Goal: Task Accomplishment & Management: Use online tool/utility

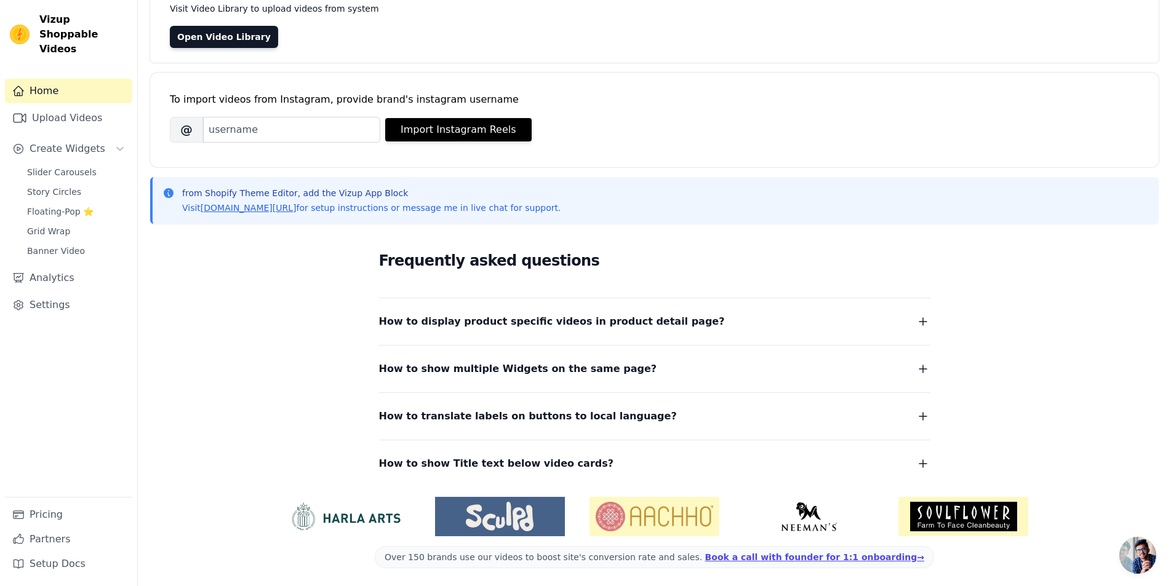
scroll to position [104, 0]
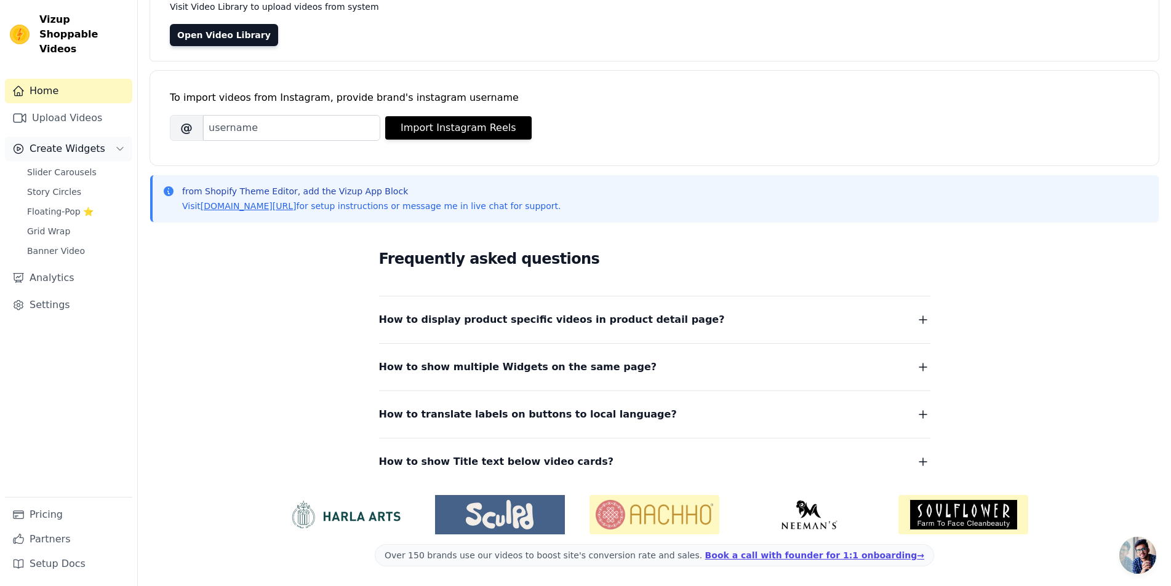
click at [76, 142] on span "Create Widgets" at bounding box center [68, 149] width 76 height 15
click at [76, 110] on link "Upload Videos" at bounding box center [68, 118] width 127 height 25
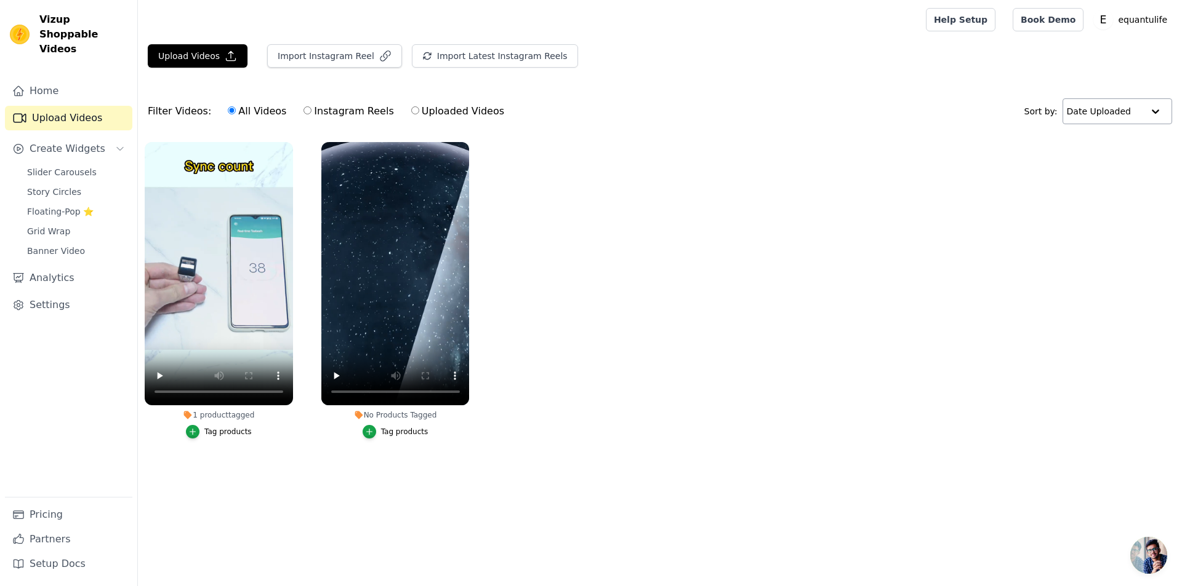
click at [1126, 118] on input "text" at bounding box center [1105, 111] width 76 height 25
click at [1134, 113] on input "text" at bounding box center [1104, 111] width 76 height 25
click at [1143, 18] on p "equantulife" at bounding box center [1142, 20] width 59 height 22
click at [1073, 18] on link "Book Demo" at bounding box center [1047, 19] width 71 height 23
click at [47, 293] on link "Settings" at bounding box center [68, 305] width 127 height 25
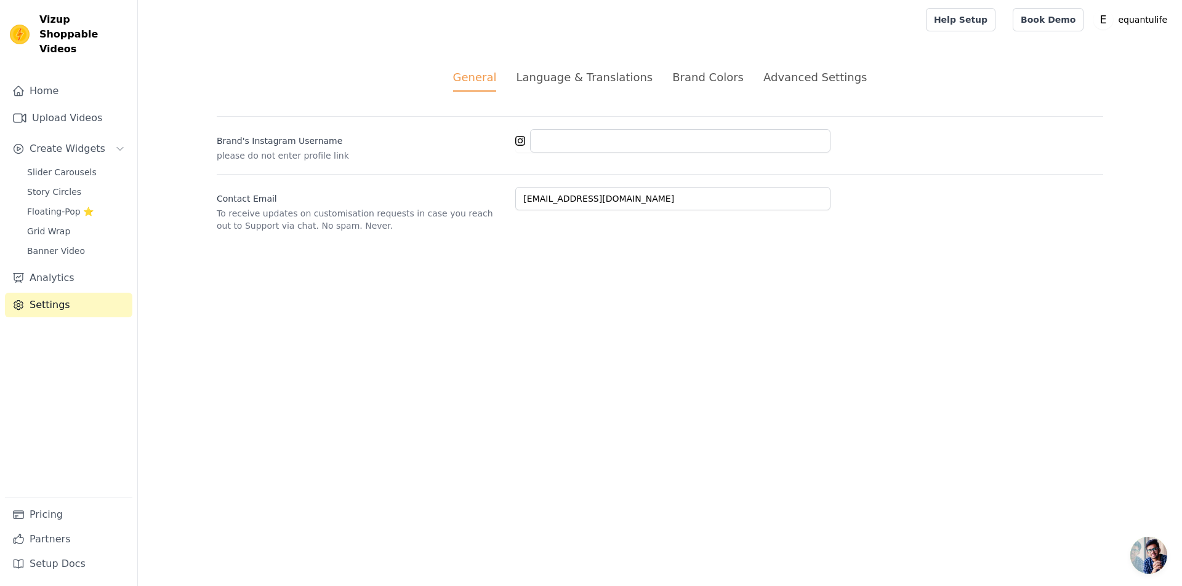
click at [594, 80] on div "Language & Translations" at bounding box center [584, 77] width 137 height 17
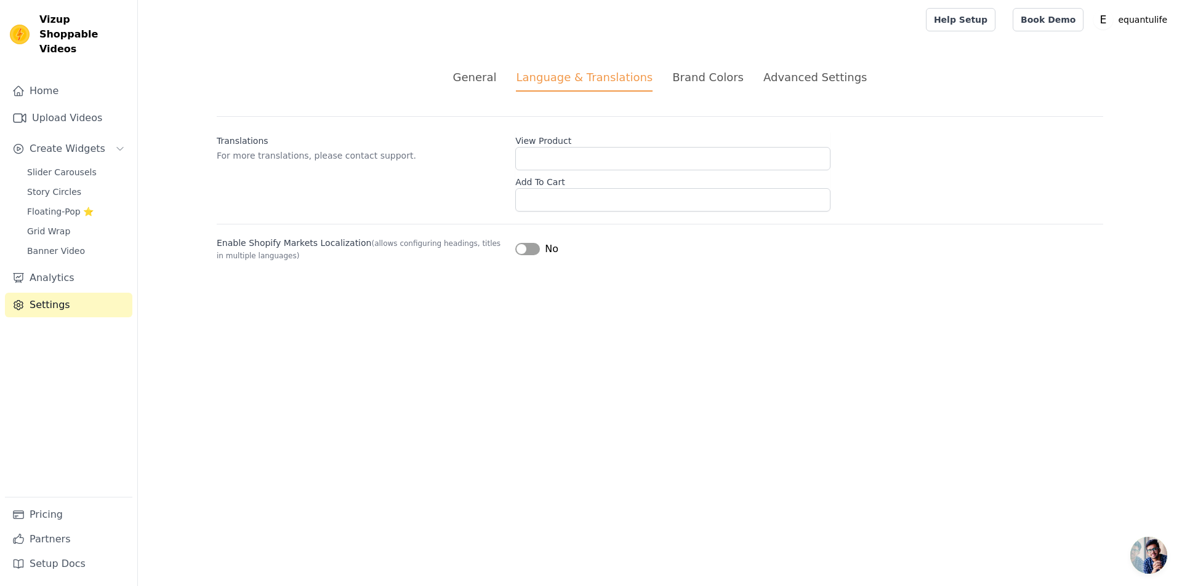
click at [684, 72] on div "Brand Colors" at bounding box center [707, 77] width 71 height 17
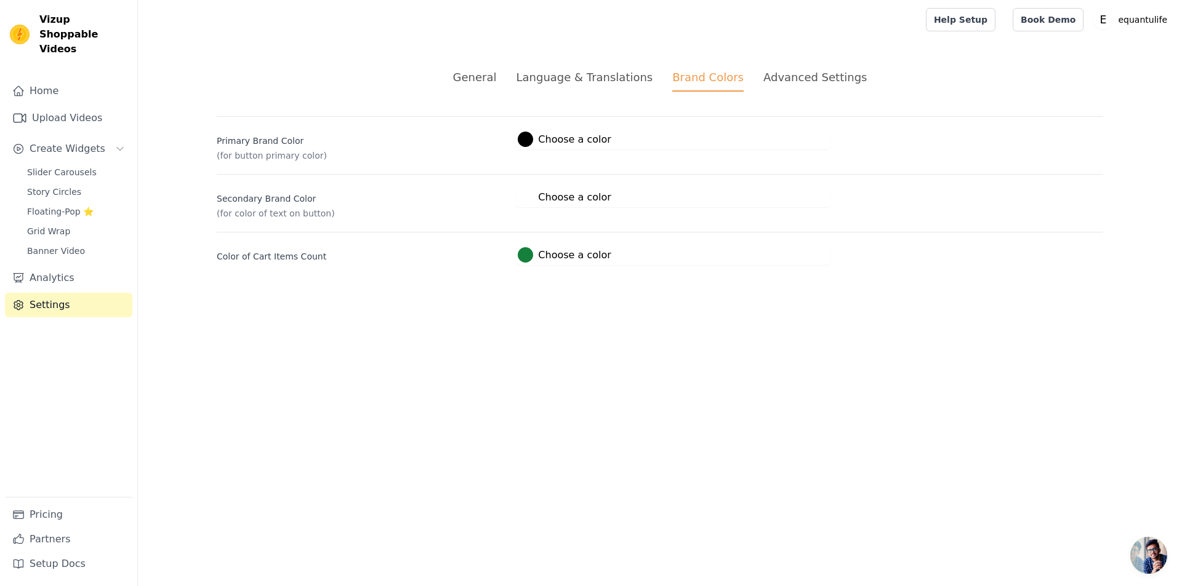
click at [787, 66] on div "General Language & Translations Brand Colors Advanced Settings unsaved changes …" at bounding box center [659, 166] width 945 height 255
click at [788, 70] on div "Advanced Settings" at bounding box center [814, 77] width 103 height 17
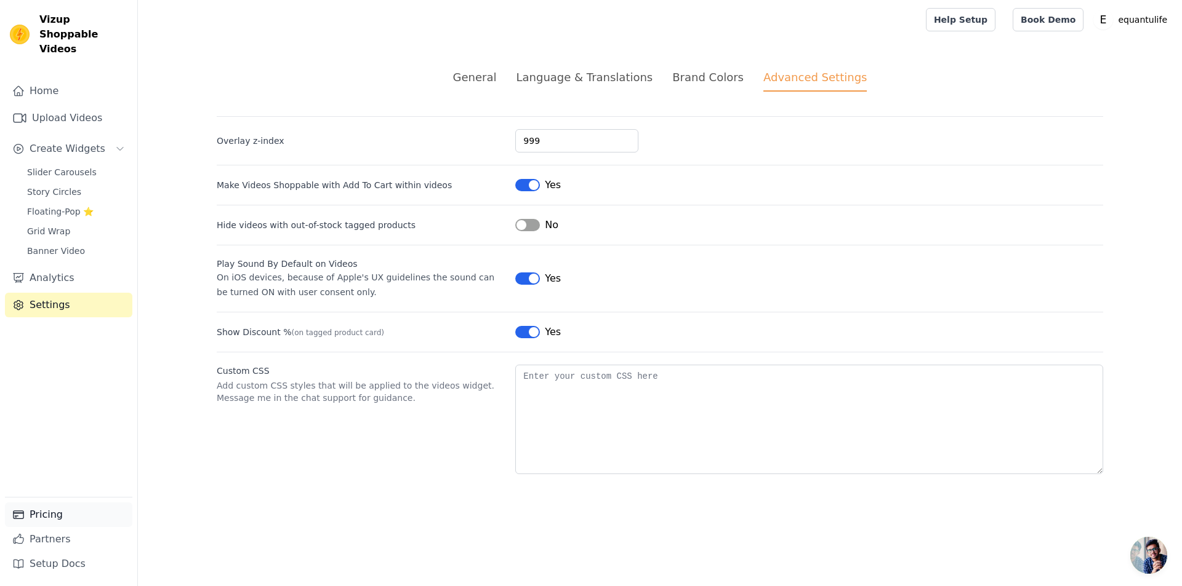
click at [59, 521] on link "Pricing" at bounding box center [68, 515] width 127 height 25
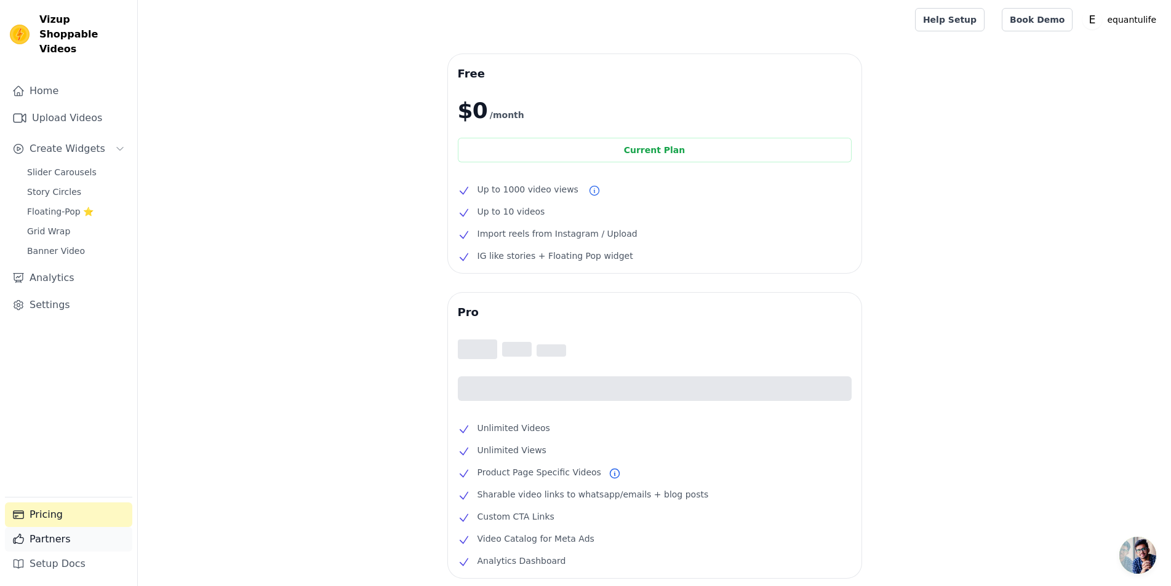
click at [65, 548] on link "Partners" at bounding box center [68, 539] width 127 height 25
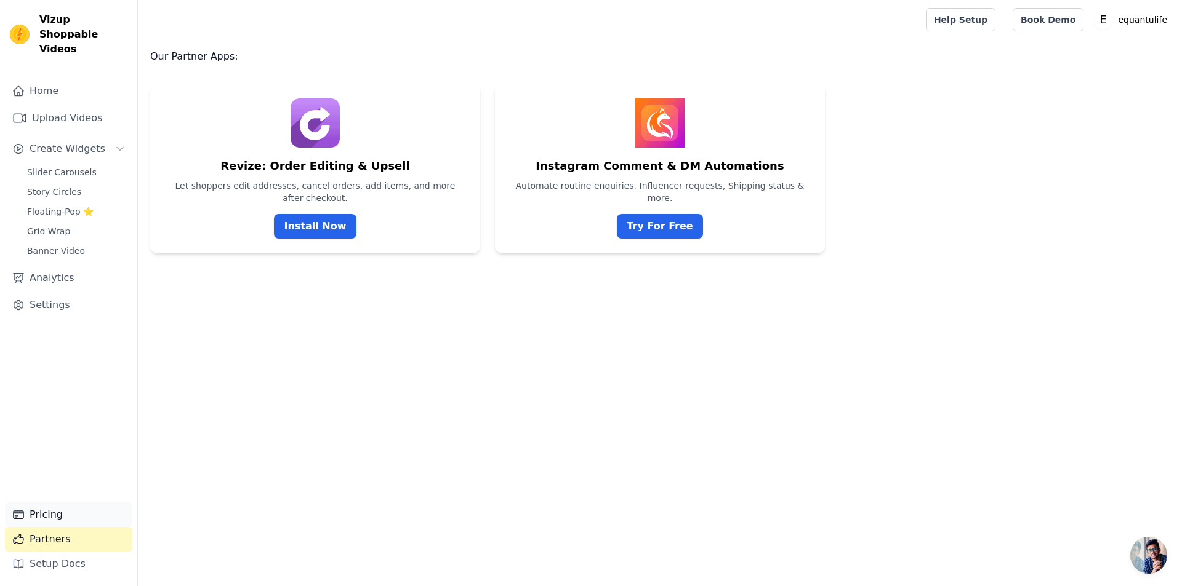
click at [58, 518] on link "Pricing" at bounding box center [68, 515] width 127 height 25
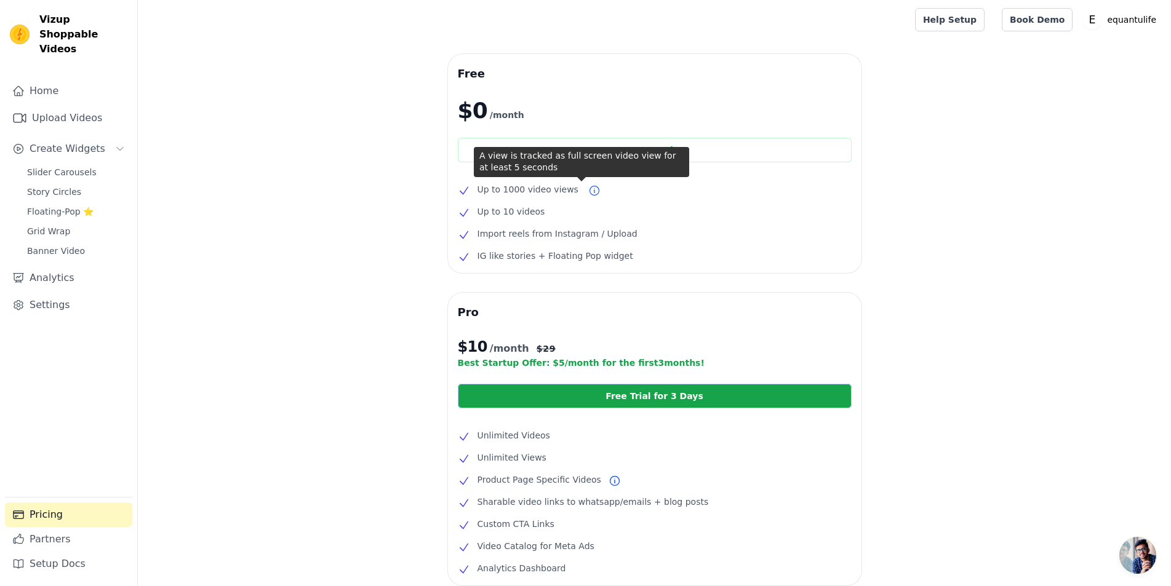
click at [588, 193] on icon at bounding box center [594, 191] width 12 height 12
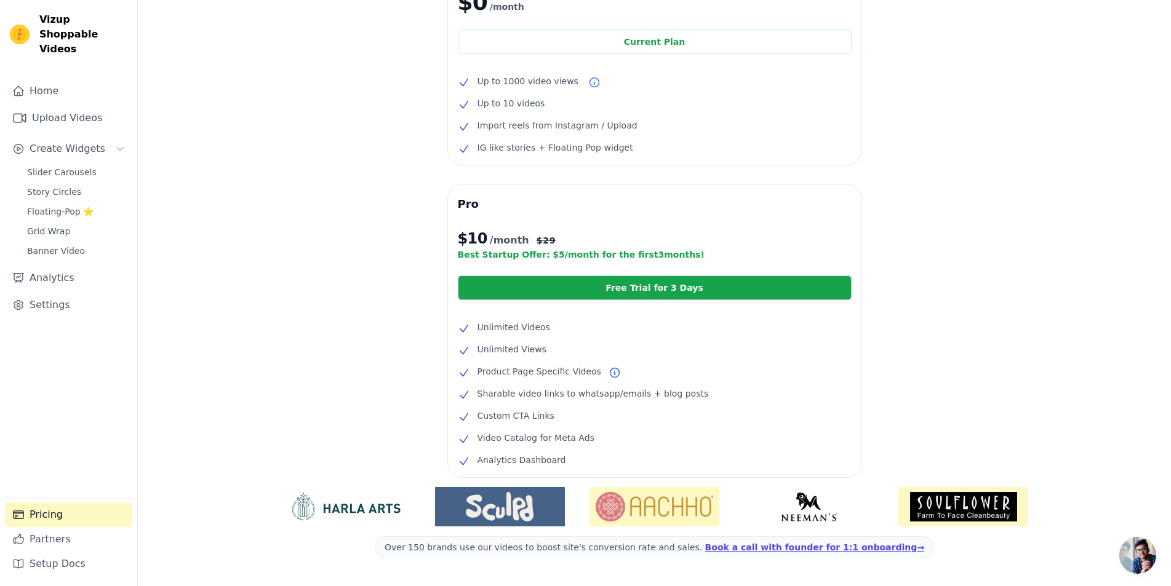
scroll to position [151, 0]
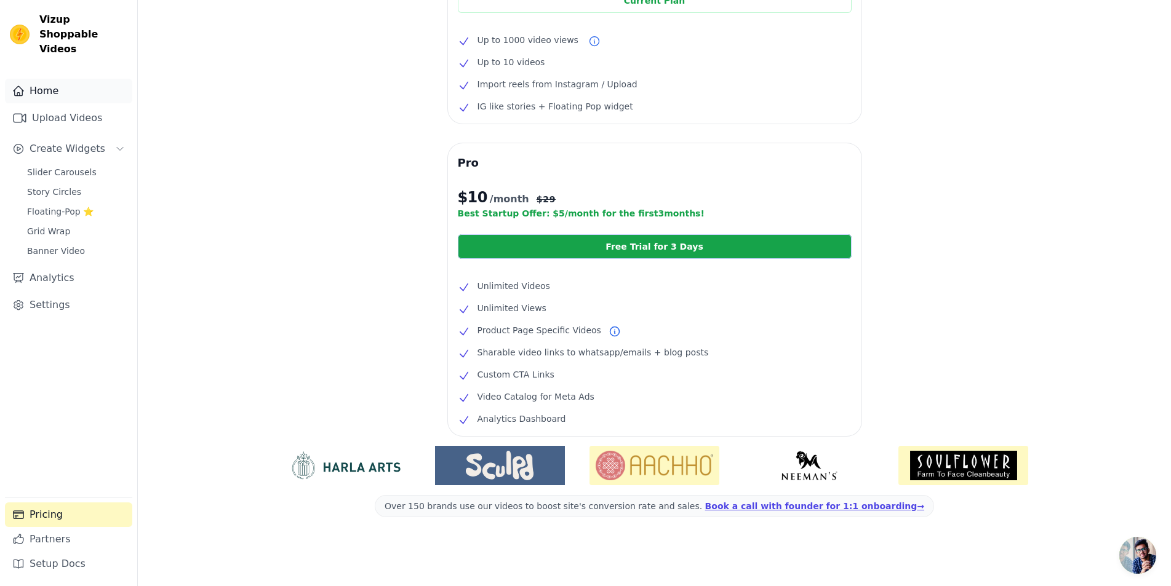
click at [43, 79] on link "Home" at bounding box center [68, 91] width 127 height 25
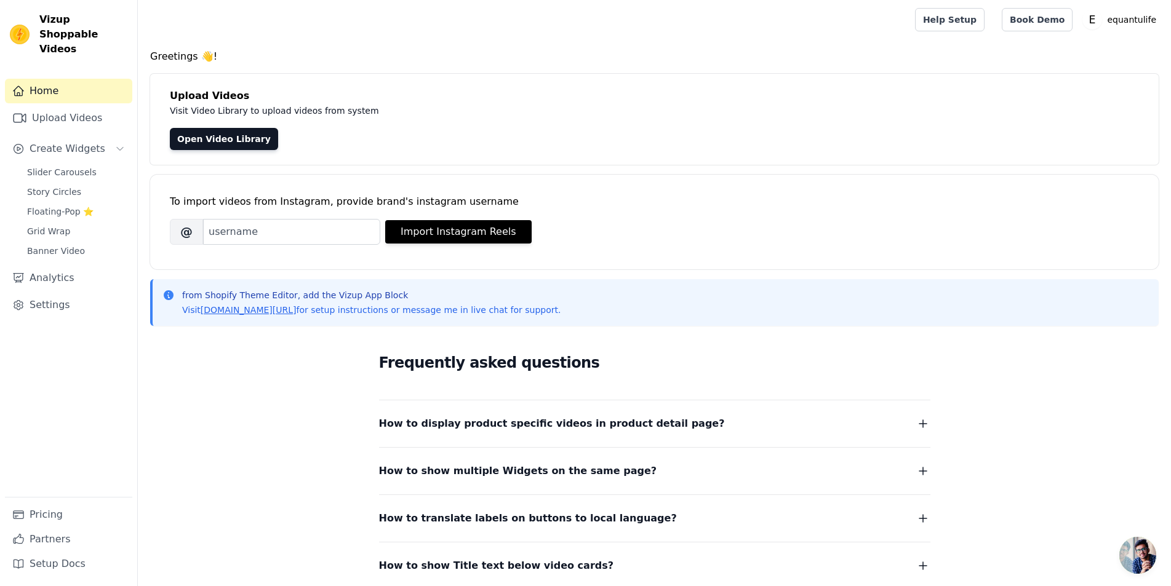
click at [228, 150] on div "Upload Videos Visit Video Library to upload videos from system Open Video Libra…" at bounding box center [654, 119] width 1009 height 91
click at [228, 144] on link "Open Video Library" at bounding box center [224, 139] width 108 height 22
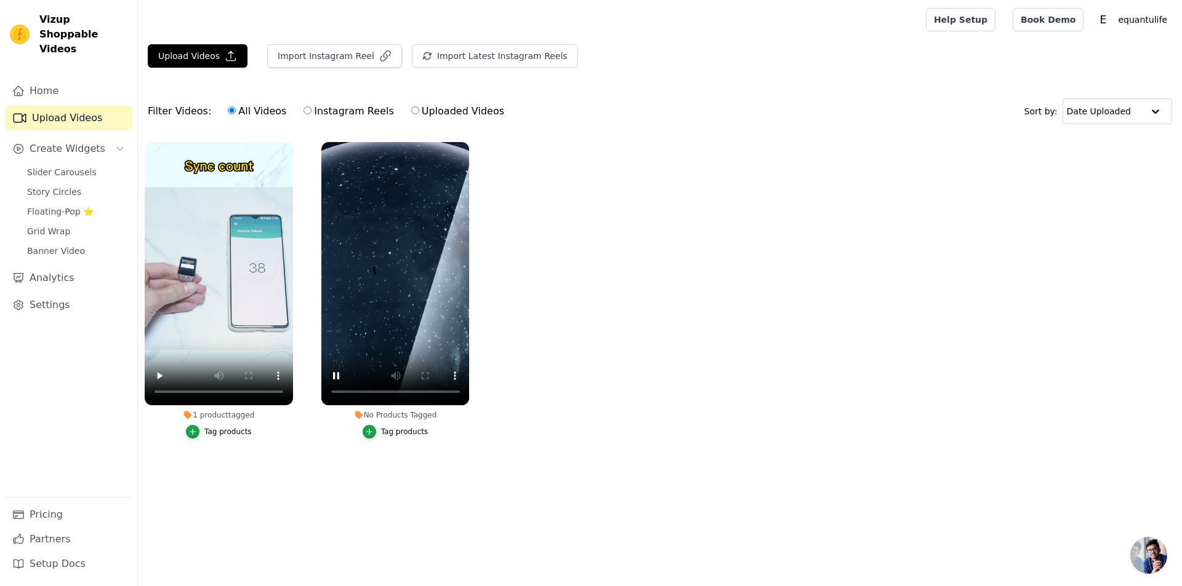
click at [387, 438] on button "Tag products" at bounding box center [395, 432] width 66 height 14
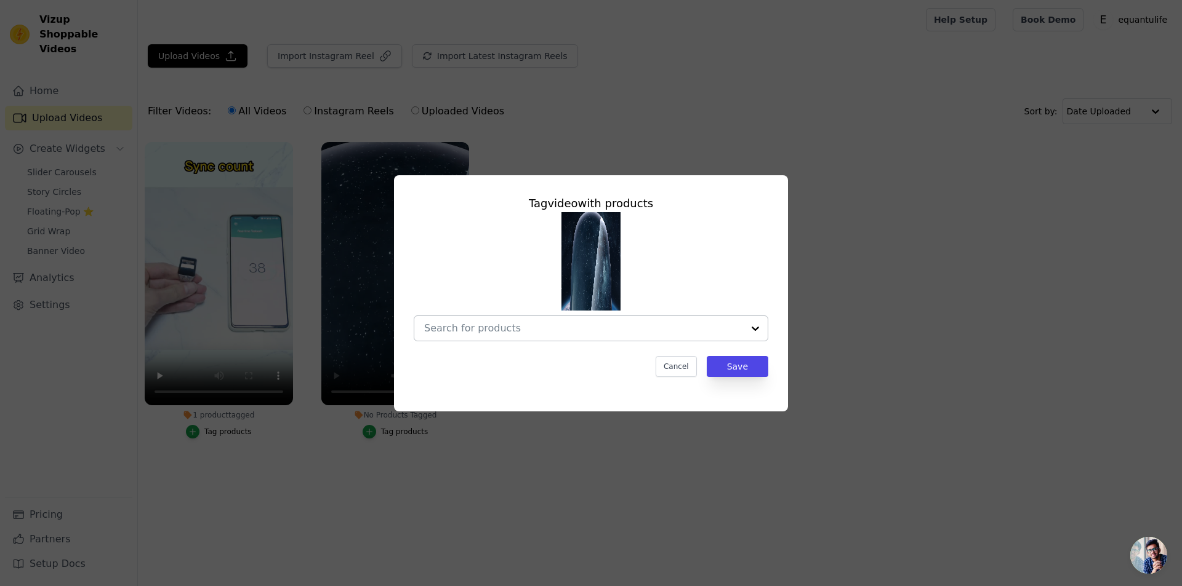
click at [758, 332] on div at bounding box center [755, 328] width 25 height 25
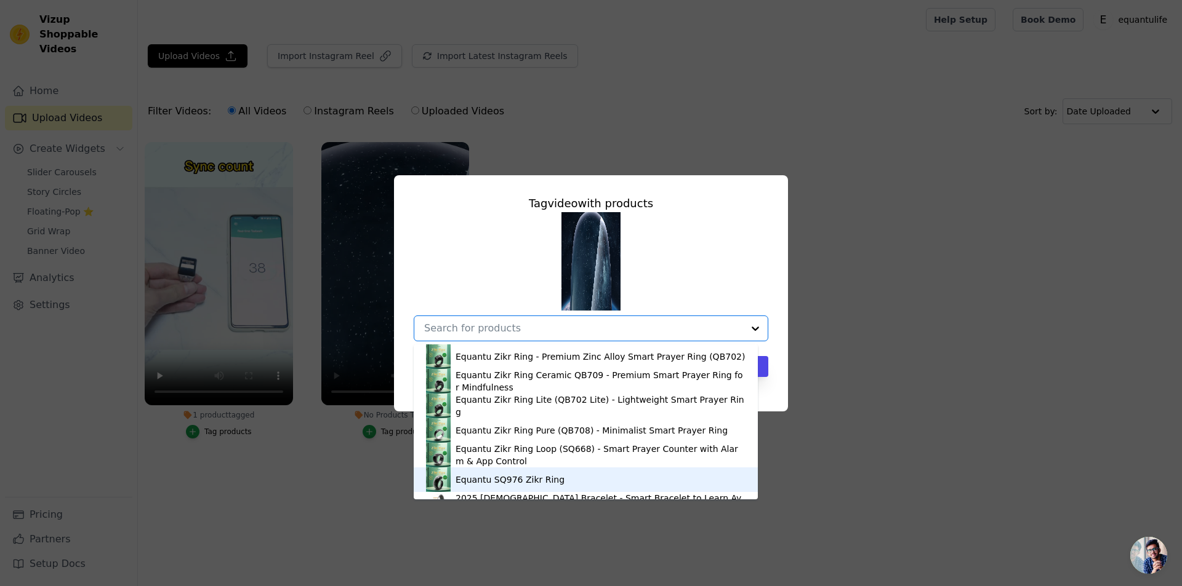
click at [540, 474] on div "Equantu SQ976 Zikr Ring" at bounding box center [509, 480] width 109 height 12
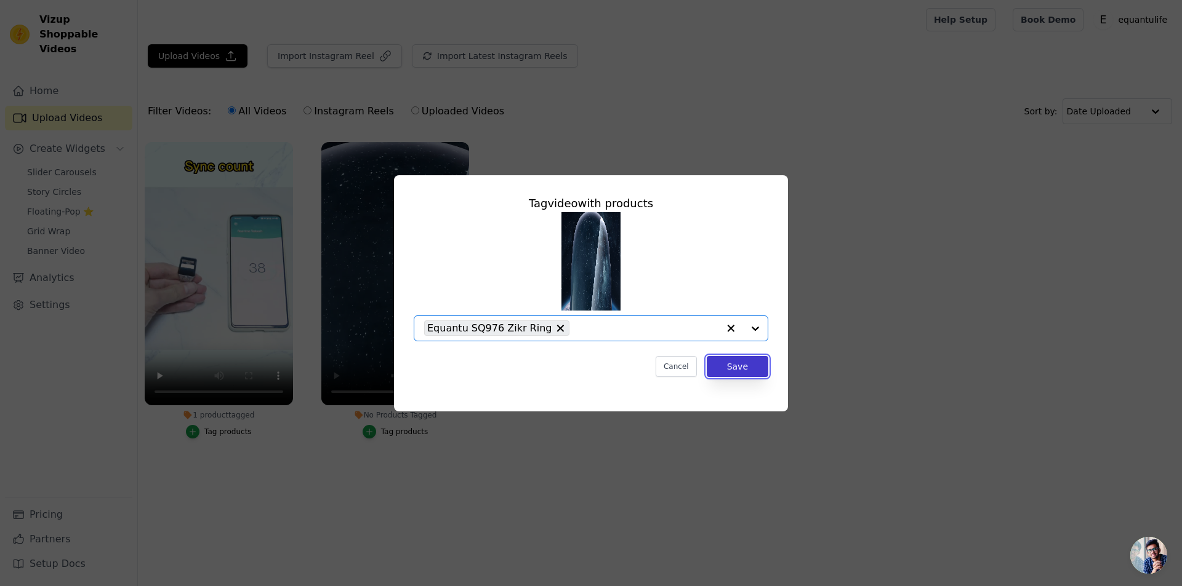
click at [739, 369] on button "Save" at bounding box center [738, 366] width 62 height 21
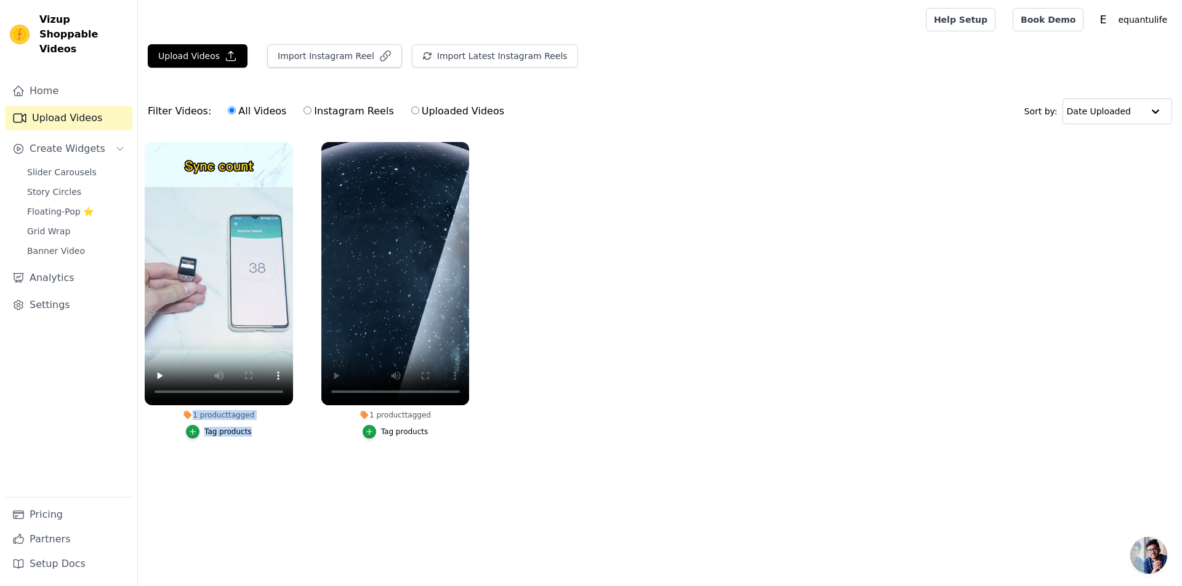
drag, startPoint x: 167, startPoint y: 409, endPoint x: 290, endPoint y: 425, distance: 124.8
click at [290, 425] on li "1 product tagged Tag products" at bounding box center [219, 290] width 148 height 297
click at [231, 430] on div "Tag products" at bounding box center [227, 432] width 47 height 10
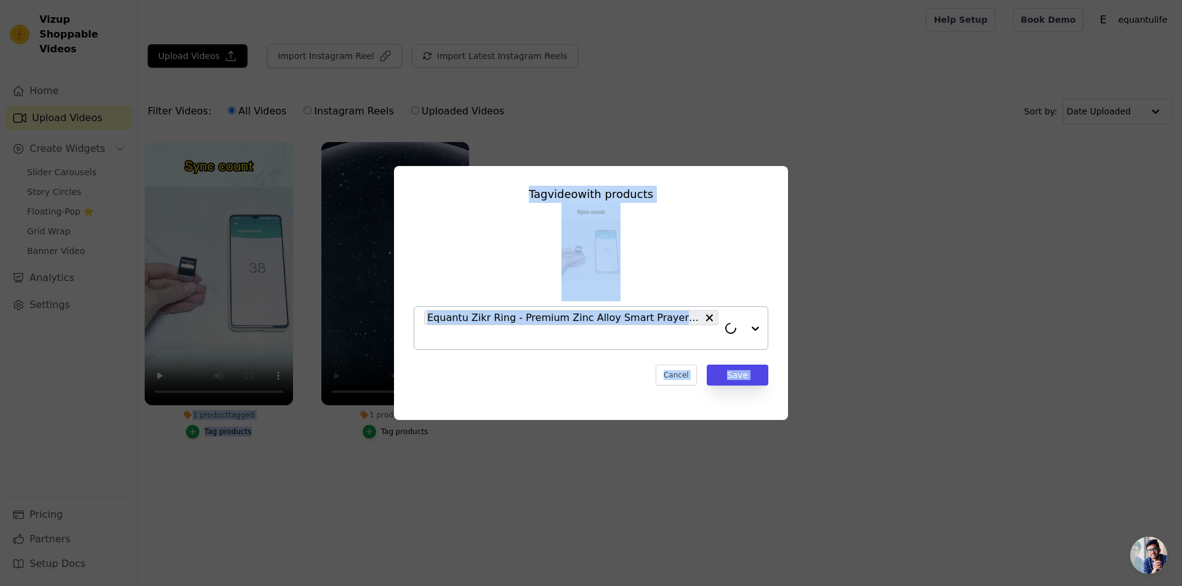
click at [690, 318] on span "Equantu Zikr Ring - Premium Zinc Alloy Smart Prayer Ring (QB702)" at bounding box center [563, 317] width 273 height 15
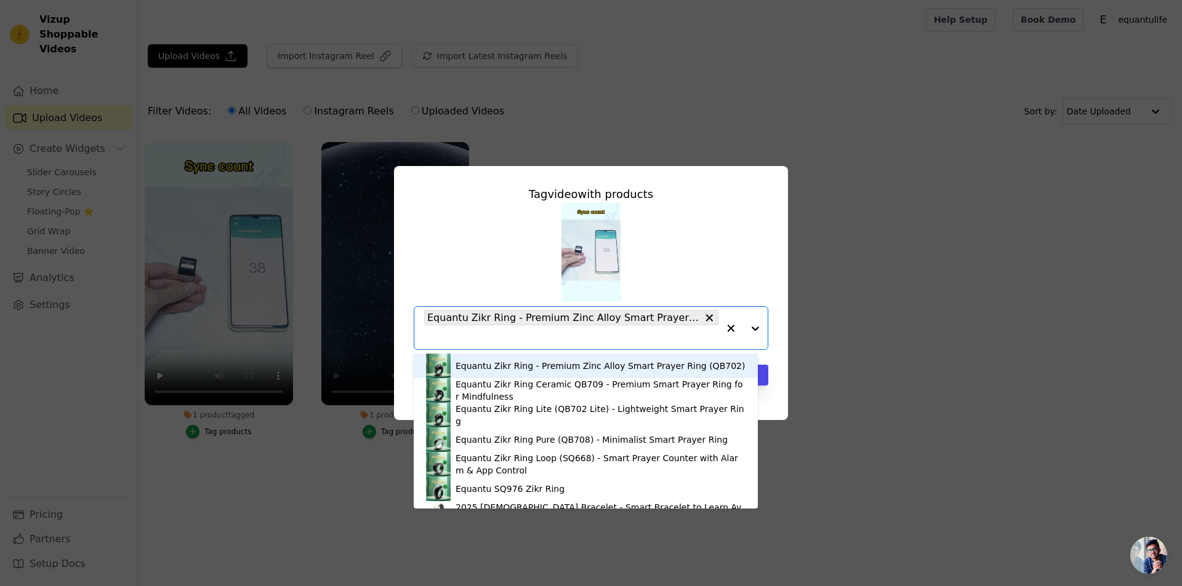
click at [751, 319] on div at bounding box center [742, 328] width 49 height 42
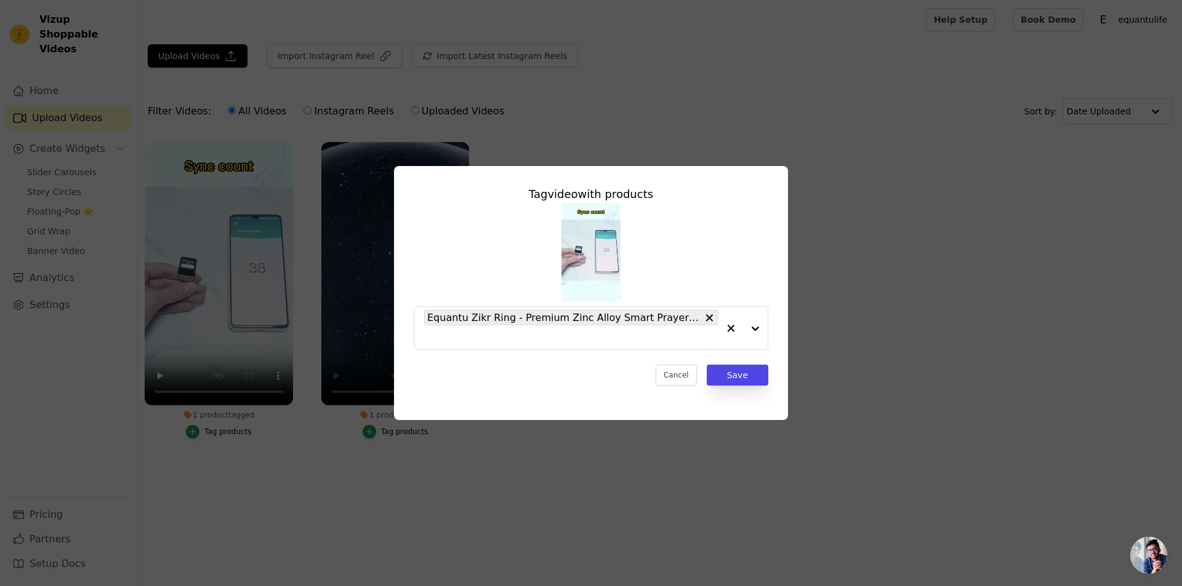
drag, startPoint x: 785, startPoint y: 248, endPoint x: 786, endPoint y: 241, distance: 6.8
click at [785, 248] on div "Tag video with products Equantu Zikr Ring - Premium Zinc Alloy Smart Prayer Rin…" at bounding box center [591, 293] width 394 height 254
click at [683, 380] on button "Cancel" at bounding box center [675, 375] width 41 height 21
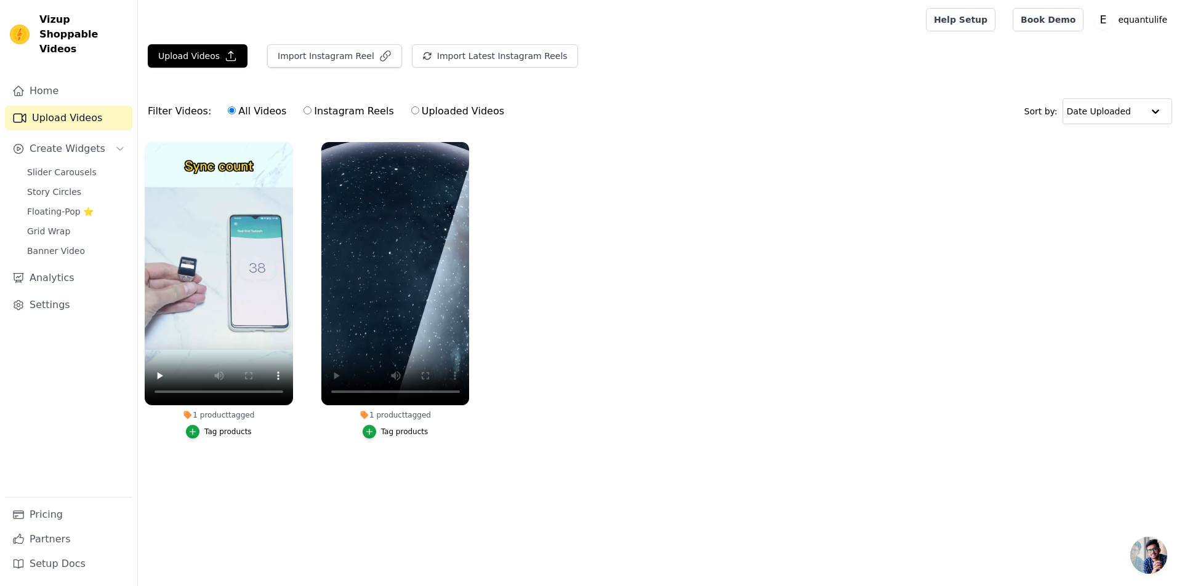
click at [537, 271] on ul "1 product tagged Tag products 1 product tagged Tag products" at bounding box center [660, 302] width 1044 height 335
click at [84, 142] on span "Create Widgets" at bounding box center [68, 149] width 76 height 15
click at [48, 166] on span "Slider Carousels" at bounding box center [62, 172] width 70 height 12
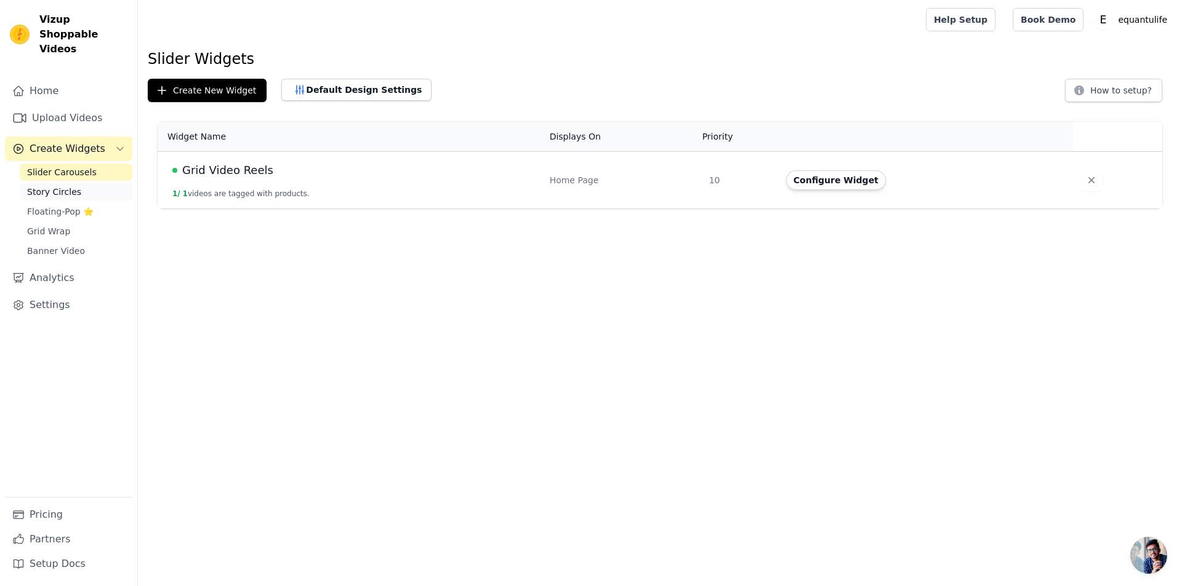
click at [71, 186] on span "Story Circles" at bounding box center [54, 192] width 54 height 12
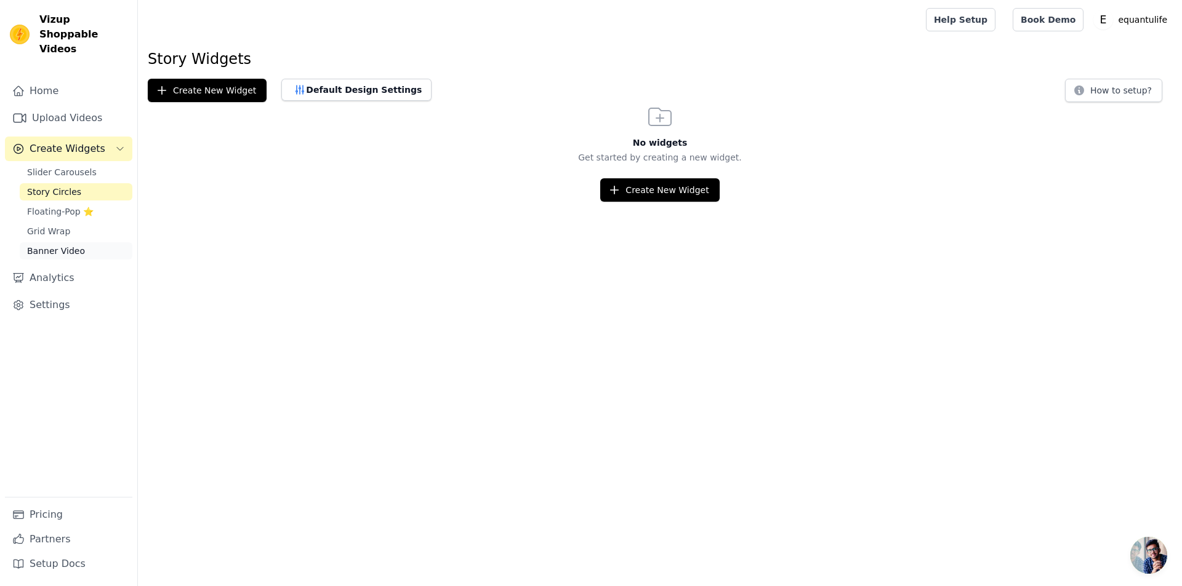
click at [57, 245] on span "Banner Video" at bounding box center [56, 251] width 58 height 12
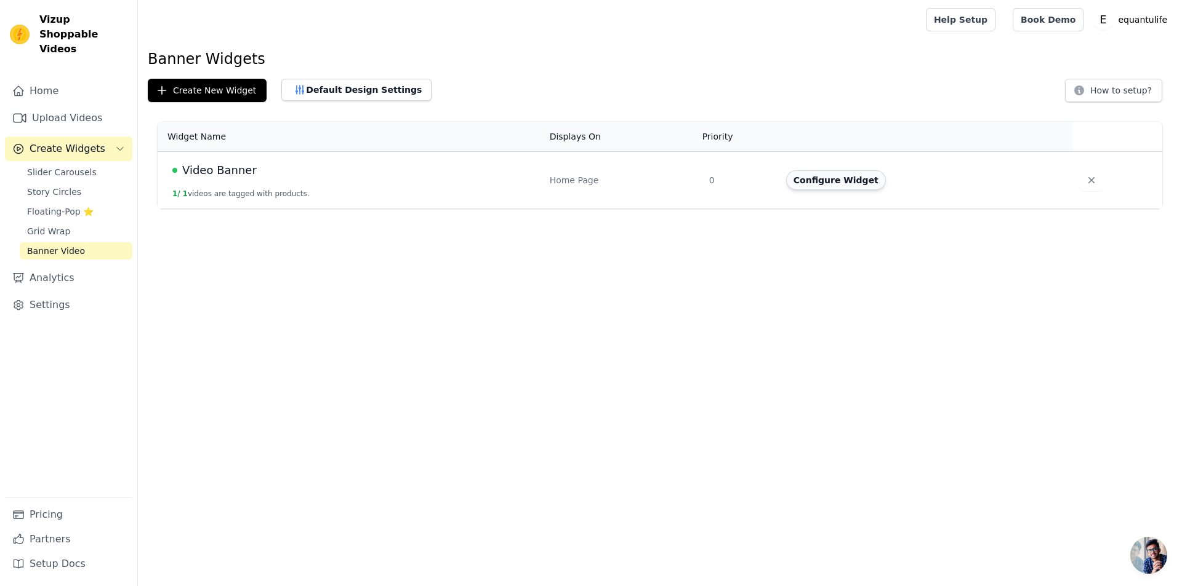
click at [851, 181] on button "Configure Widget" at bounding box center [836, 180] width 100 height 20
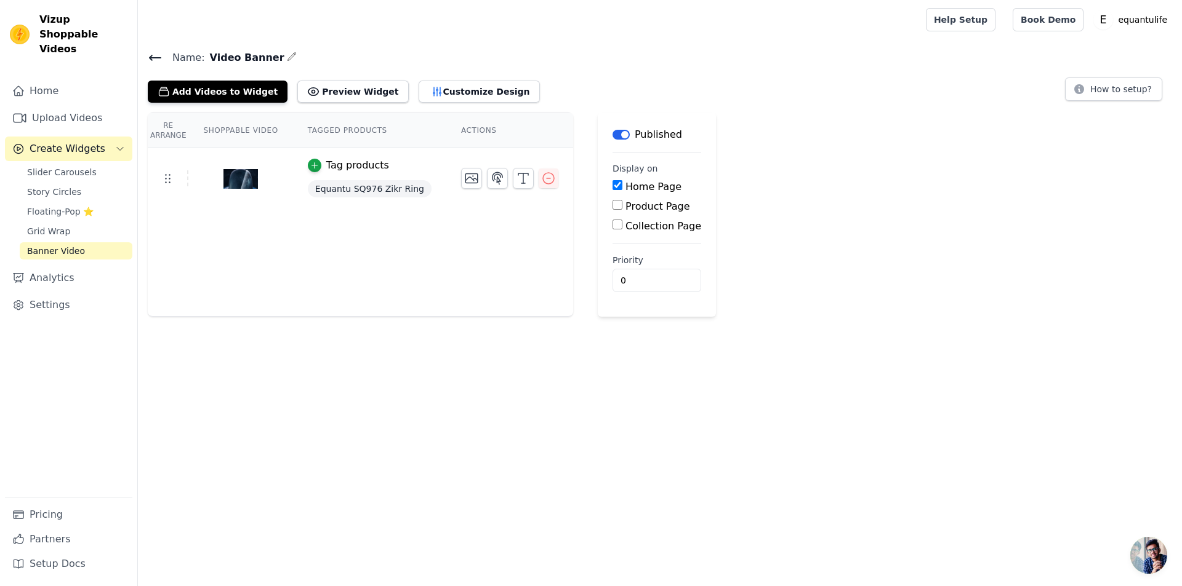
click at [317, 163] on button "Tag products" at bounding box center [348, 165] width 81 height 15
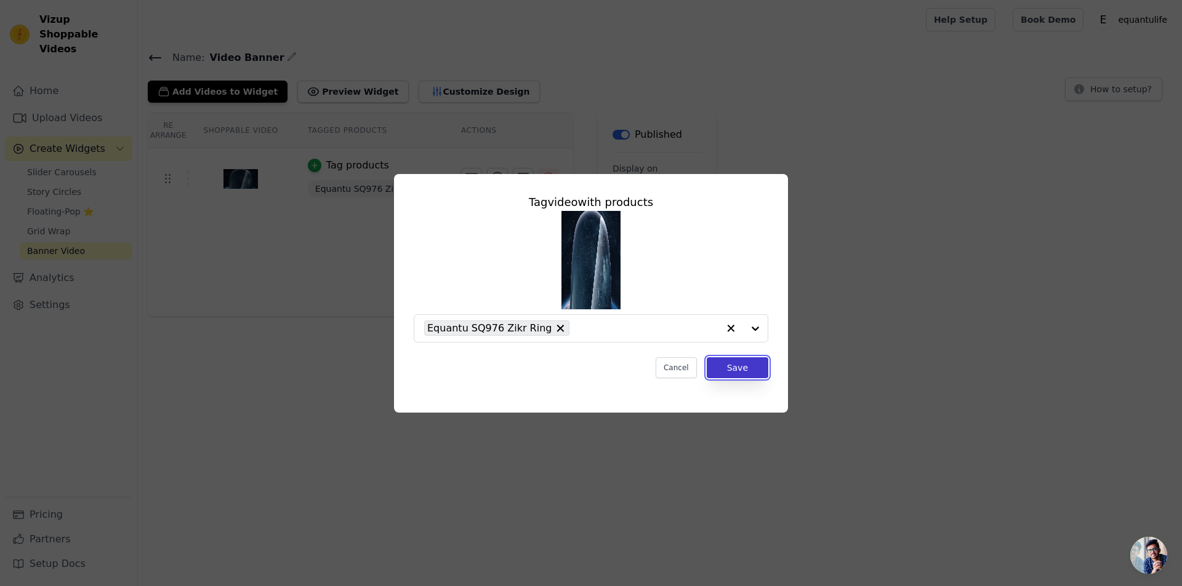
click at [755, 370] on button "Save" at bounding box center [738, 368] width 62 height 21
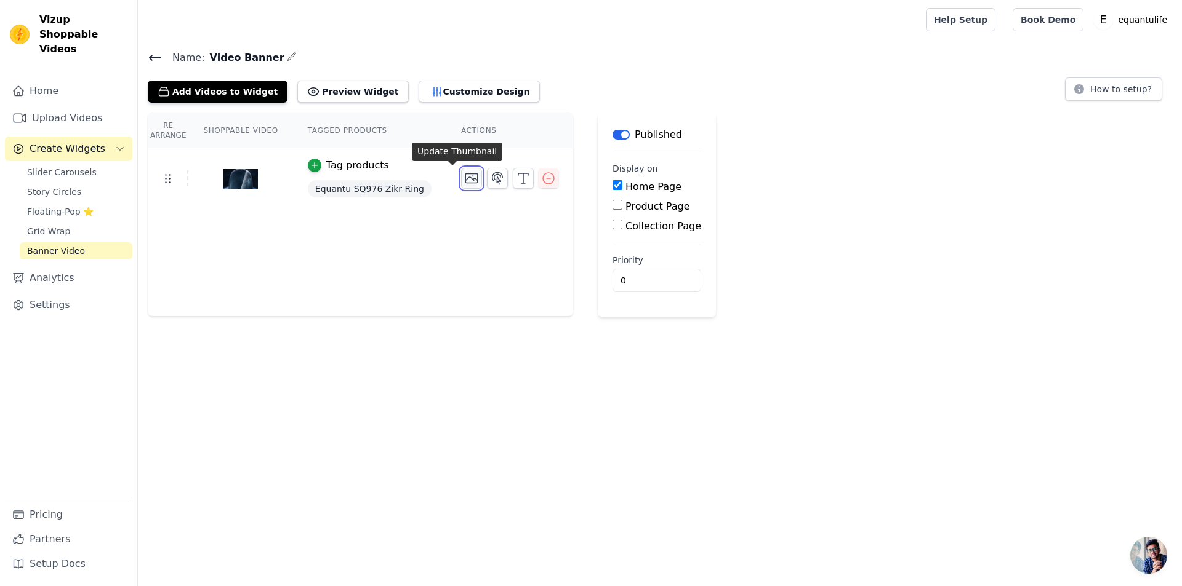
click at [464, 177] on icon "button" at bounding box center [471, 178] width 15 height 15
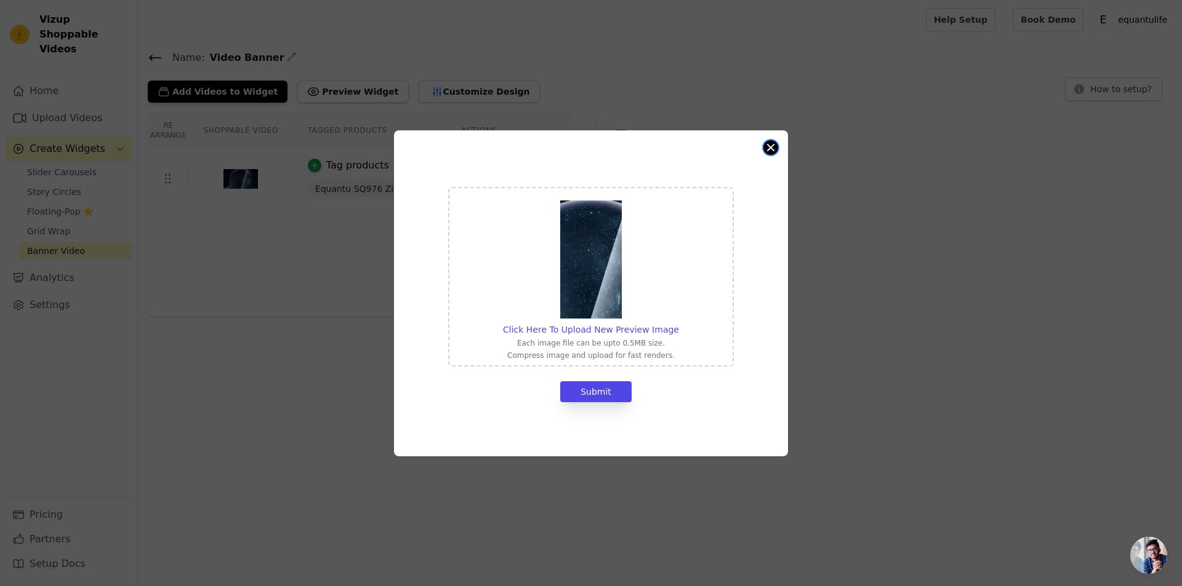
click at [775, 149] on button "Close modal" at bounding box center [770, 147] width 15 height 15
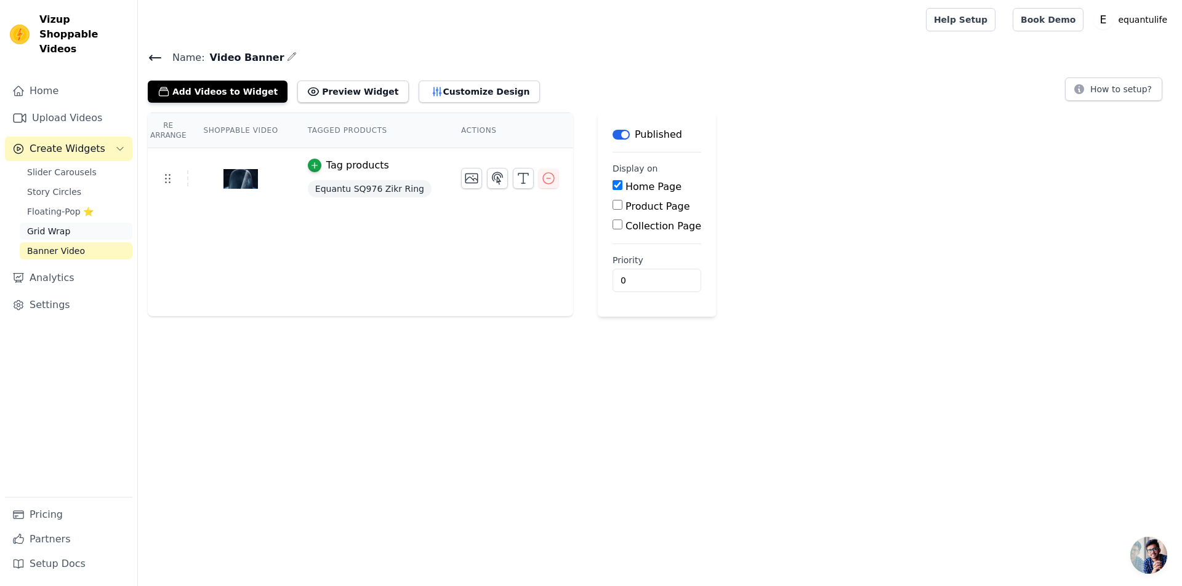
click at [73, 223] on link "Grid Wrap" at bounding box center [76, 231] width 113 height 17
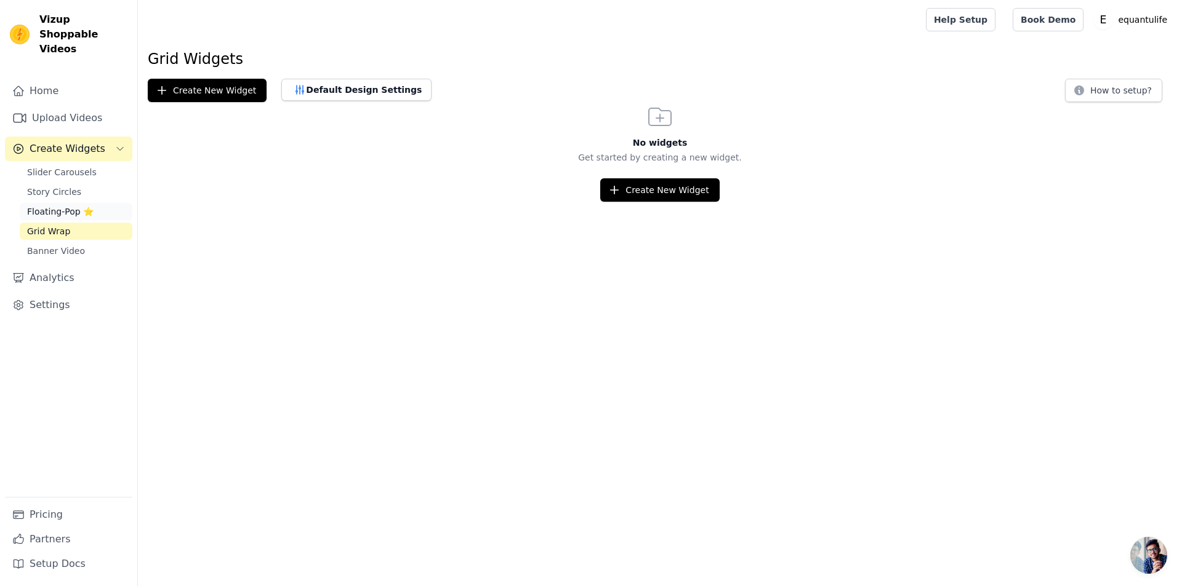
click at [35, 206] on span "Floating-Pop ⭐" at bounding box center [60, 212] width 66 height 12
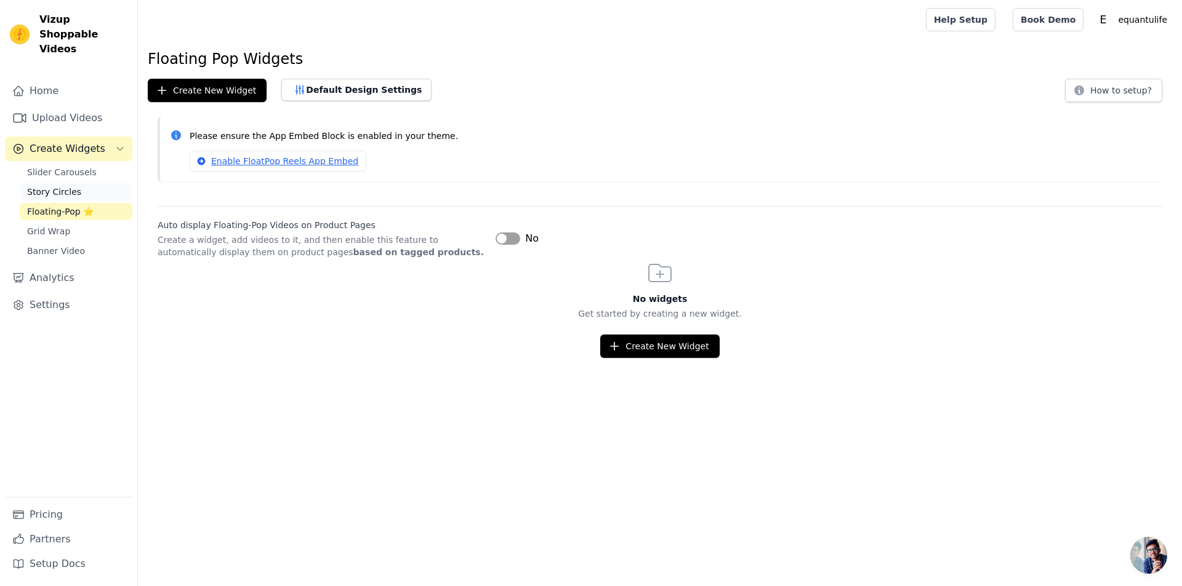
click at [67, 186] on span "Story Circles" at bounding box center [54, 192] width 54 height 12
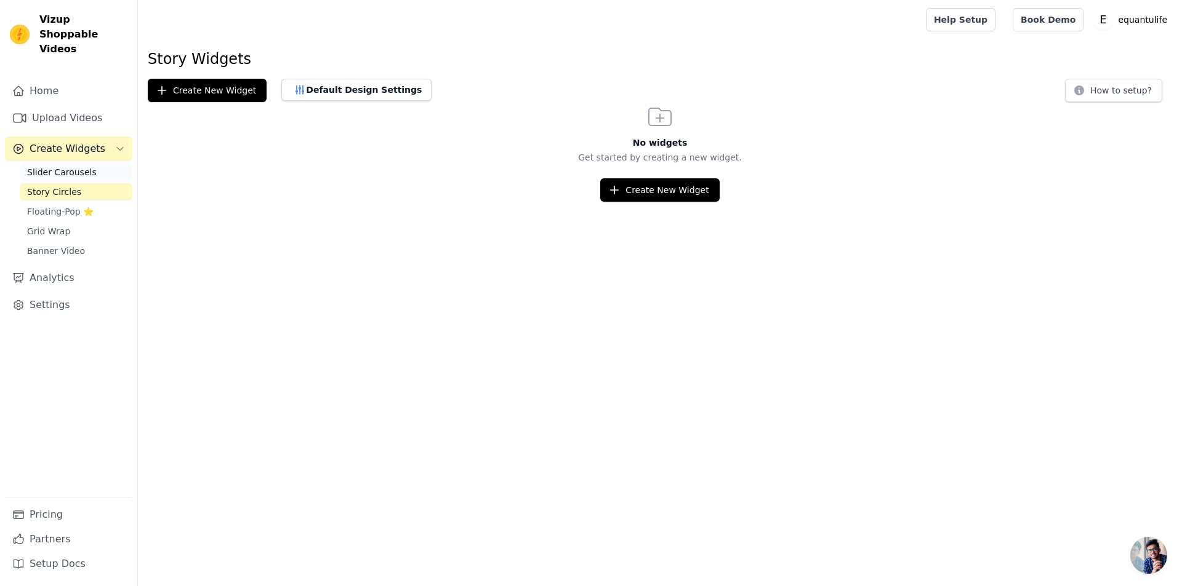
click at [60, 166] on span "Slider Carousels" at bounding box center [62, 172] width 70 height 12
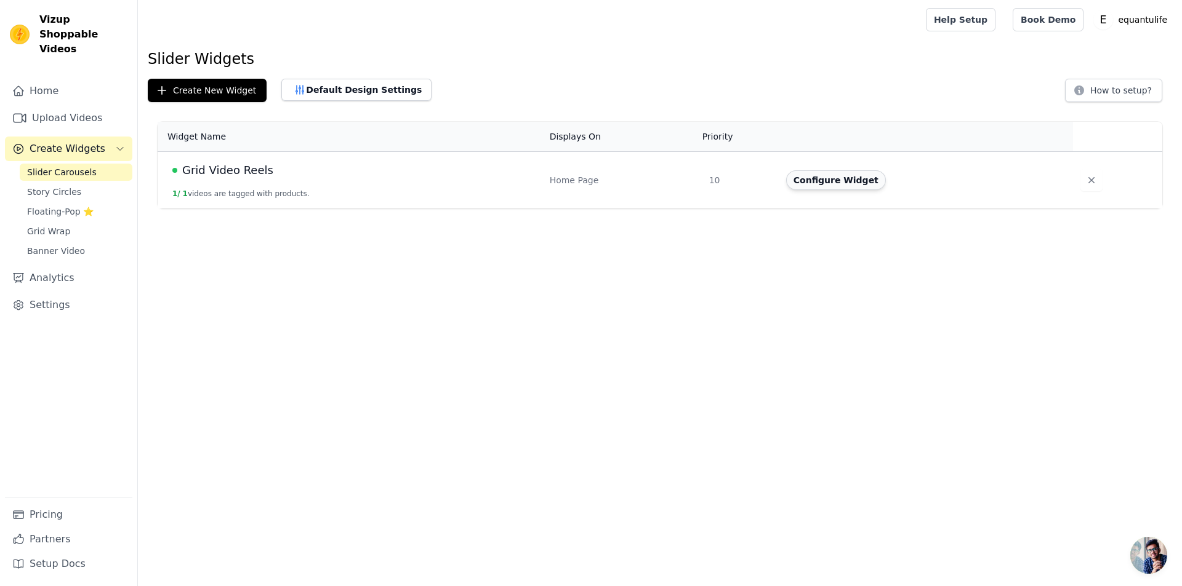
click at [863, 179] on button "Configure Widget" at bounding box center [836, 180] width 100 height 20
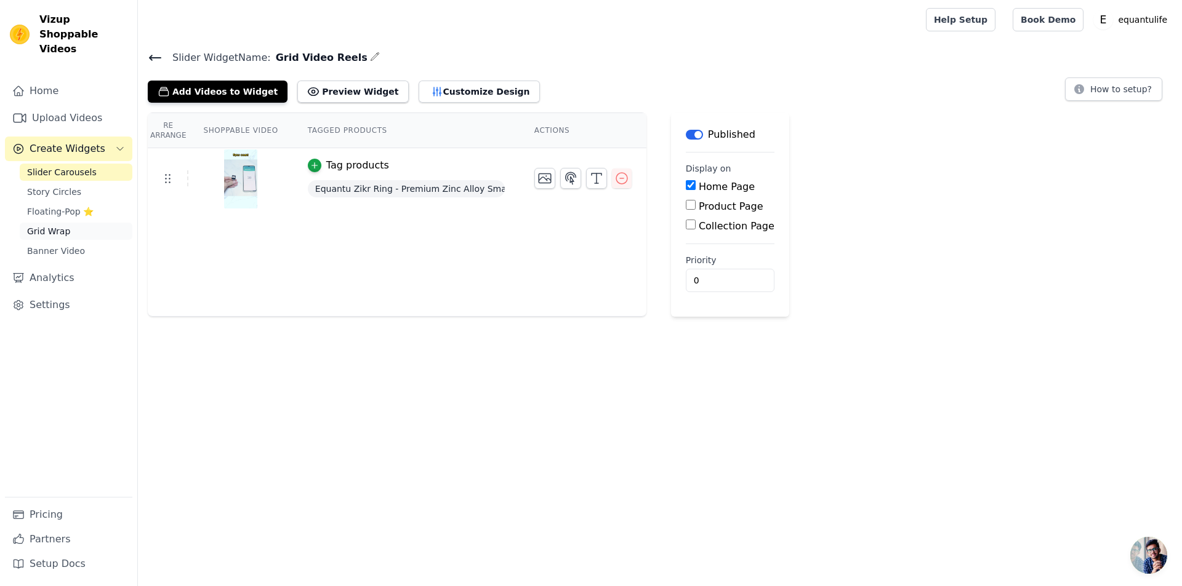
click at [65, 225] on span "Grid Wrap" at bounding box center [48, 231] width 43 height 12
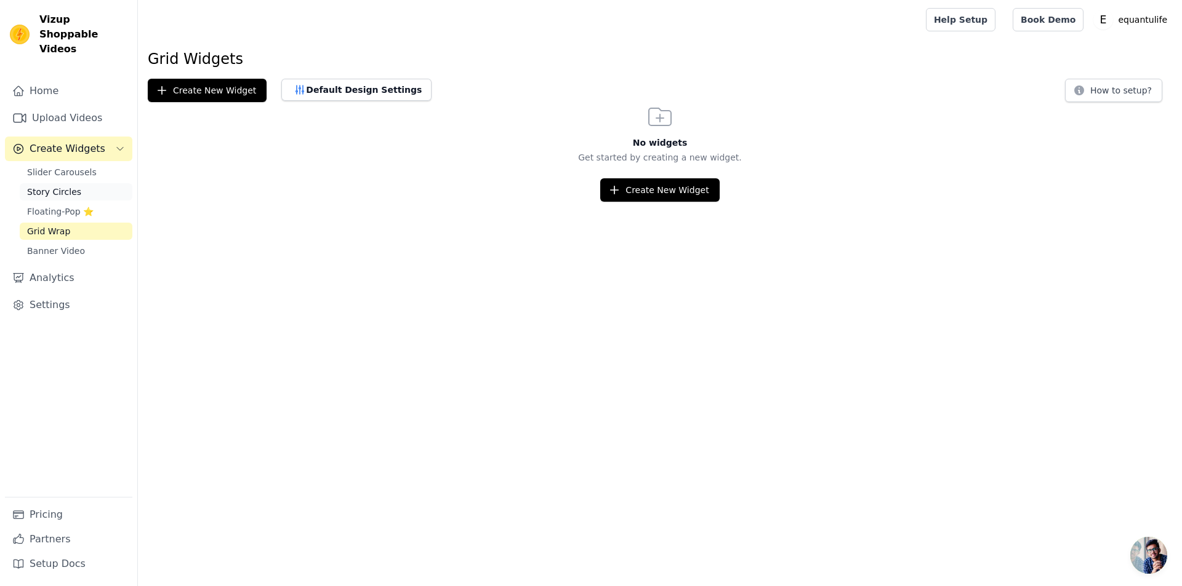
click at [75, 183] on link "Story Circles" at bounding box center [76, 191] width 113 height 17
click at [79, 223] on link "Grid Wrap" at bounding box center [76, 231] width 113 height 17
click at [71, 245] on span "Banner Video" at bounding box center [56, 251] width 58 height 12
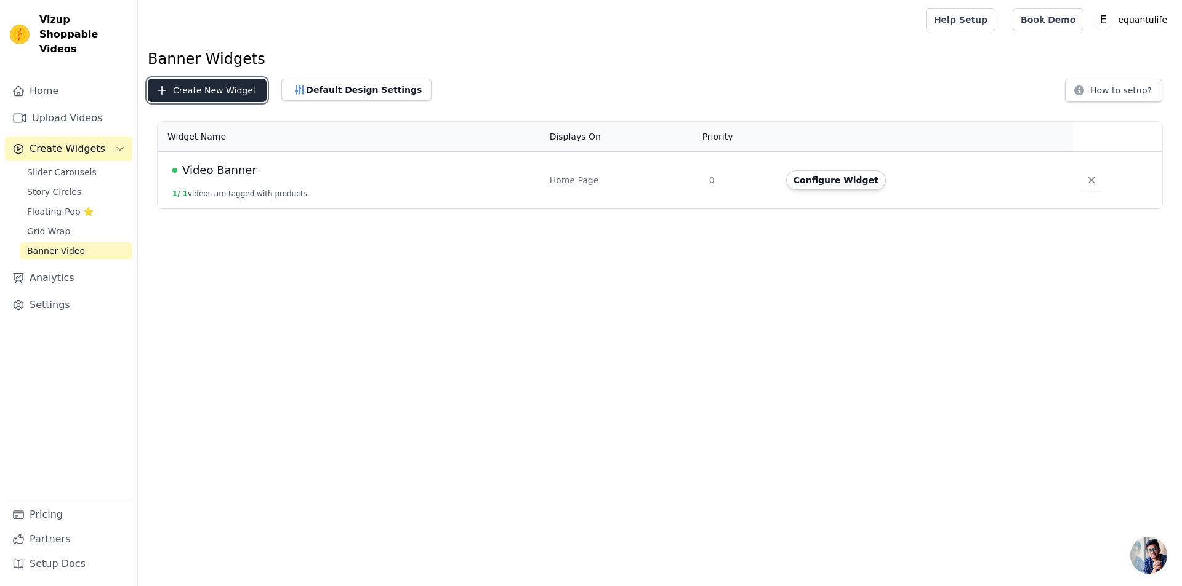
click at [217, 94] on button "Create New Widget" at bounding box center [207, 90] width 119 height 23
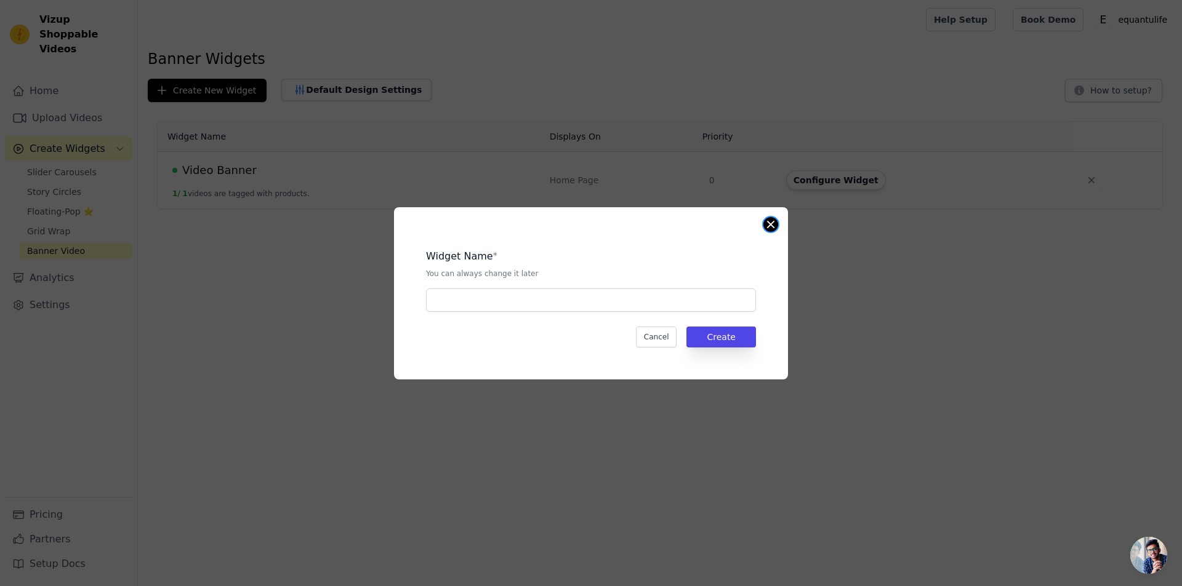
click at [771, 223] on button "Close modal" at bounding box center [770, 224] width 15 height 15
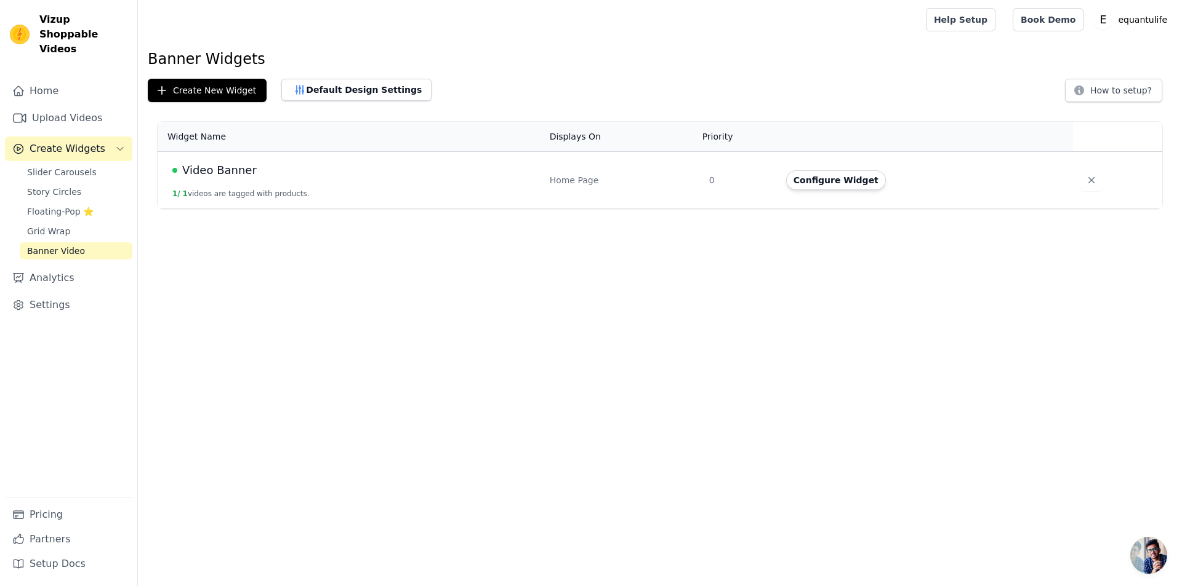
click at [823, 170] on td "Configure Widget" at bounding box center [926, 180] width 294 height 57
click at [827, 175] on button "Configure Widget" at bounding box center [836, 180] width 100 height 20
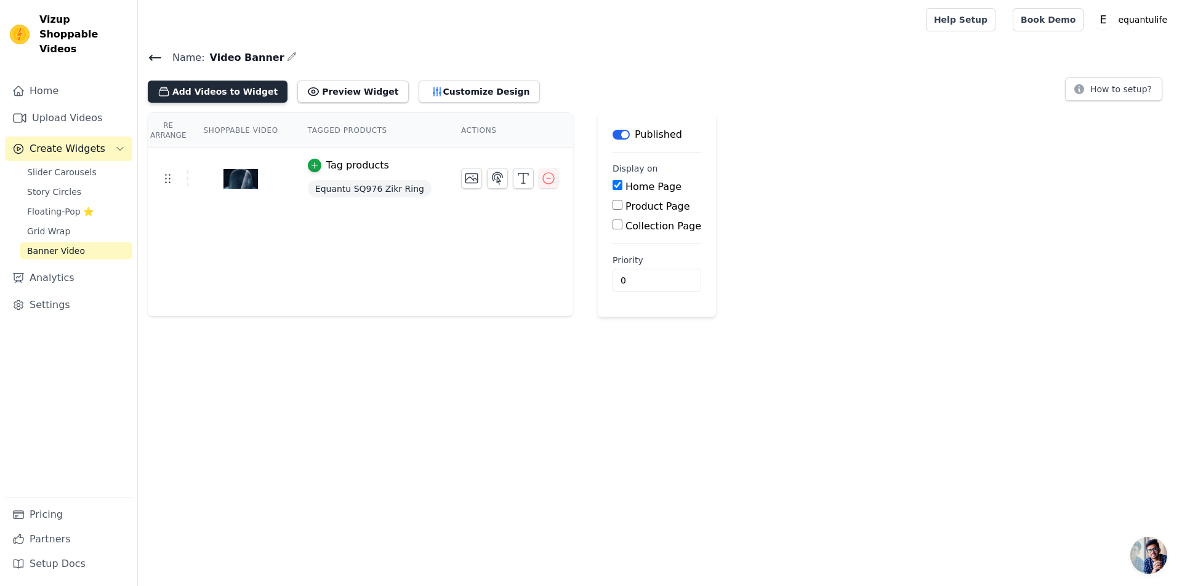
click at [241, 90] on button "Add Videos to Widget" at bounding box center [218, 92] width 140 height 22
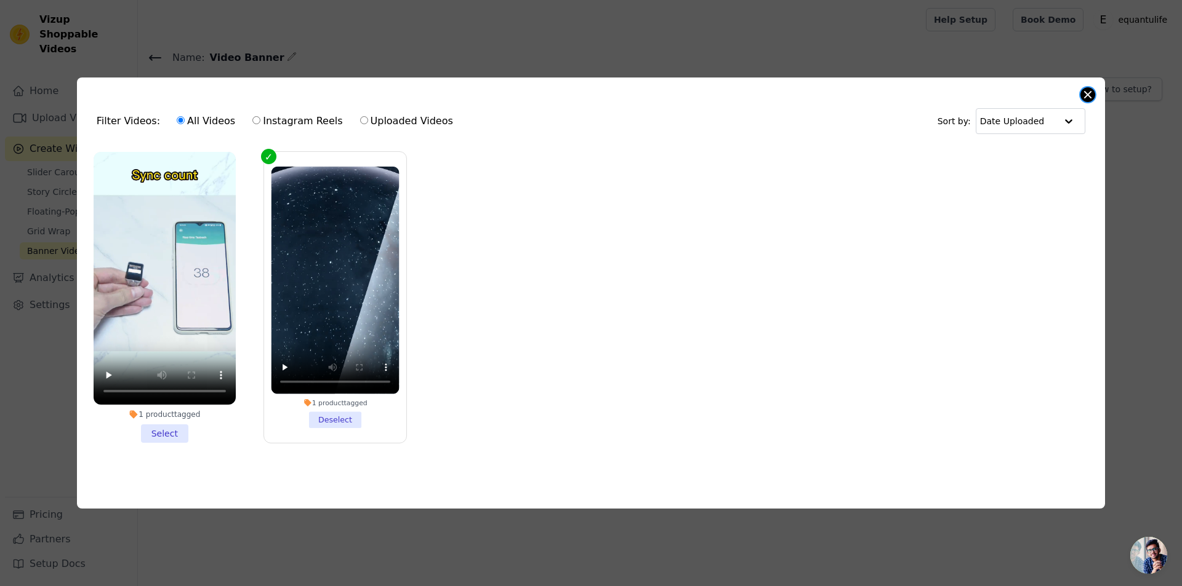
click at [1086, 93] on button "Close modal" at bounding box center [1087, 94] width 15 height 15
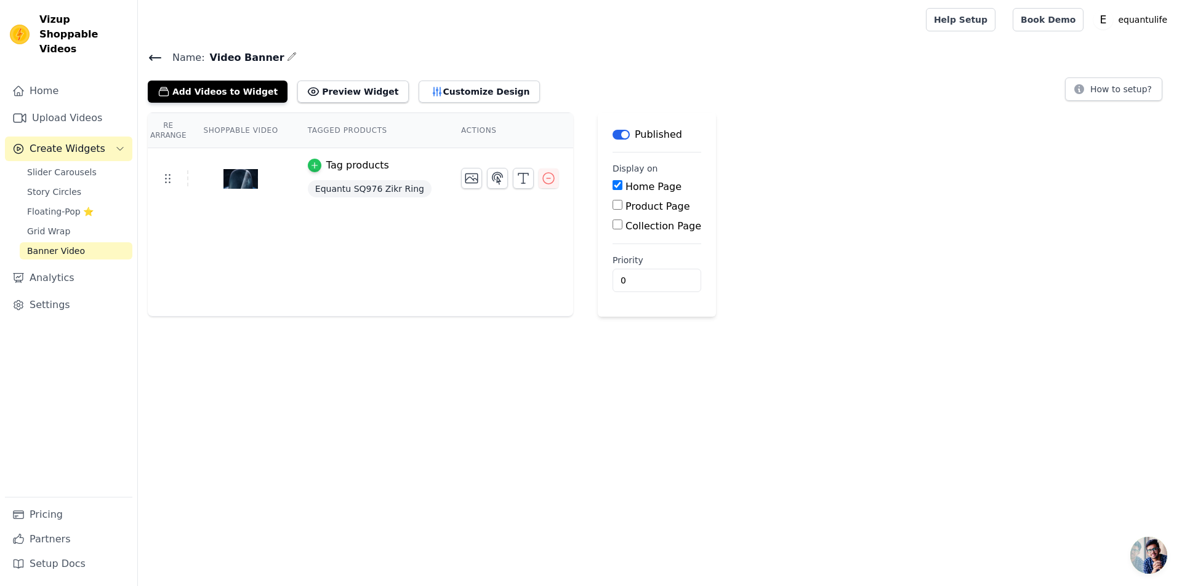
click at [310, 166] on icon "button" at bounding box center [314, 165] width 9 height 9
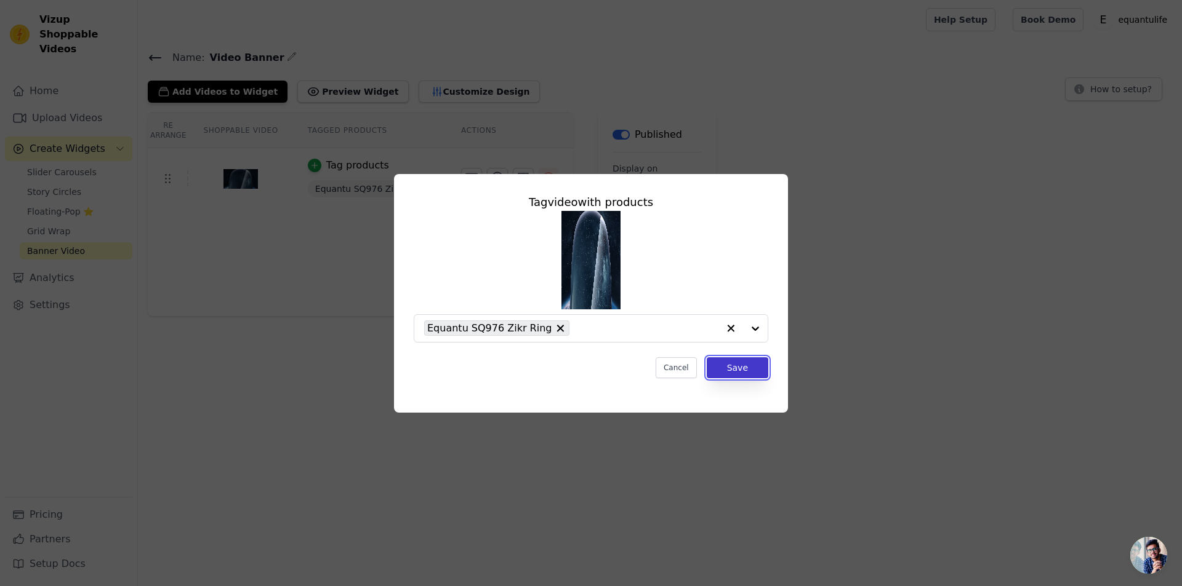
click at [723, 370] on button "Save" at bounding box center [738, 368] width 62 height 21
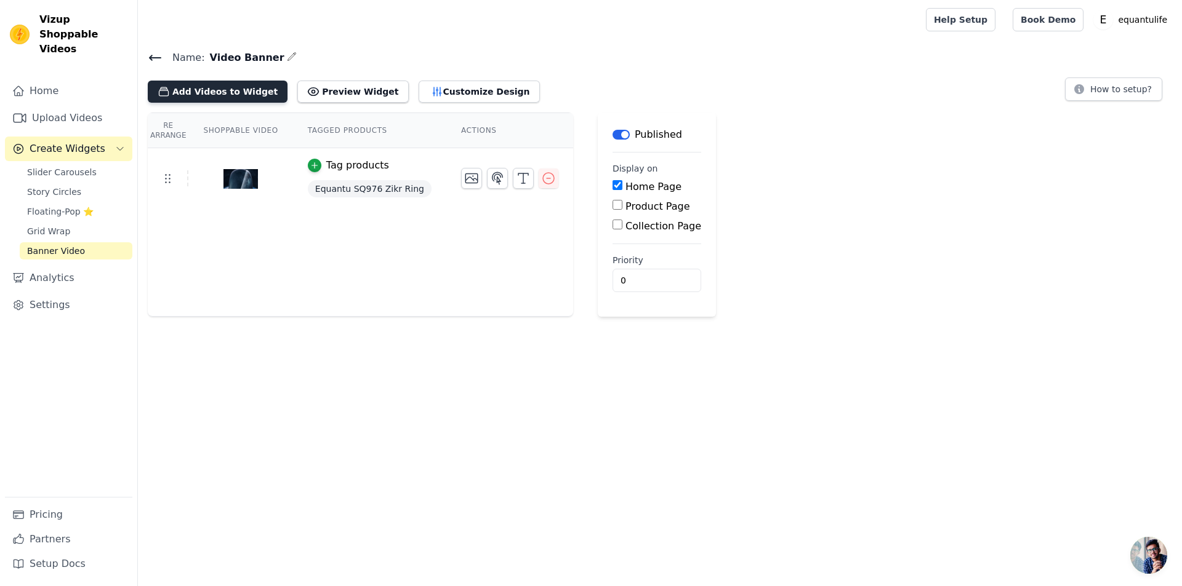
click at [202, 86] on button "Add Videos to Widget" at bounding box center [218, 92] width 140 height 22
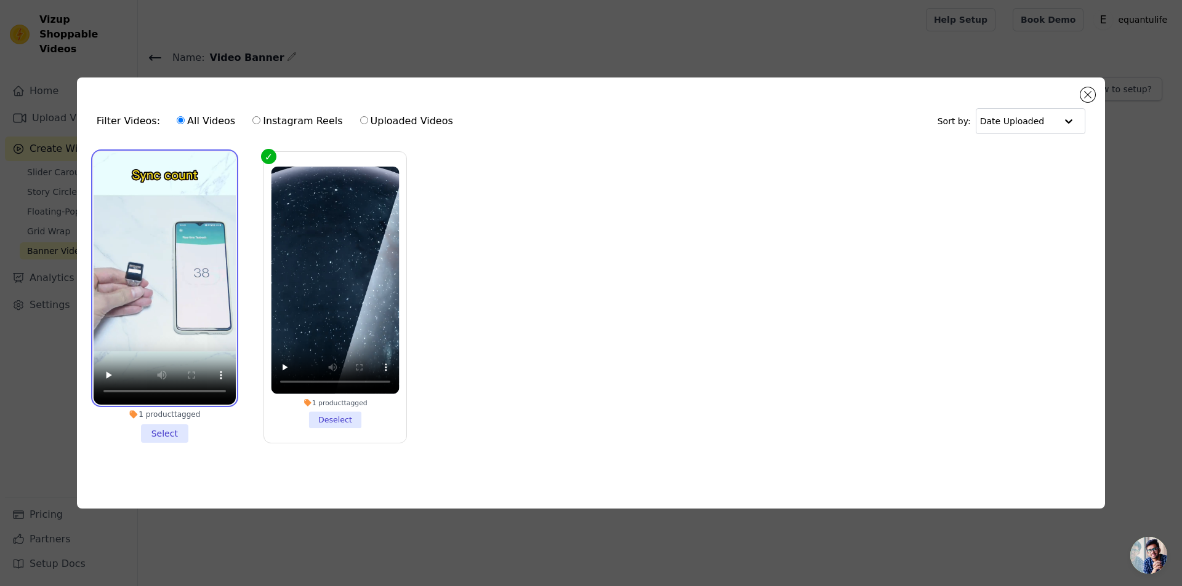
click at [212, 198] on video at bounding box center [165, 278] width 142 height 253
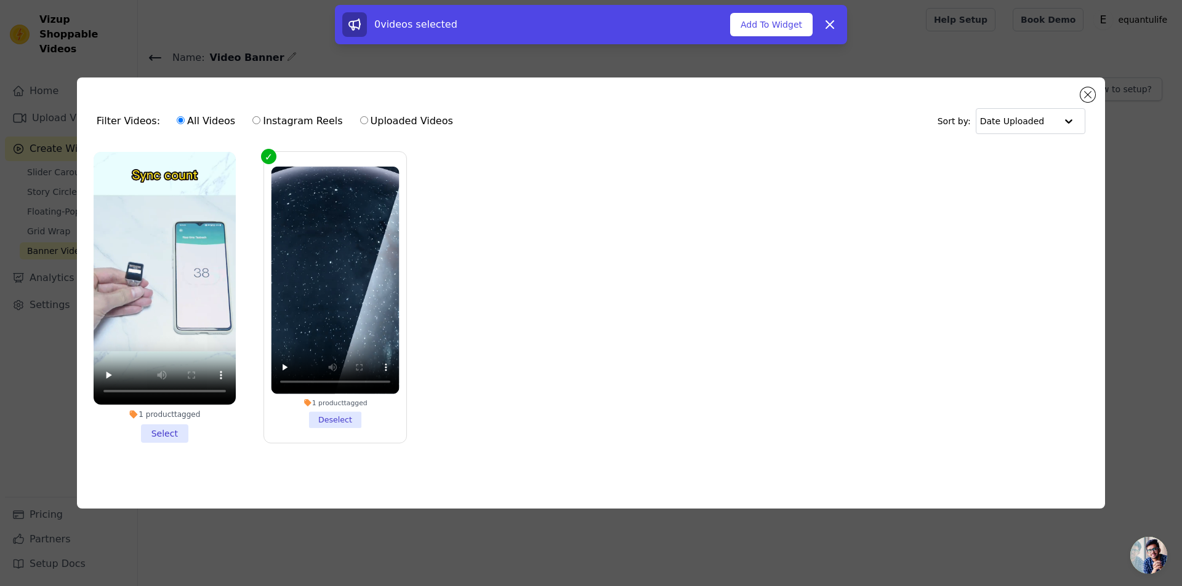
click at [278, 151] on label "1 product tagged Deselect" at bounding box center [334, 297] width 143 height 292
click at [0, 0] on input "1 product tagged Deselect" at bounding box center [0, 0] width 0 height 0
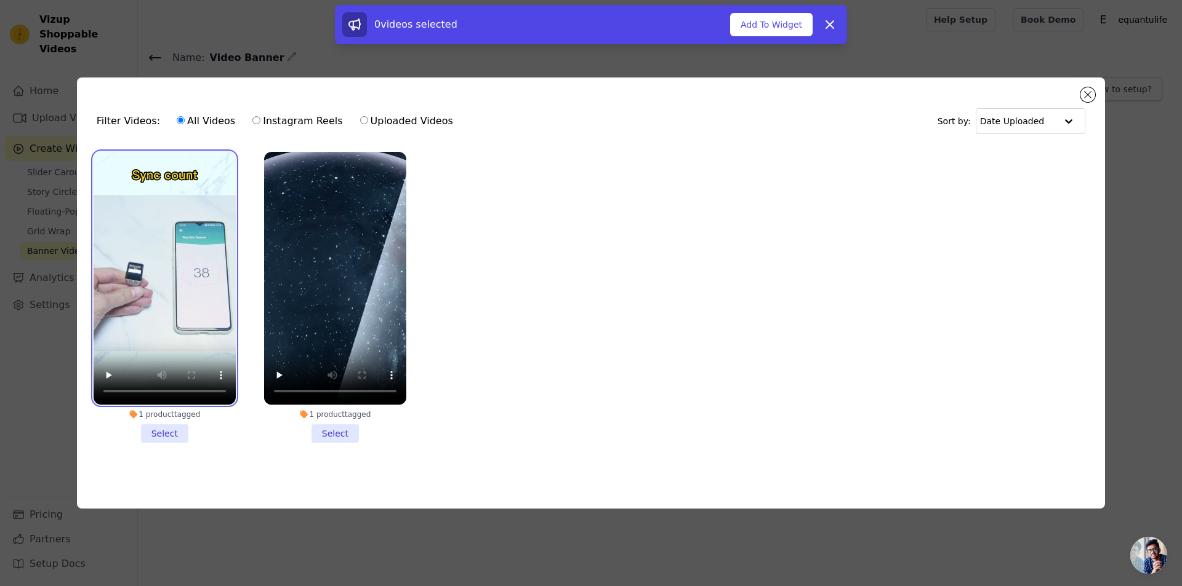
click at [175, 162] on video at bounding box center [165, 278] width 142 height 253
click at [174, 434] on li "1 product tagged Select" at bounding box center [165, 297] width 142 height 291
click at [0, 0] on input "1 product tagged Select" at bounding box center [0, 0] width 0 height 0
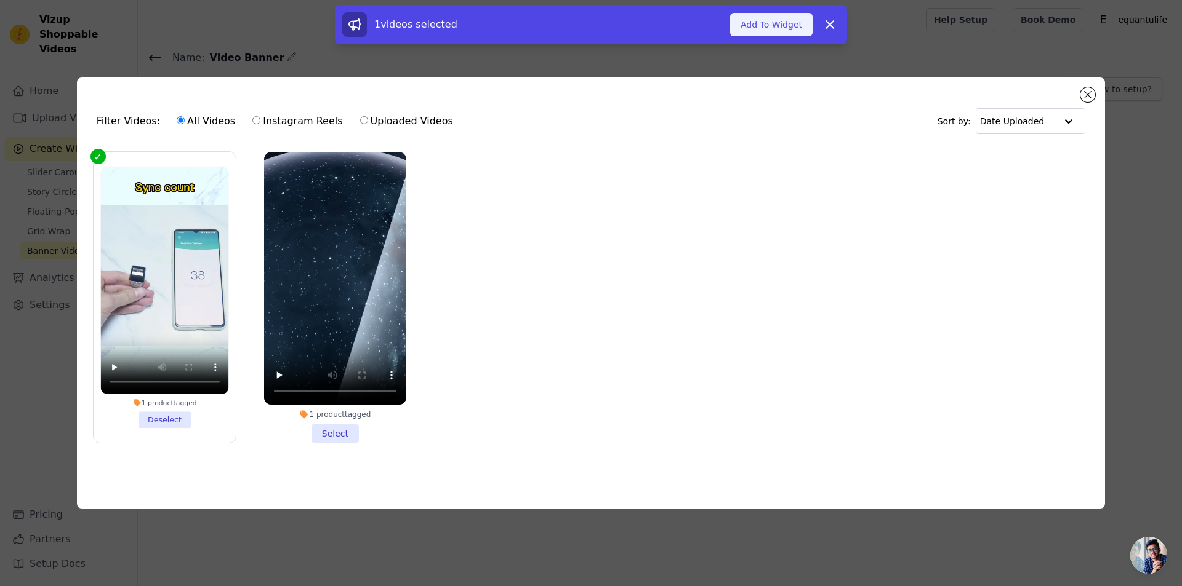
click at [793, 23] on button "Add To Widget" at bounding box center [771, 24] width 82 height 23
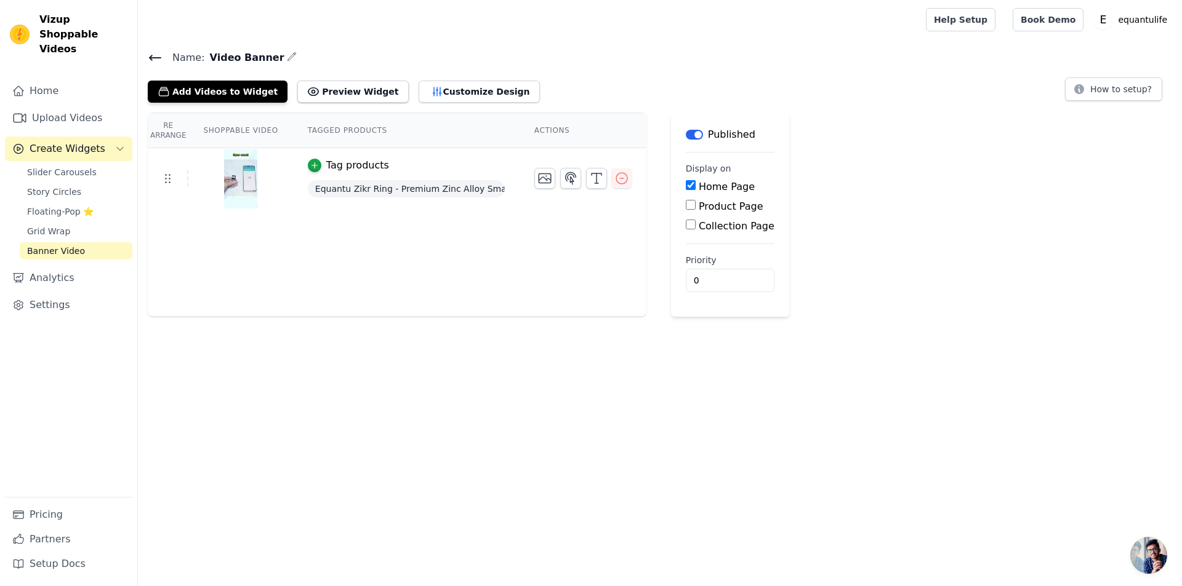
click at [344, 166] on div "Tag products" at bounding box center [357, 165] width 63 height 15
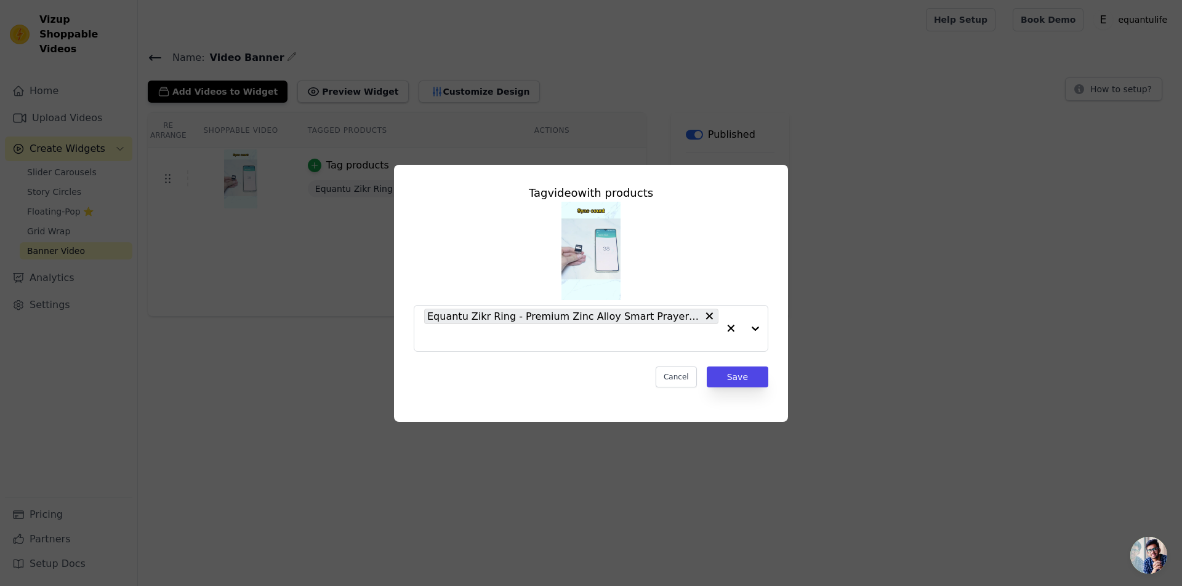
click at [691, 388] on div "Tag video with products Equantu Zikr Ring - Premium Zinc Alloy Smart Prayer Rin…" at bounding box center [591, 286] width 374 height 223
click at [678, 367] on button "Cancel" at bounding box center [675, 377] width 41 height 21
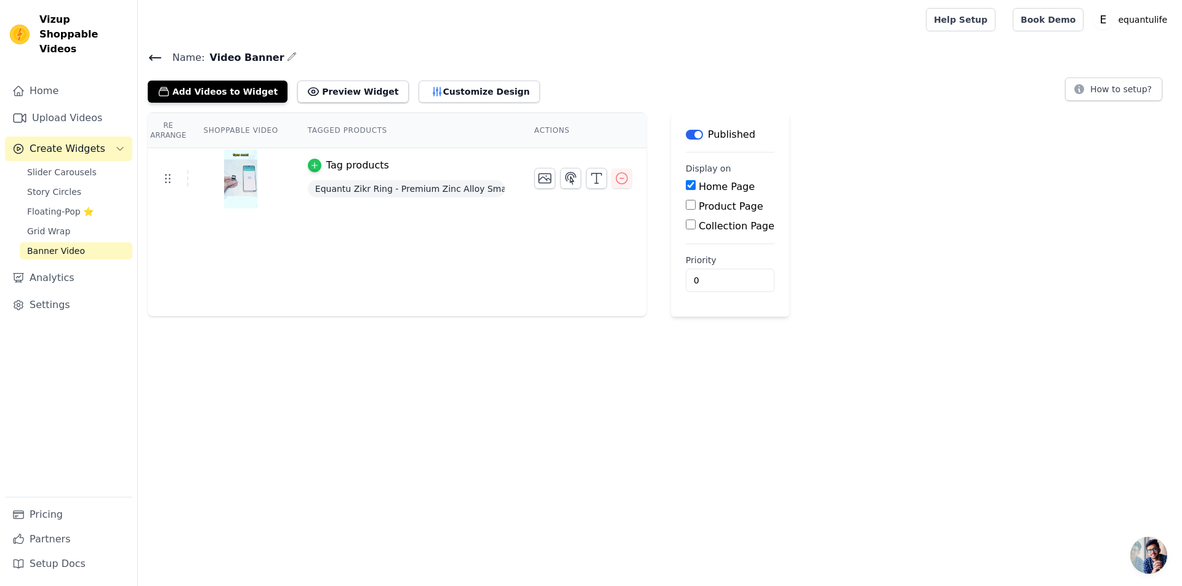
click at [310, 164] on icon "button" at bounding box center [314, 165] width 9 height 9
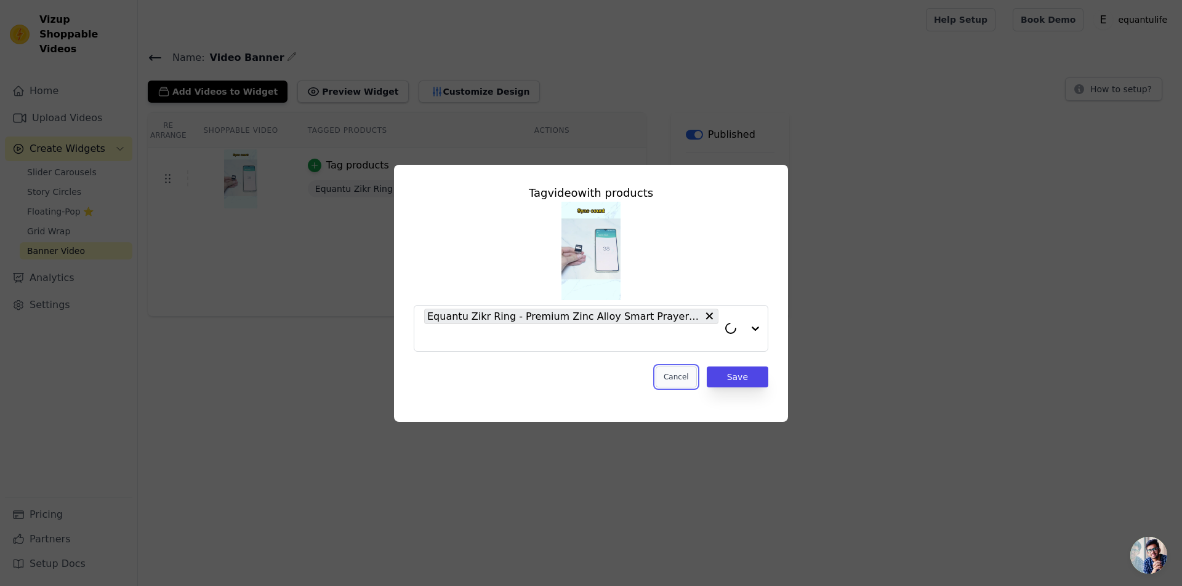
click at [684, 383] on button "Cancel" at bounding box center [675, 377] width 41 height 21
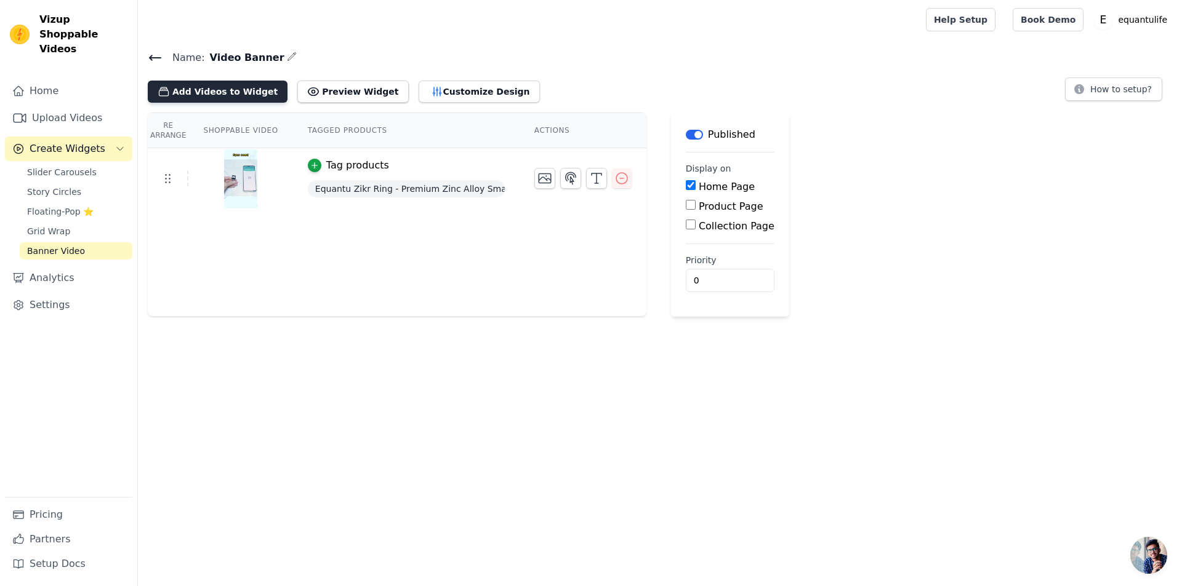
click at [237, 86] on button "Add Videos to Widget" at bounding box center [218, 92] width 140 height 22
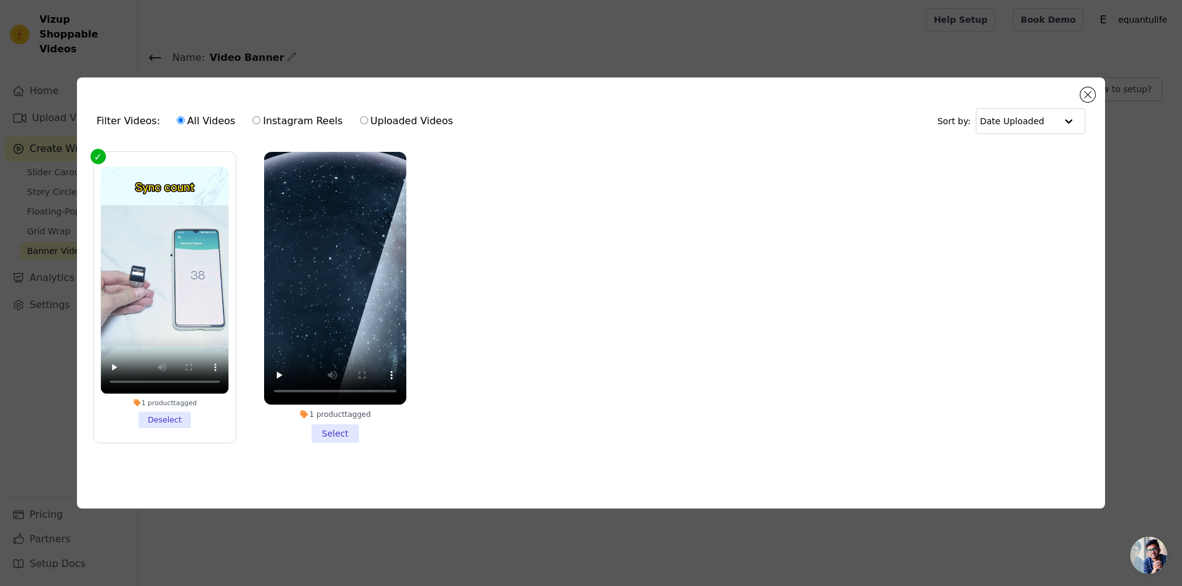
click at [96, 152] on label "1 product tagged Deselect" at bounding box center [164, 297] width 143 height 292
click at [0, 0] on input "1 product tagged Deselect" at bounding box center [0, 0] width 0 height 0
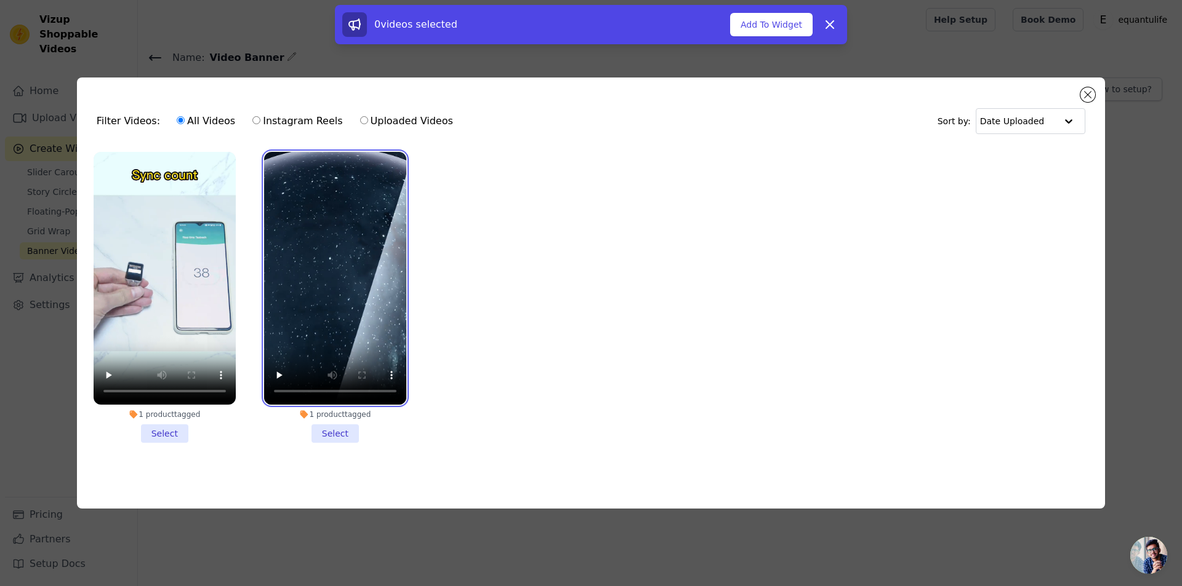
click at [304, 166] on video at bounding box center [335, 278] width 142 height 253
click at [382, 186] on video at bounding box center [335, 278] width 142 height 253
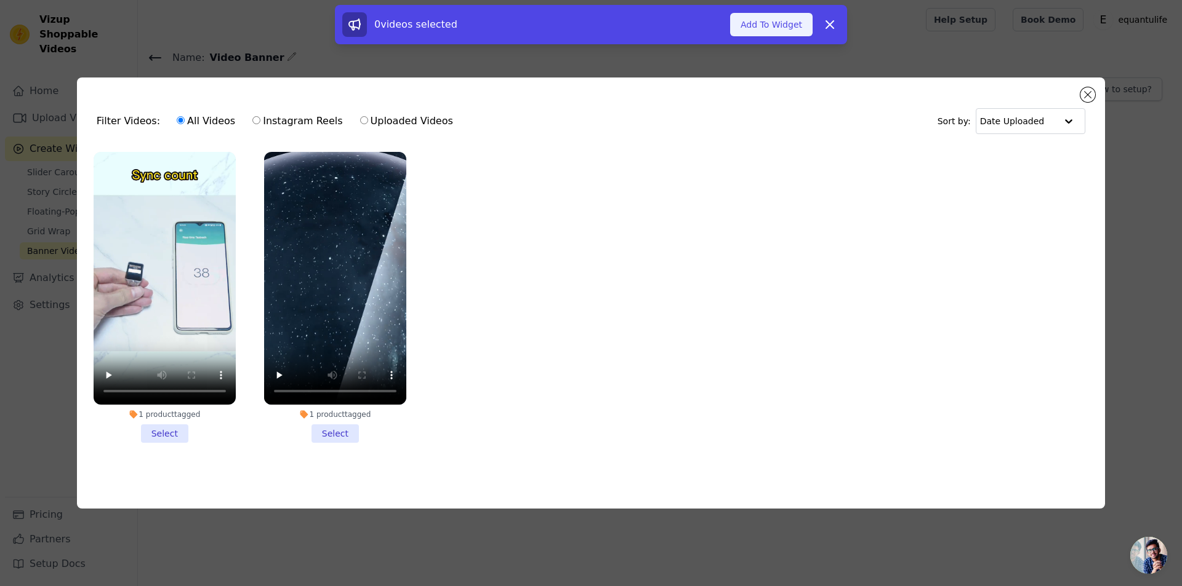
click at [795, 24] on button "Add To Widget" at bounding box center [771, 24] width 82 height 23
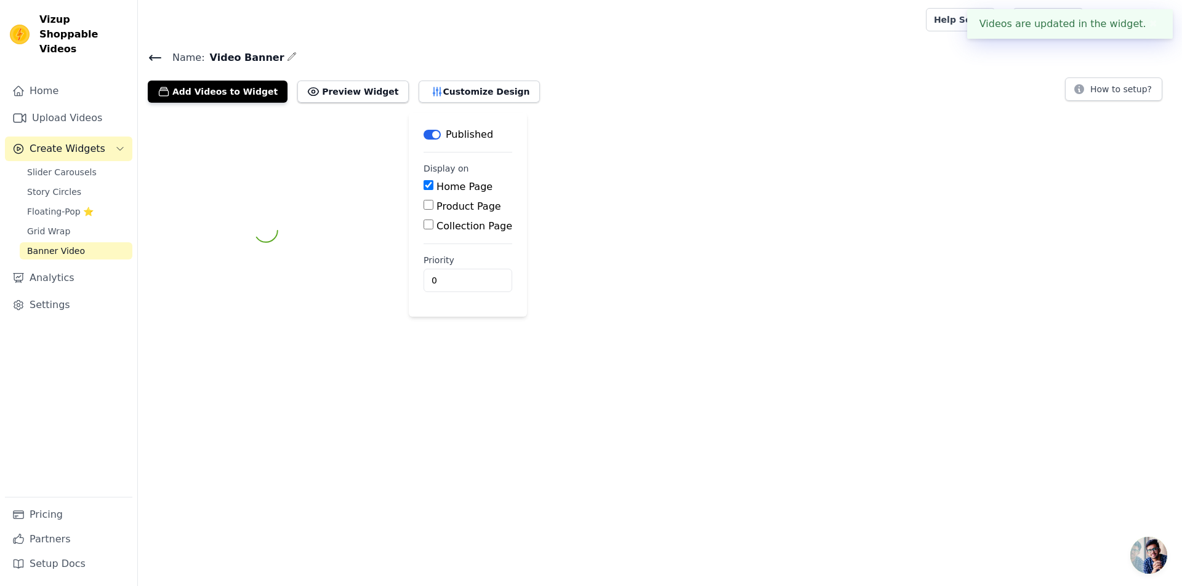
click at [352, 349] on html "Videos are updated in the widget. ✖ Vizup Shoppable Videos Home Upload Videos C…" at bounding box center [591, 174] width 1182 height 349
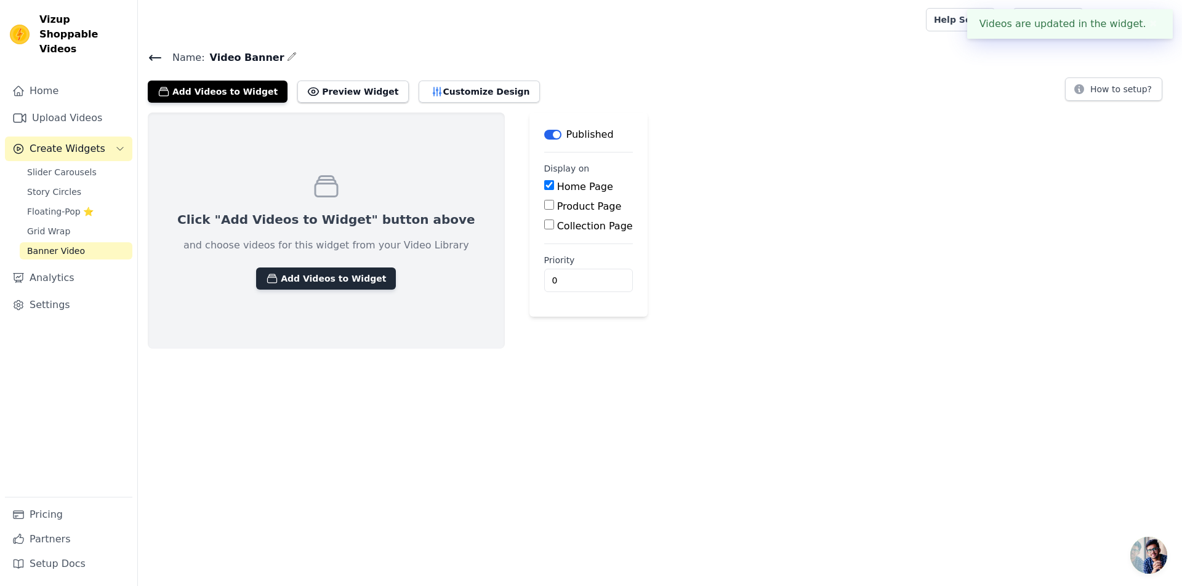
click at [282, 278] on button "Add Videos to Widget" at bounding box center [326, 279] width 140 height 22
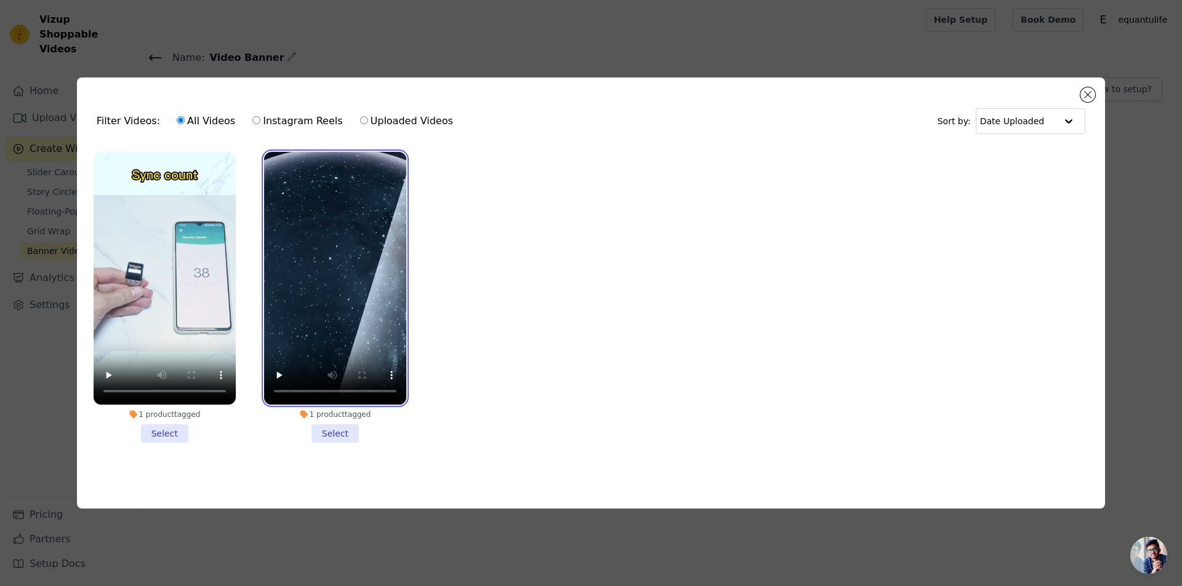
click at [321, 183] on video at bounding box center [335, 278] width 142 height 253
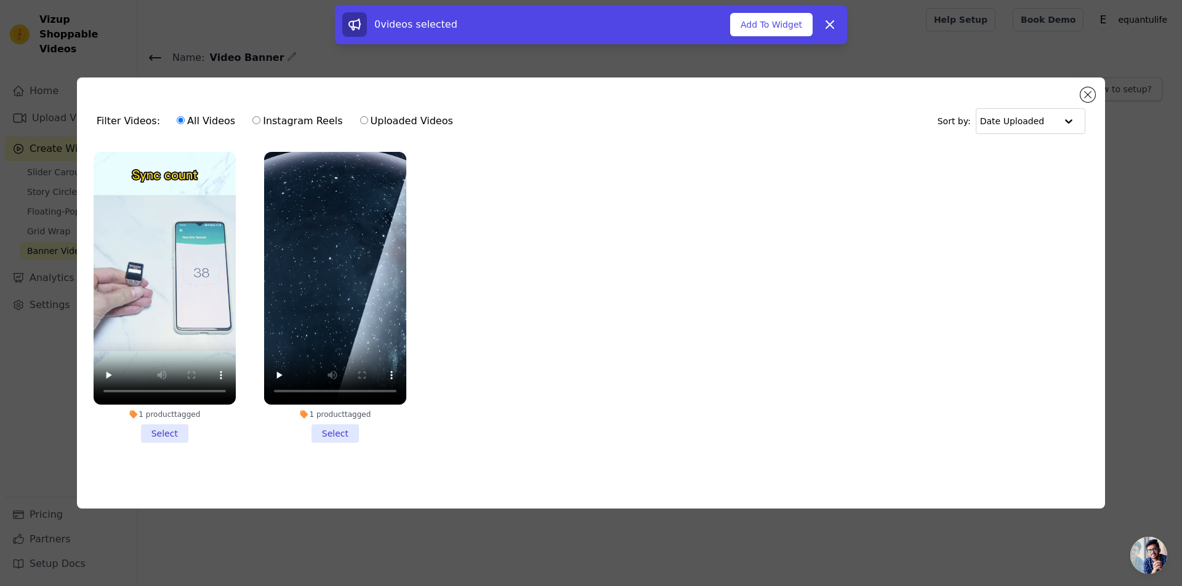
click at [334, 434] on li "1 product tagged Select" at bounding box center [335, 297] width 142 height 291
click at [0, 0] on input "1 product tagged Select" at bounding box center [0, 0] width 0 height 0
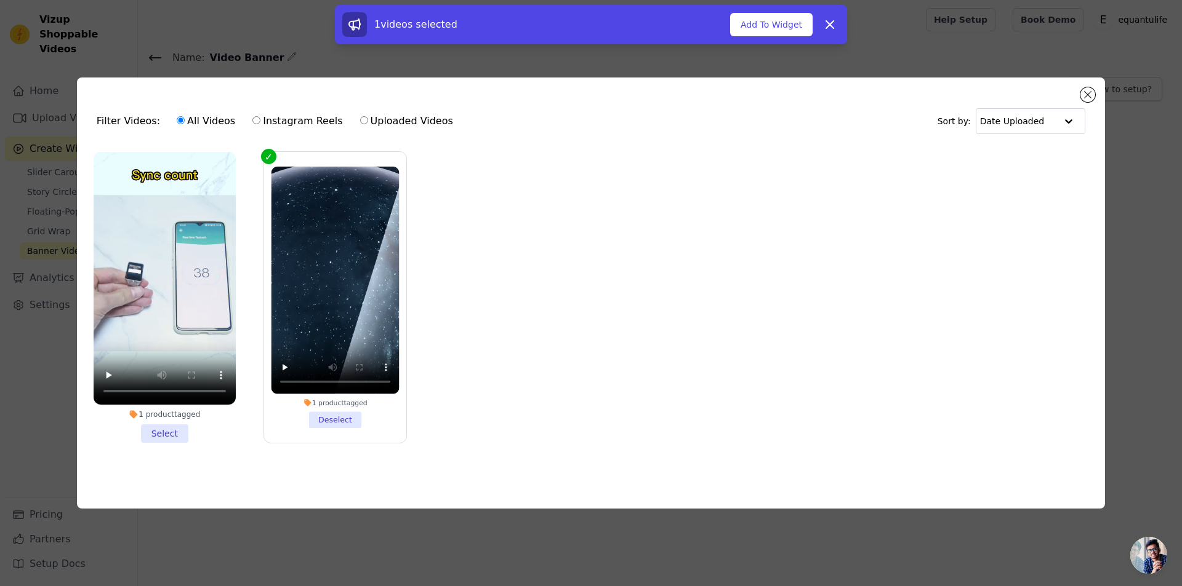
click at [777, 36] on div "1 videos selected Add To Widget Dismiss" at bounding box center [590, 24] width 497 height 25
click at [777, 30] on button "Add To Widget" at bounding box center [771, 24] width 82 height 23
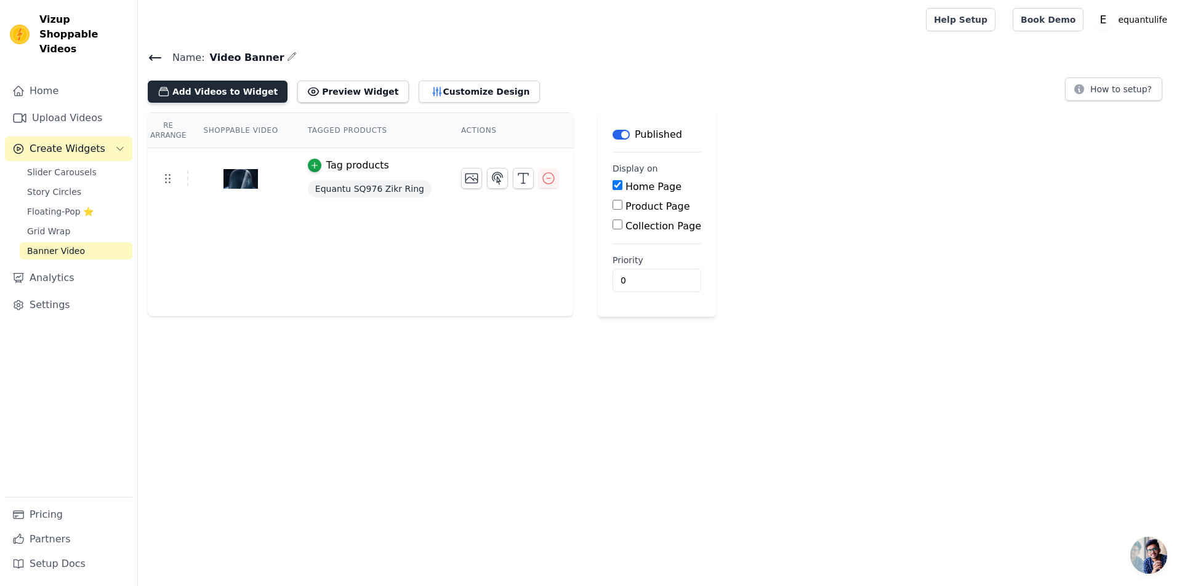
click at [244, 89] on button "Add Videos to Widget" at bounding box center [218, 92] width 140 height 22
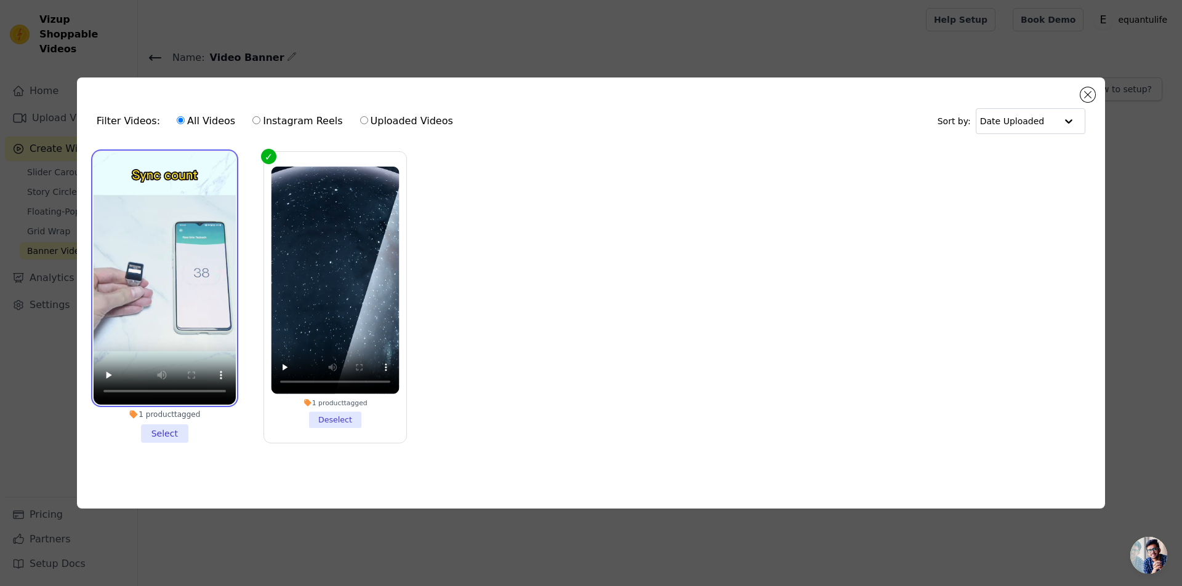
click at [161, 166] on video at bounding box center [165, 278] width 142 height 253
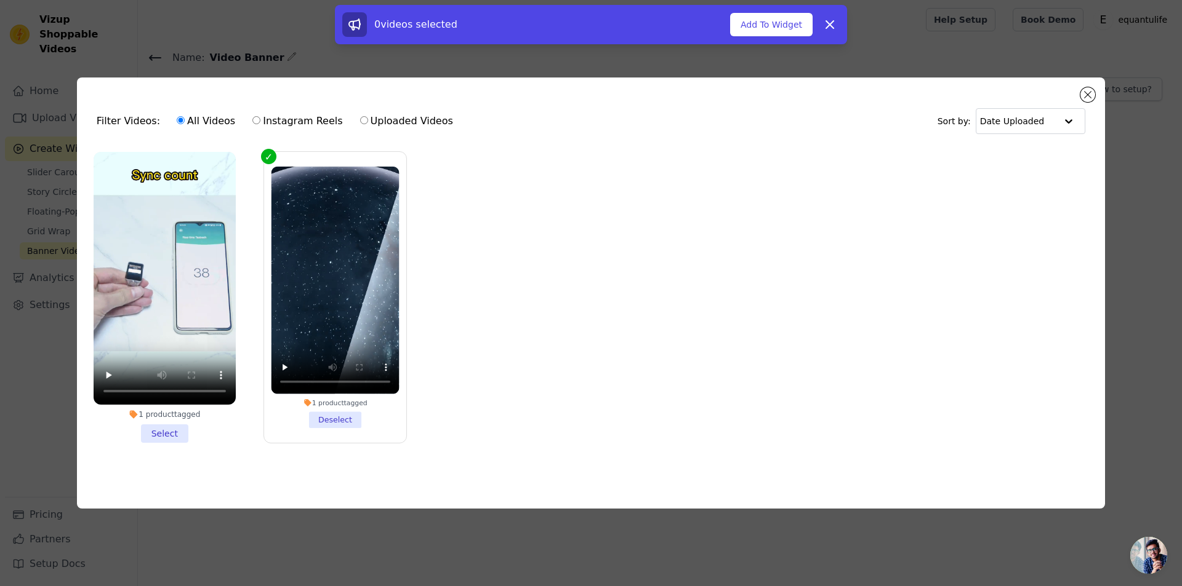
click at [168, 433] on li "1 product tagged Select" at bounding box center [165, 297] width 142 height 291
click at [0, 0] on input "1 product tagged Select" at bounding box center [0, 0] width 0 height 0
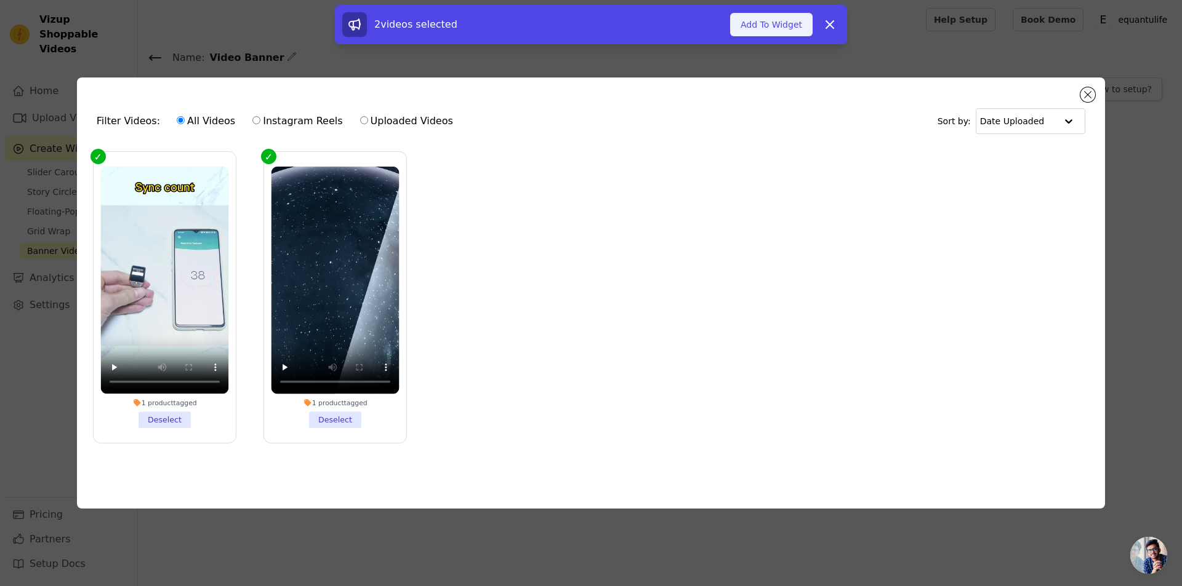
click at [777, 27] on button "Add To Widget" at bounding box center [771, 24] width 82 height 23
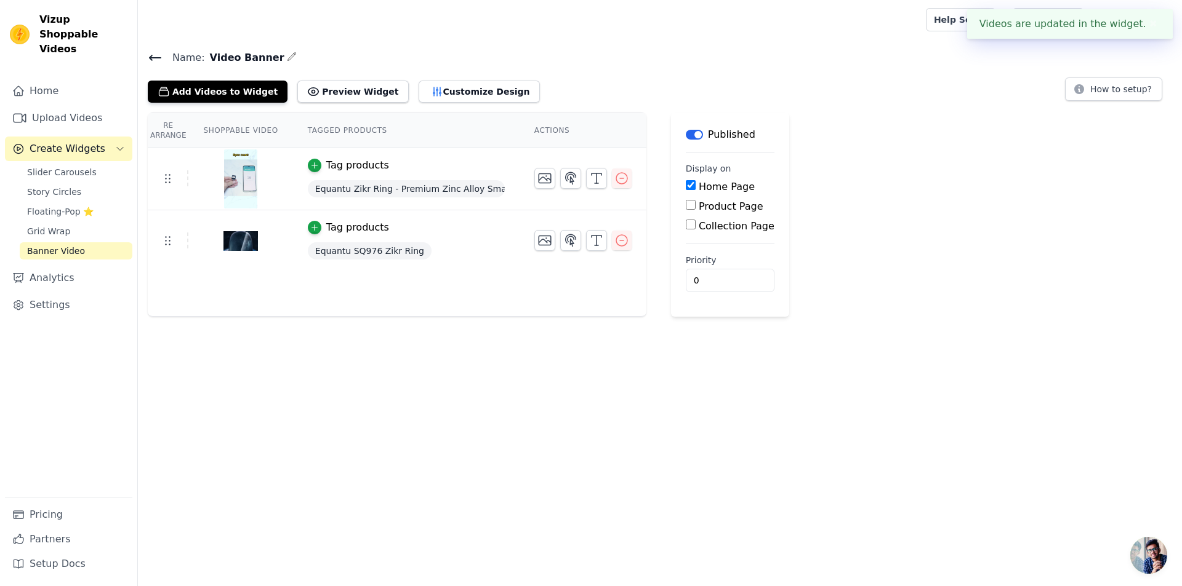
click at [455, 159] on div "Tag products" at bounding box center [406, 165] width 197 height 15
click at [462, 227] on div "Tag products" at bounding box center [406, 227] width 197 height 15
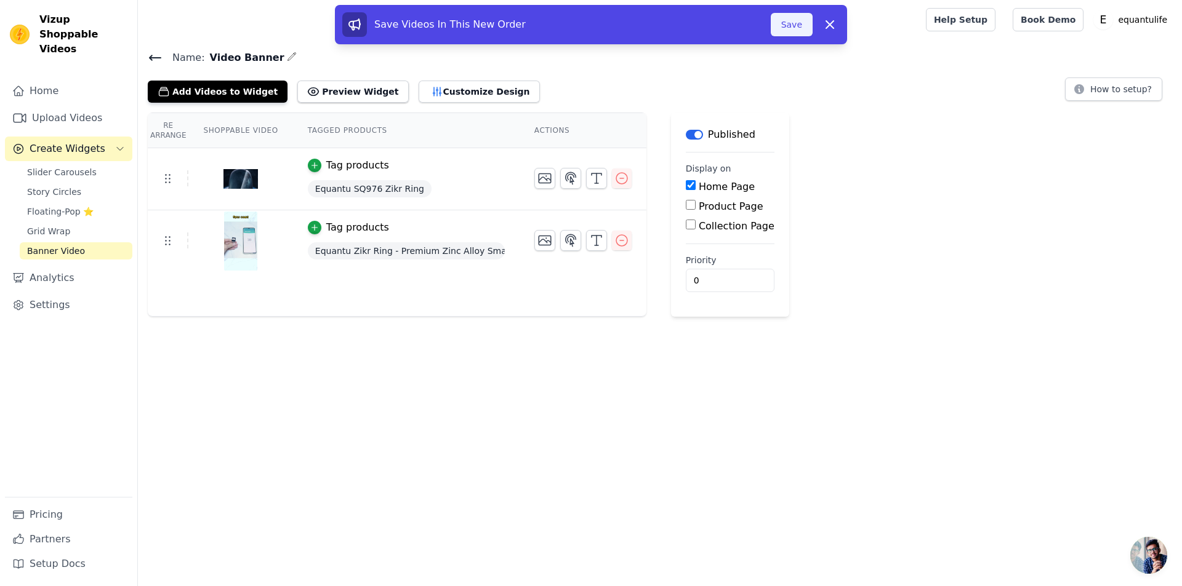
click at [797, 28] on button "Save" at bounding box center [792, 24] width 42 height 23
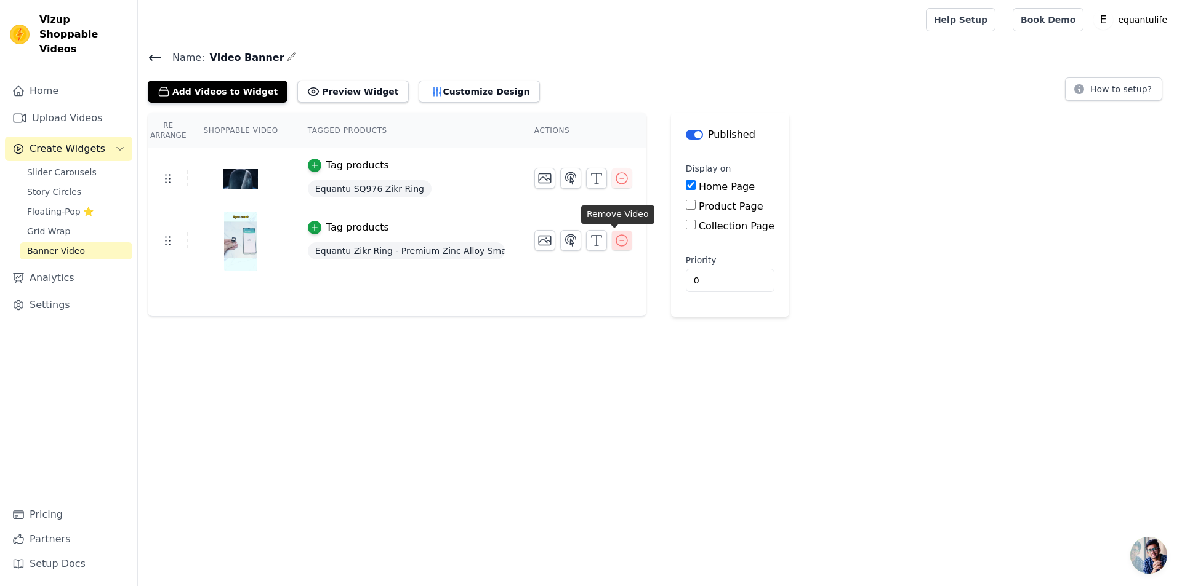
click at [616, 240] on icon "button" at bounding box center [621, 240] width 11 height 11
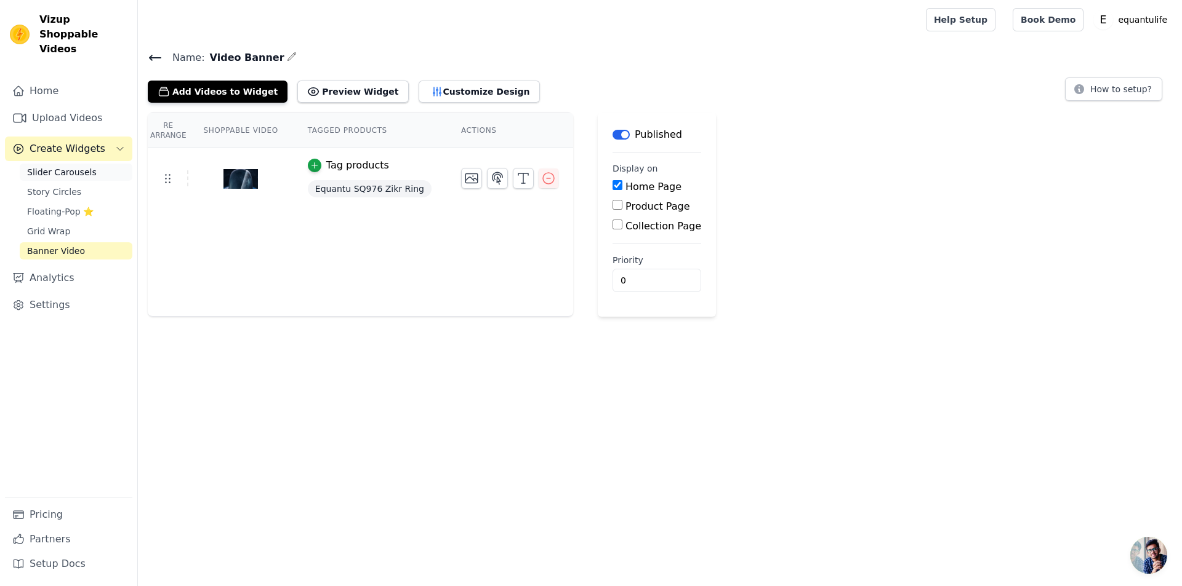
click at [63, 166] on span "Slider Carousels" at bounding box center [62, 172] width 70 height 12
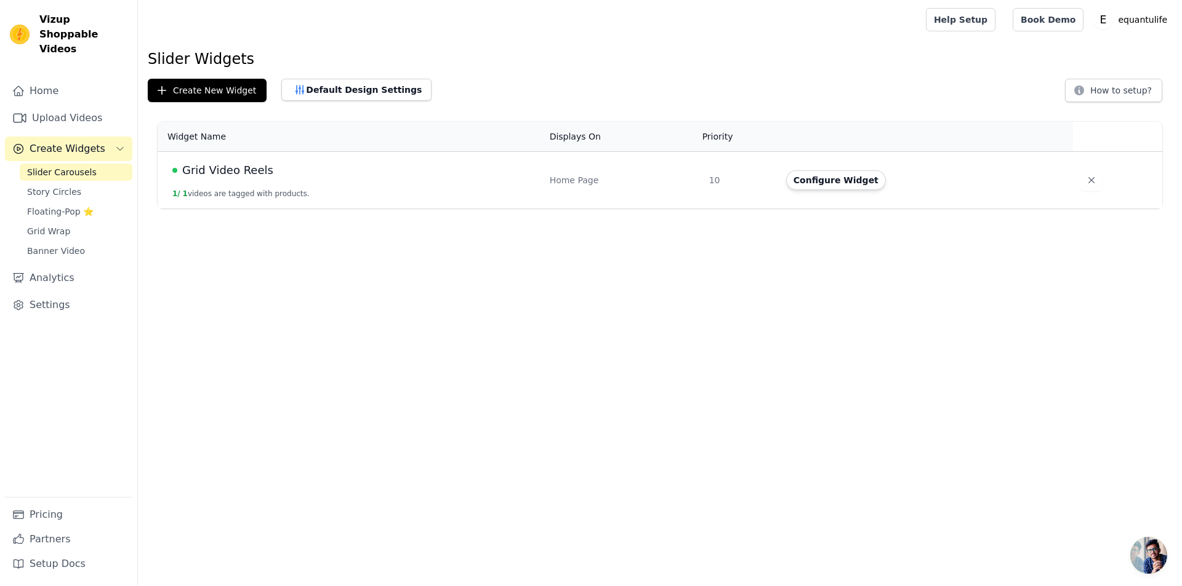
click at [261, 183] on td "Grid Video Reels 1 / 1 videos are tagged with products." at bounding box center [350, 180] width 385 height 57
click at [804, 176] on button "Configure Widget" at bounding box center [836, 180] width 100 height 20
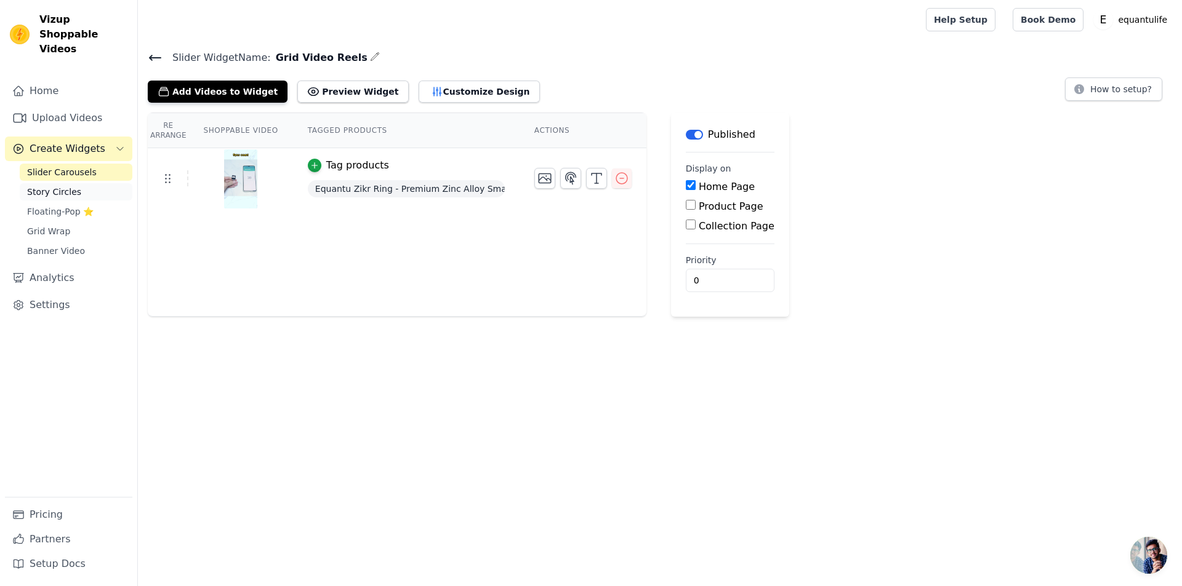
click at [71, 186] on span "Story Circles" at bounding box center [54, 192] width 54 height 12
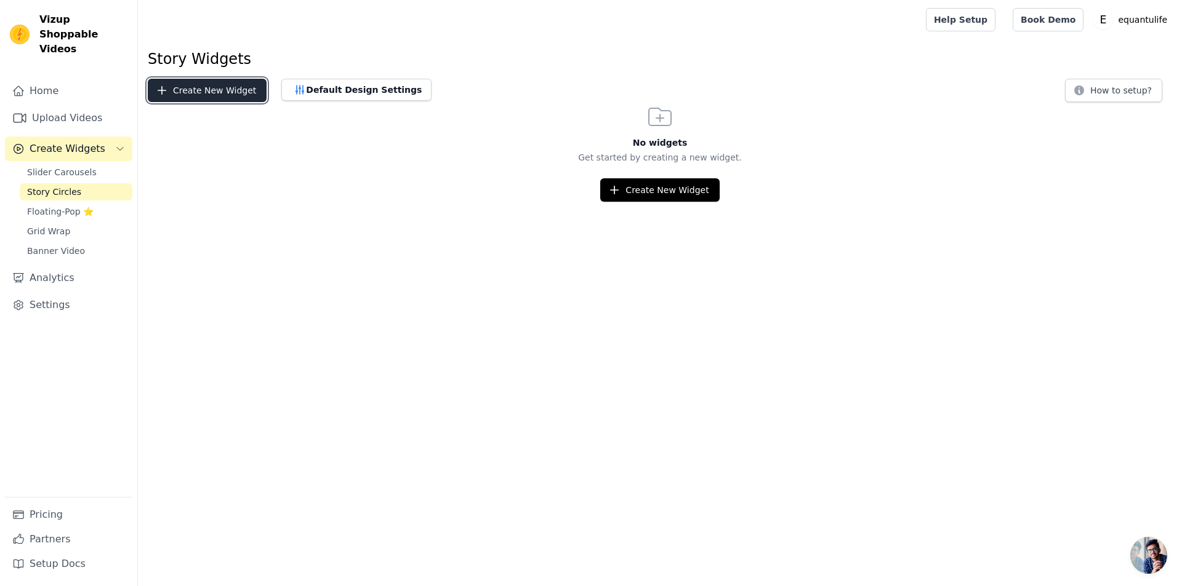
click at [218, 93] on button "Create New Widget" at bounding box center [207, 90] width 119 height 23
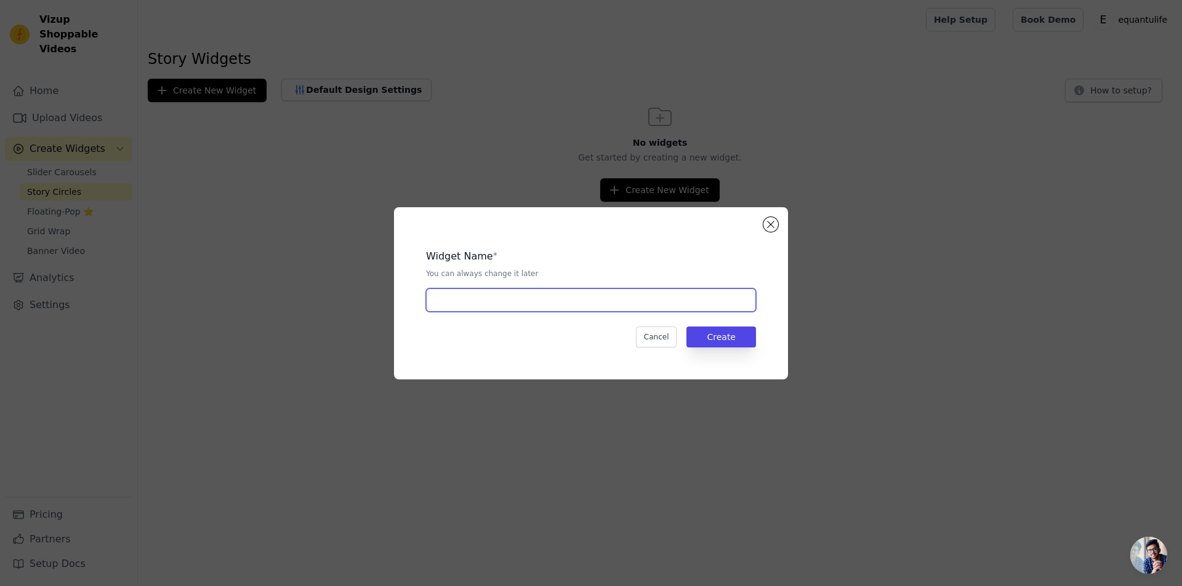
click at [649, 310] on input "text" at bounding box center [591, 300] width 330 height 23
click at [614, 300] on input "text" at bounding box center [591, 300] width 330 height 23
paste input "Story Circles"
type input "Story Circles"
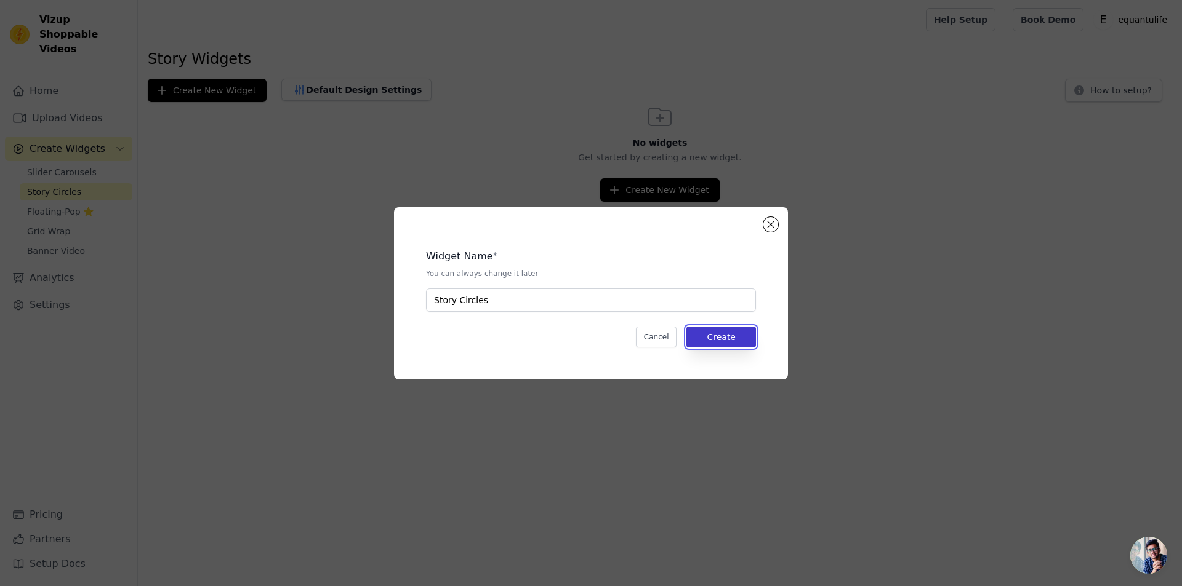
click at [735, 340] on button "Create" at bounding box center [721, 337] width 70 height 21
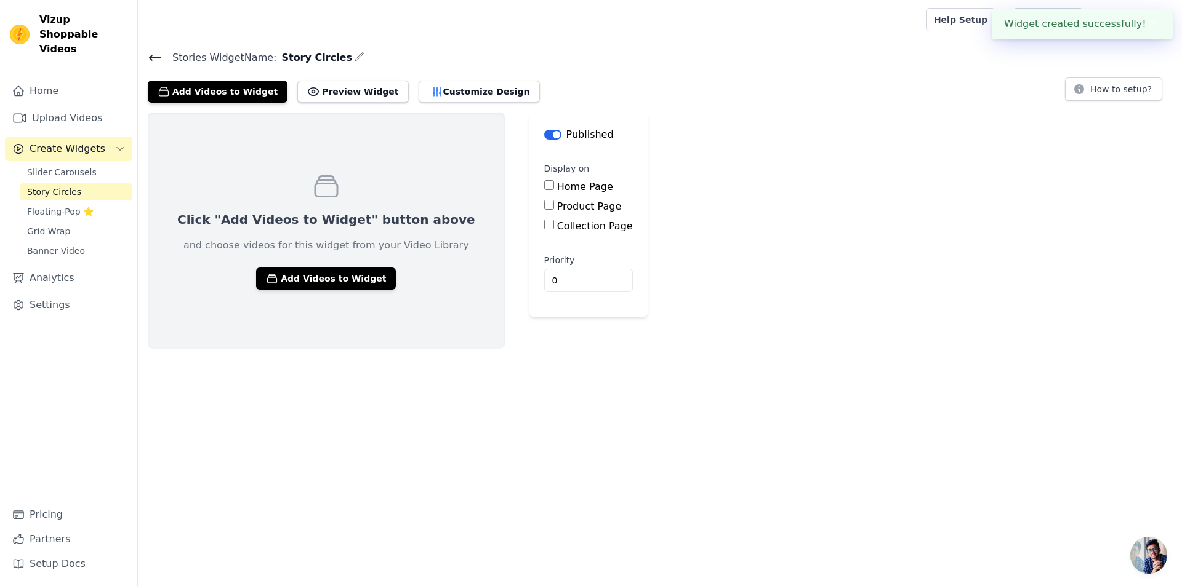
click at [544, 189] on input "Home Page" at bounding box center [549, 185] width 10 height 10
checkbox input "true"
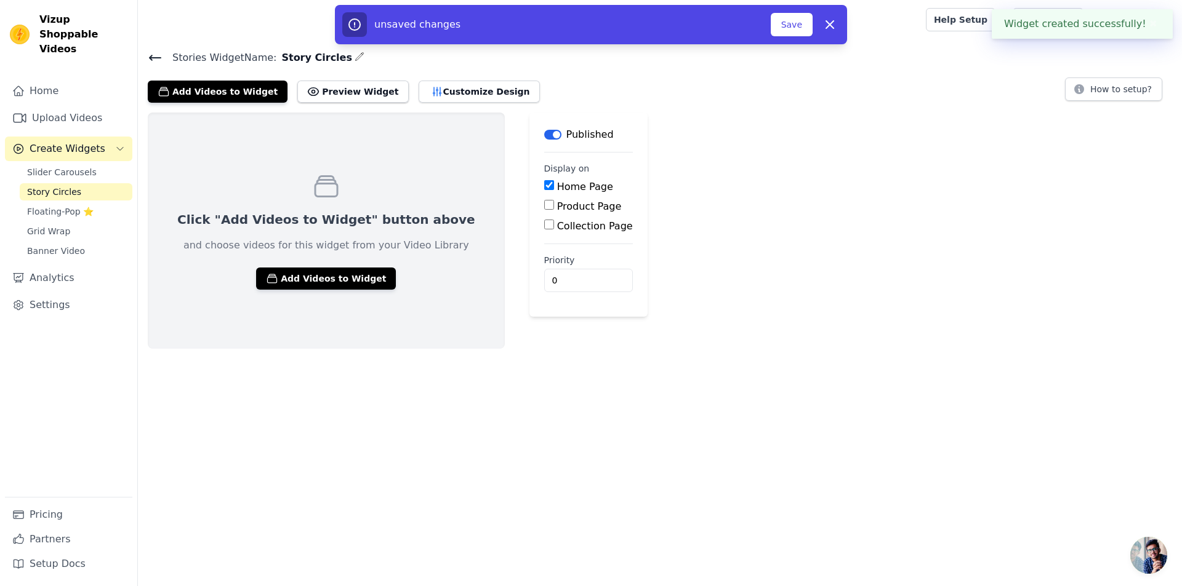
click at [355, 264] on div "Click "Add Videos to Widget" button above and choose videos for this widget fro…" at bounding box center [326, 231] width 357 height 236
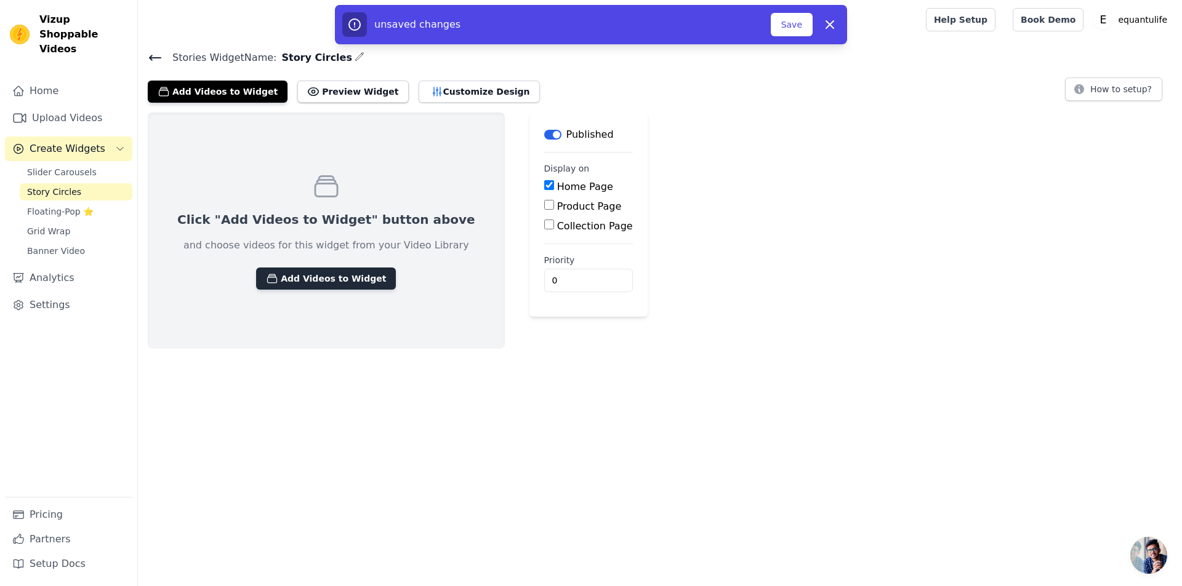
click at [346, 272] on button "Add Videos to Widget" at bounding box center [326, 279] width 140 height 22
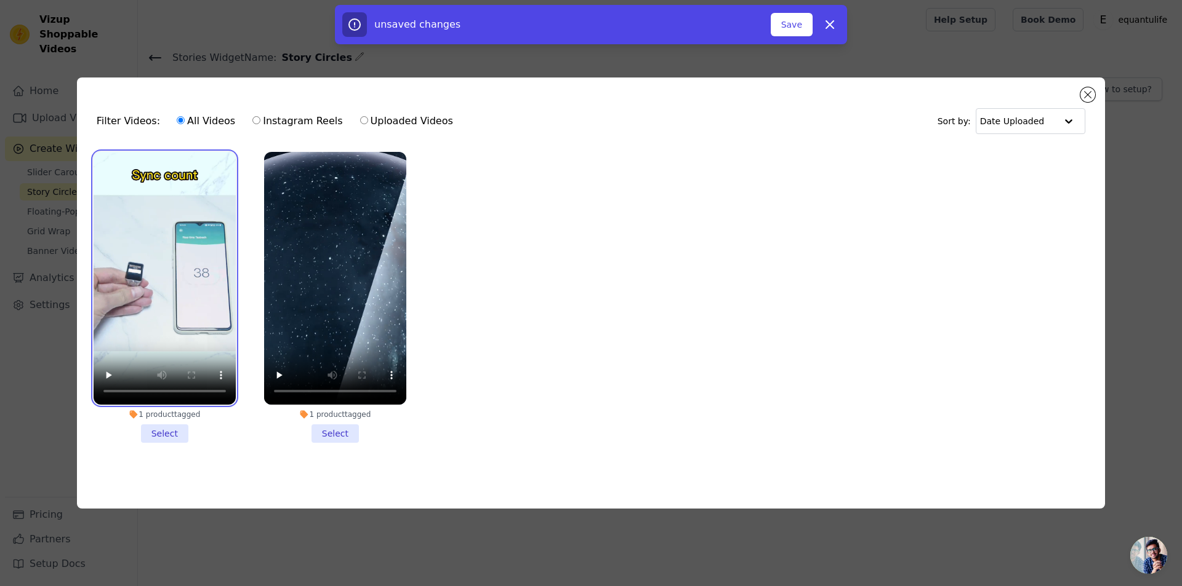
click at [175, 176] on video at bounding box center [165, 278] width 142 height 253
click at [165, 435] on li "1 product tagged Select" at bounding box center [165, 297] width 142 height 291
click at [0, 0] on input "1 product tagged Select" at bounding box center [0, 0] width 0 height 0
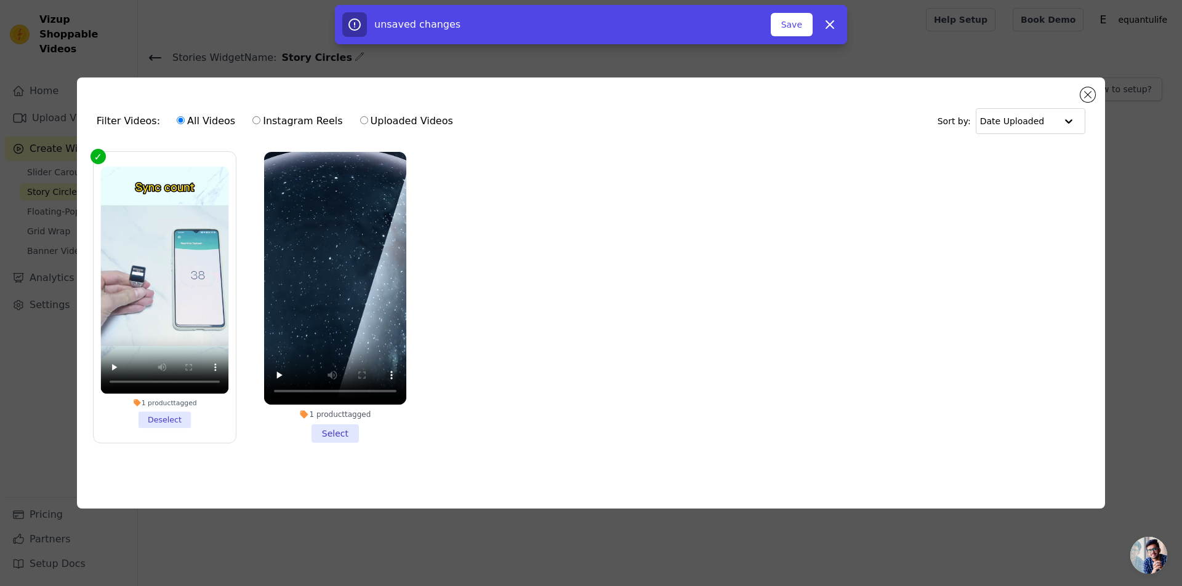
click at [332, 434] on li "1 product tagged Select" at bounding box center [335, 297] width 142 height 291
click at [0, 0] on input "1 product tagged Select" at bounding box center [0, 0] width 0 height 0
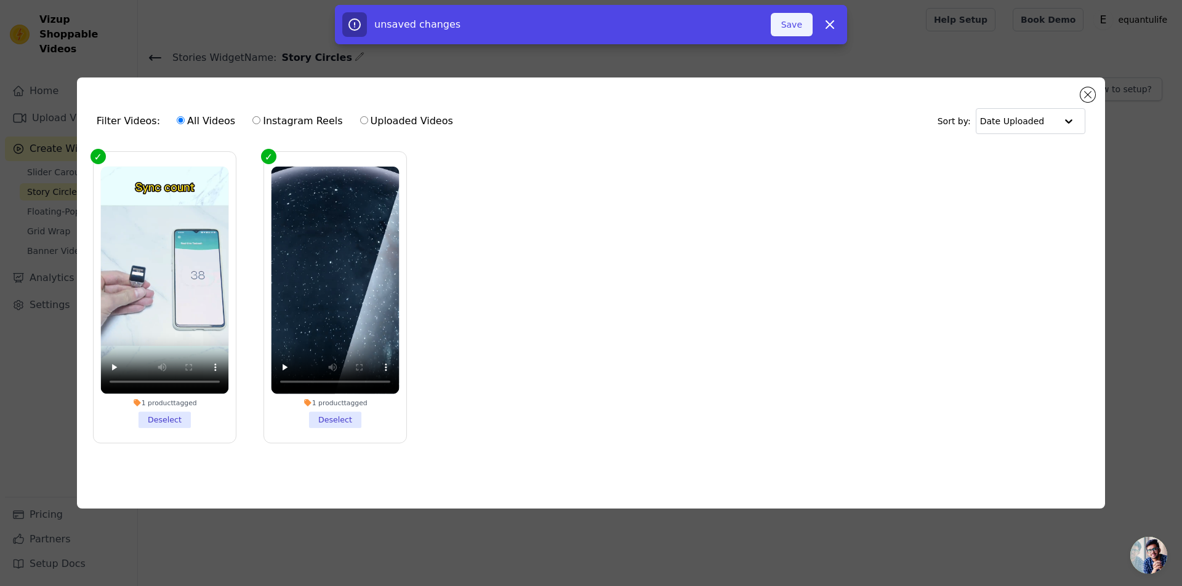
click at [783, 31] on button "Save" at bounding box center [792, 24] width 42 height 23
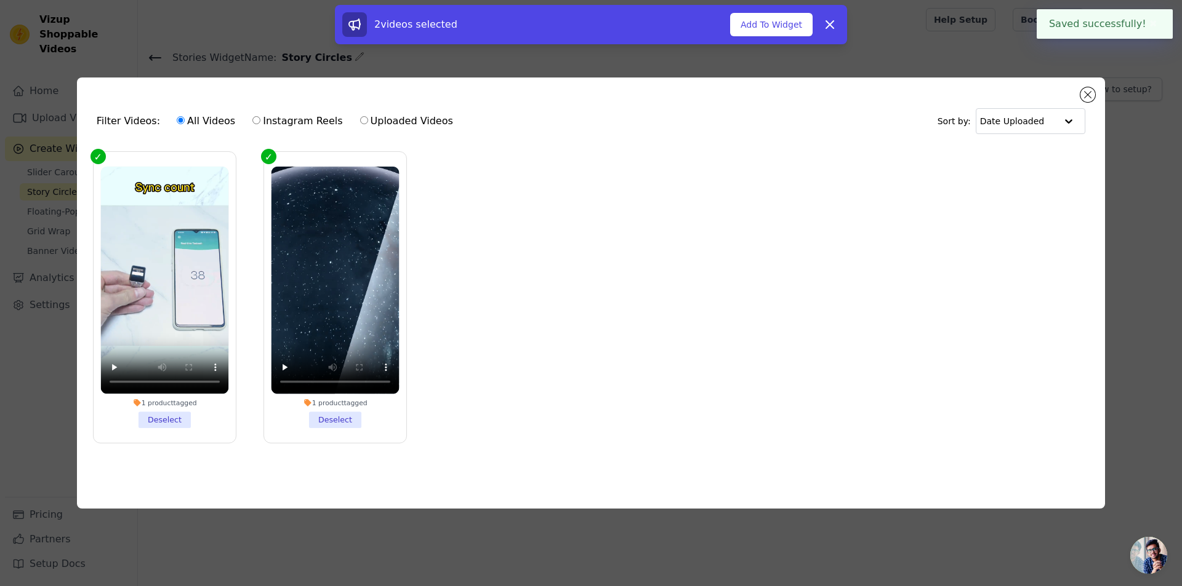
click at [787, 24] on button "Add To Widget" at bounding box center [771, 24] width 82 height 23
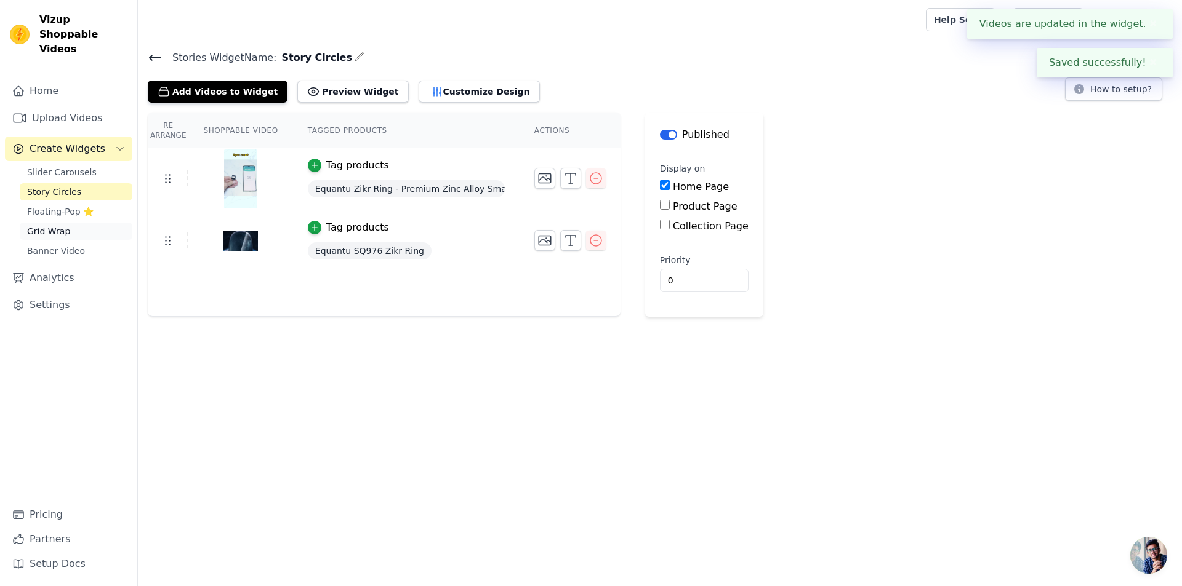
click at [74, 223] on link "Grid Wrap" at bounding box center [76, 231] width 113 height 17
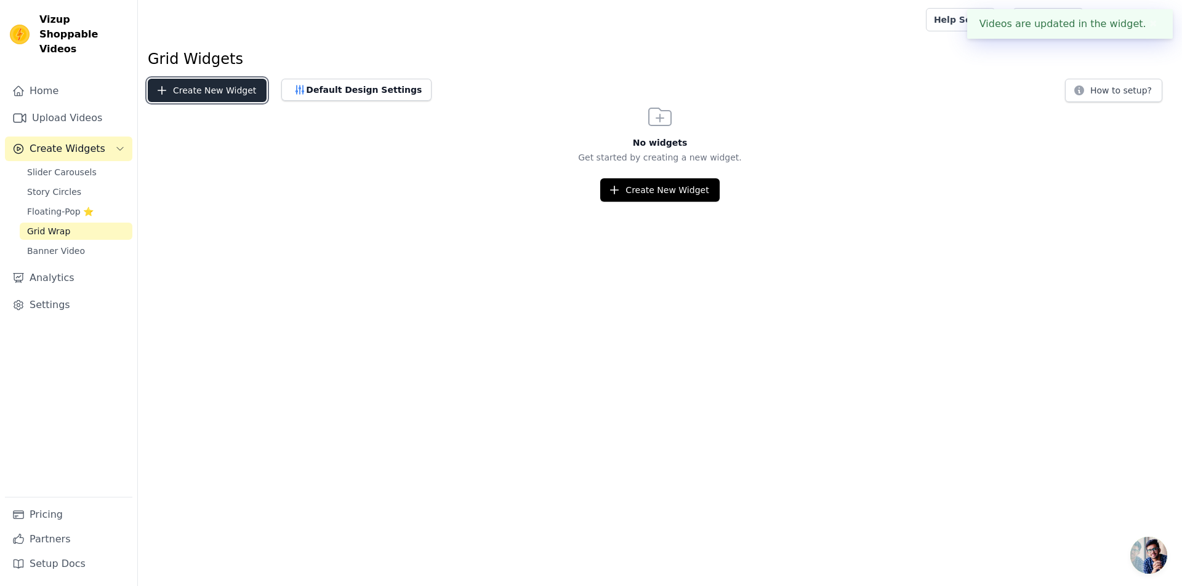
click at [226, 98] on button "Create New Widget" at bounding box center [207, 90] width 119 height 23
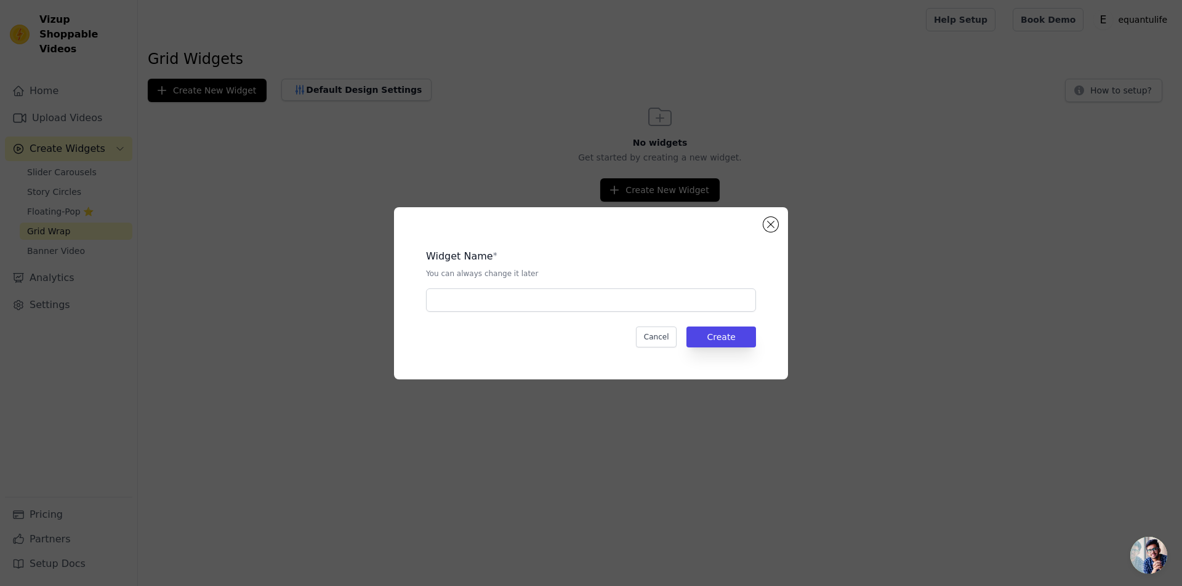
click at [524, 313] on div "Widget Name * You can always change it later Cancel Create" at bounding box center [591, 293] width 354 height 133
click at [552, 303] on input "text" at bounding box center [591, 300] width 330 height 23
click at [586, 302] on input "text" at bounding box center [591, 300] width 330 height 23
paste input "Grid Wrap"
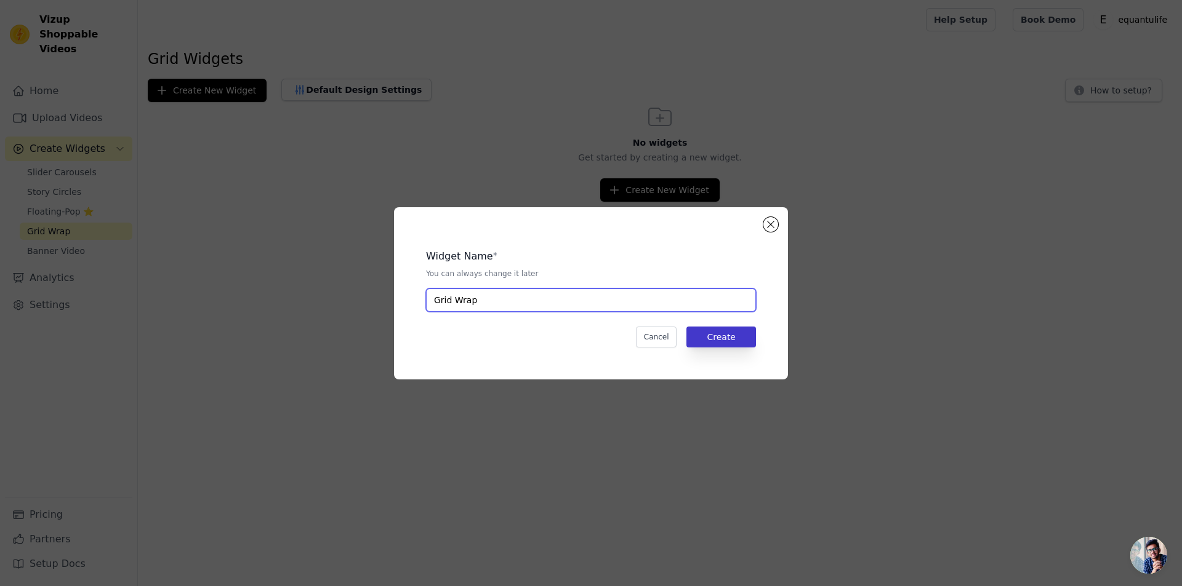
type input "Grid Wrap"
click at [728, 341] on button "Create" at bounding box center [721, 337] width 70 height 21
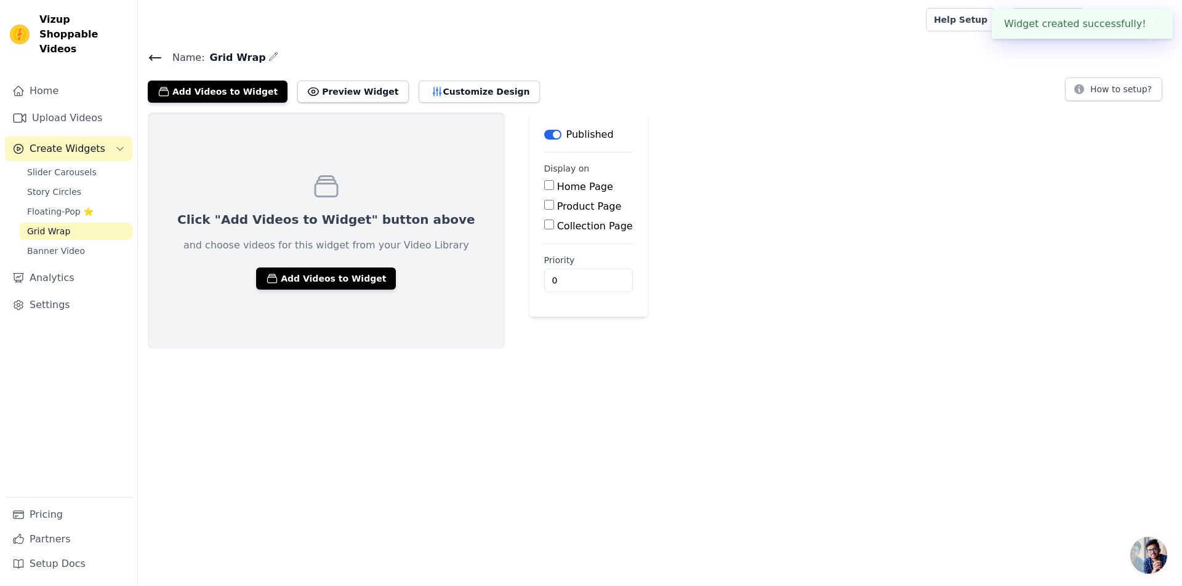
click at [266, 253] on div "Click "Add Videos to Widget" button above and choose videos for this widget fro…" at bounding box center [326, 231] width 357 height 236
click at [284, 272] on button "Add Videos to Widget" at bounding box center [326, 279] width 140 height 22
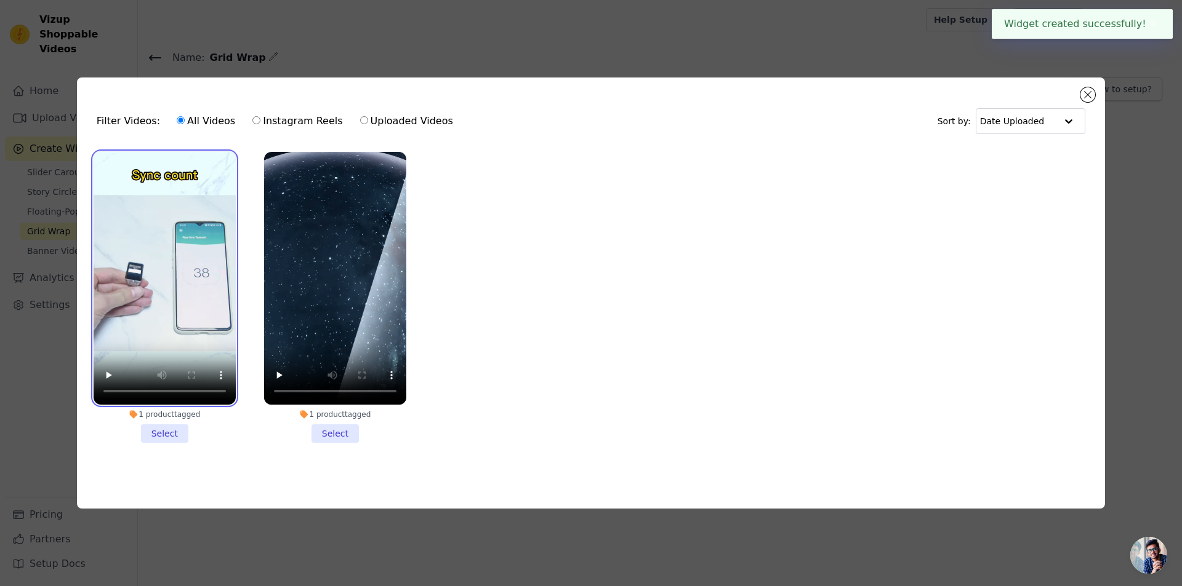
click at [217, 295] on video at bounding box center [165, 278] width 142 height 253
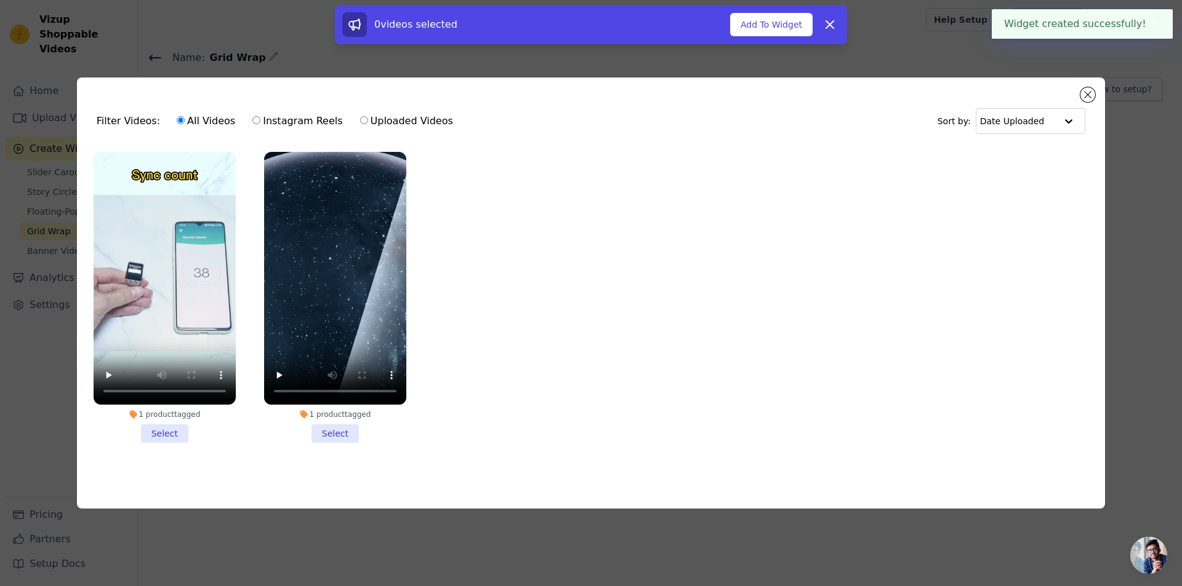
click at [183, 428] on li "1 product tagged Select" at bounding box center [165, 297] width 142 height 291
click at [0, 0] on input "1 product tagged Select" at bounding box center [0, 0] width 0 height 0
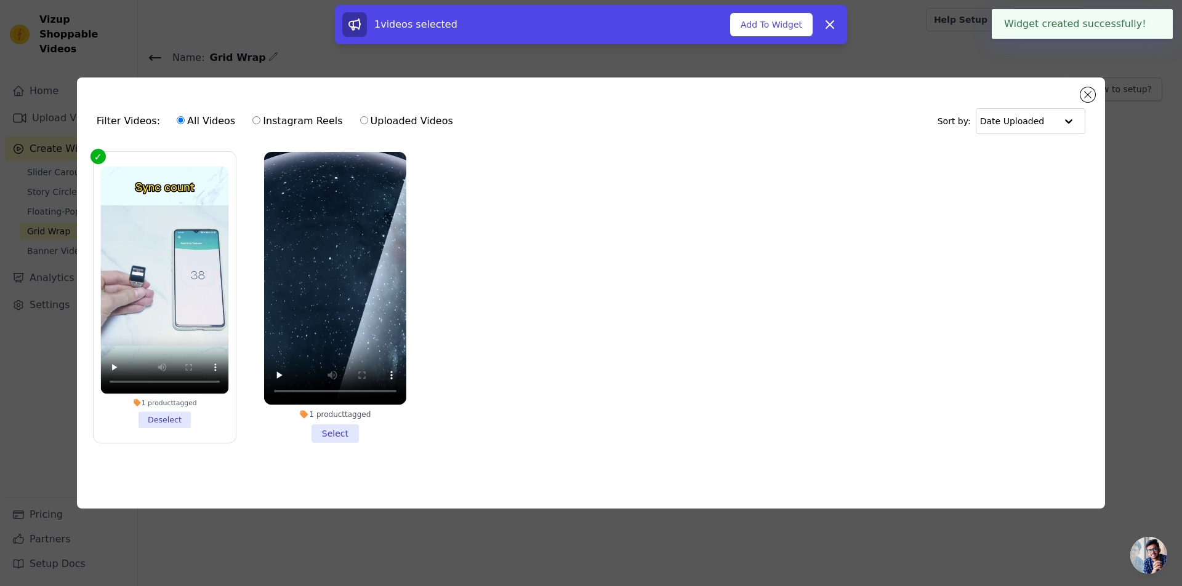
click at [338, 432] on li "1 product tagged Select" at bounding box center [335, 297] width 142 height 291
click at [0, 0] on input "1 product tagged Select" at bounding box center [0, 0] width 0 height 0
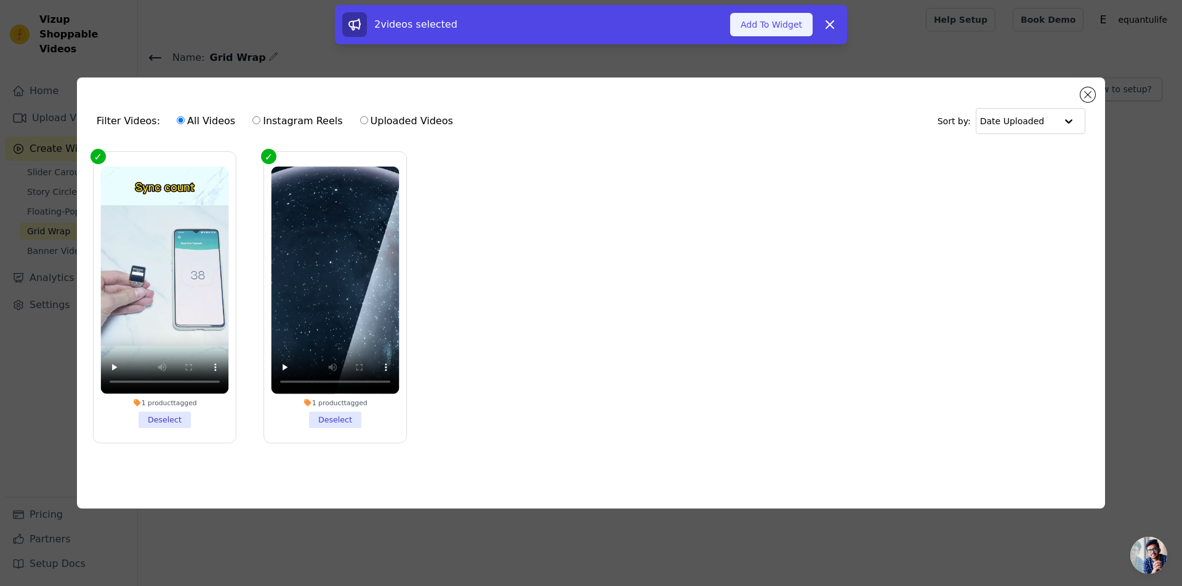
click at [779, 23] on button "Add To Widget" at bounding box center [771, 24] width 82 height 23
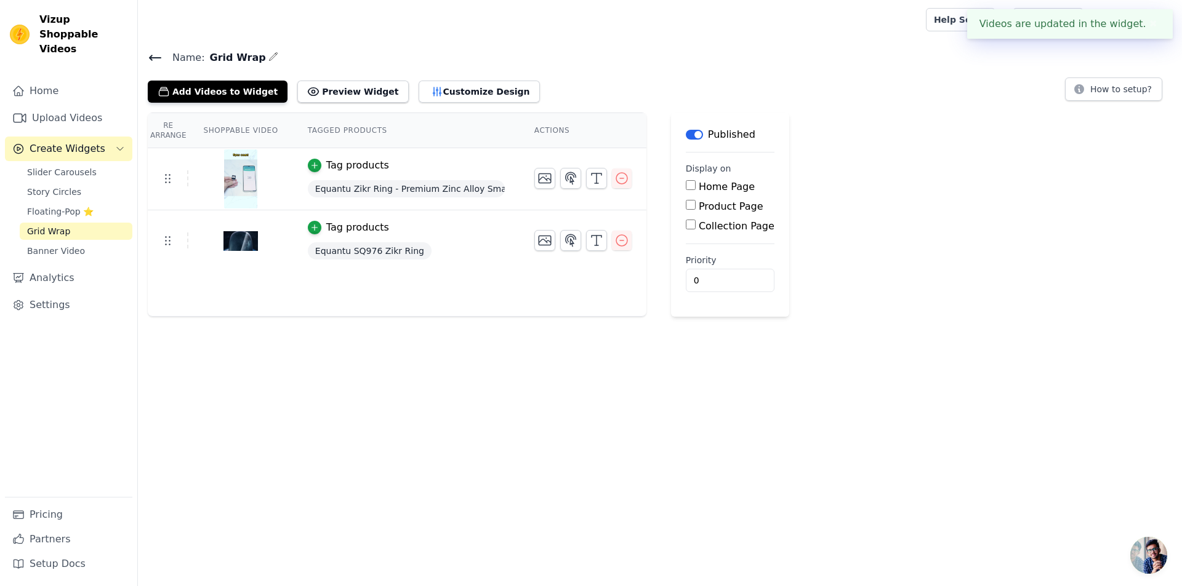
click at [686, 185] on input "Home Page" at bounding box center [691, 185] width 10 height 10
checkbox input "true"
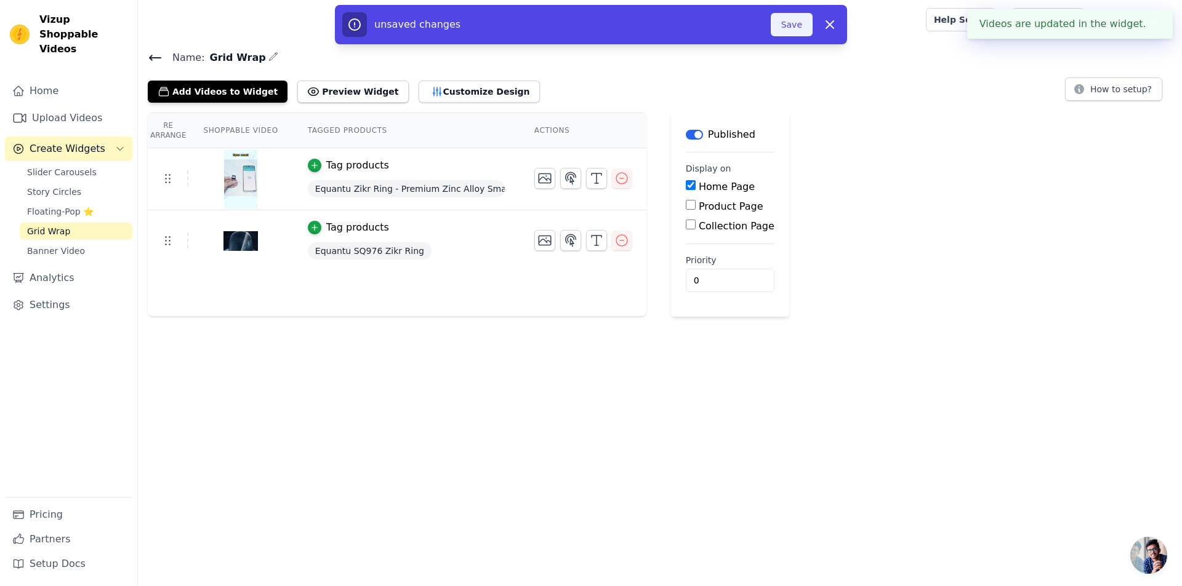
click at [801, 24] on button "Save" at bounding box center [792, 24] width 42 height 23
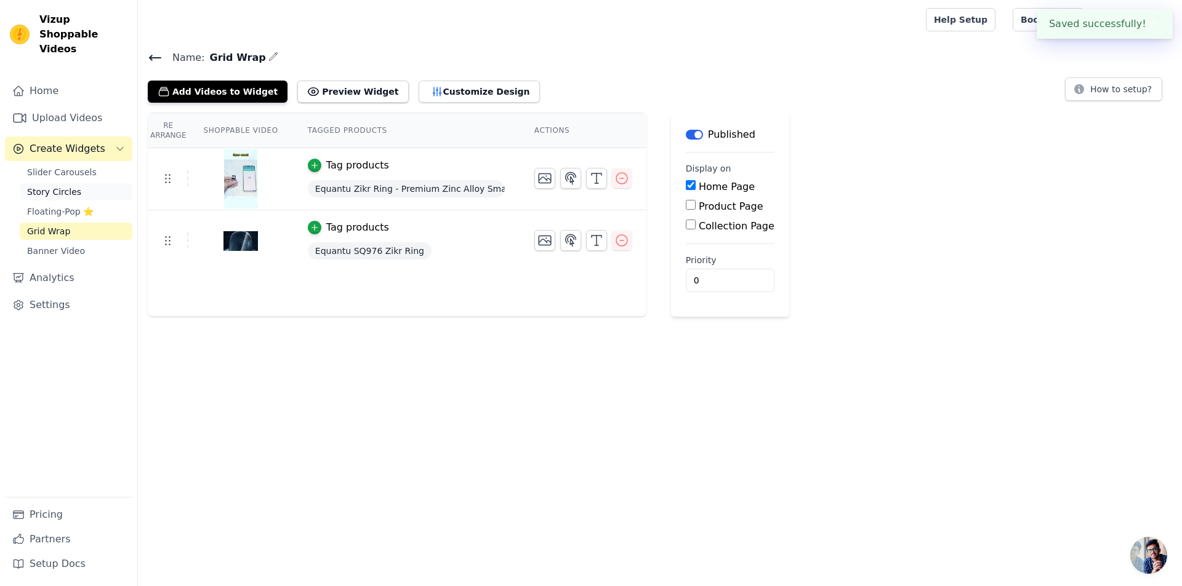
click at [58, 186] on span "Story Circles" at bounding box center [54, 192] width 54 height 12
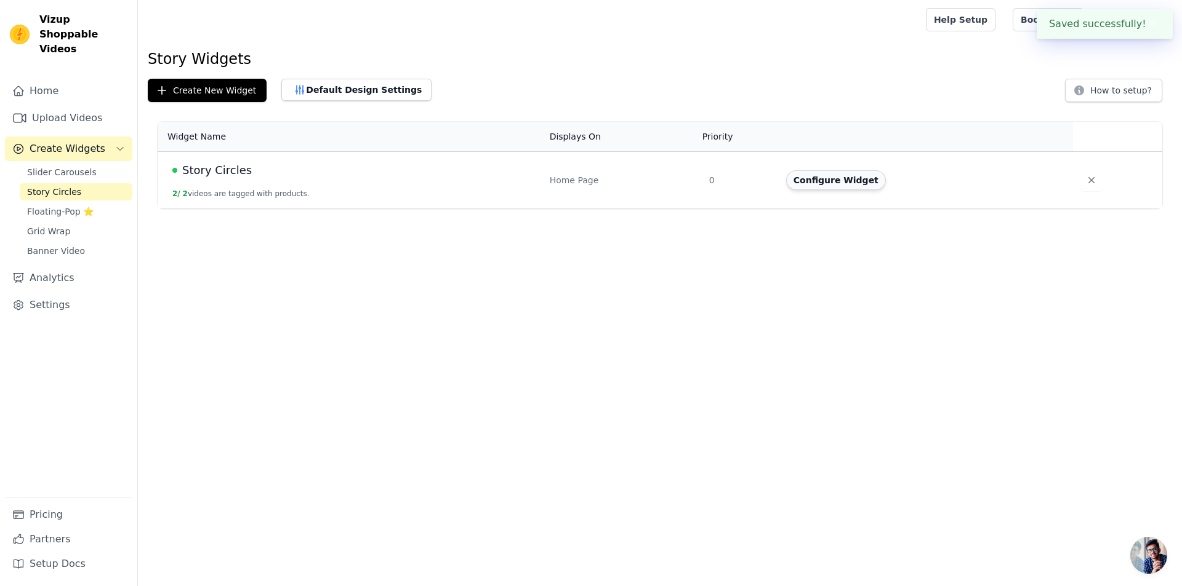
click at [819, 181] on button "Configure Widget" at bounding box center [836, 180] width 100 height 20
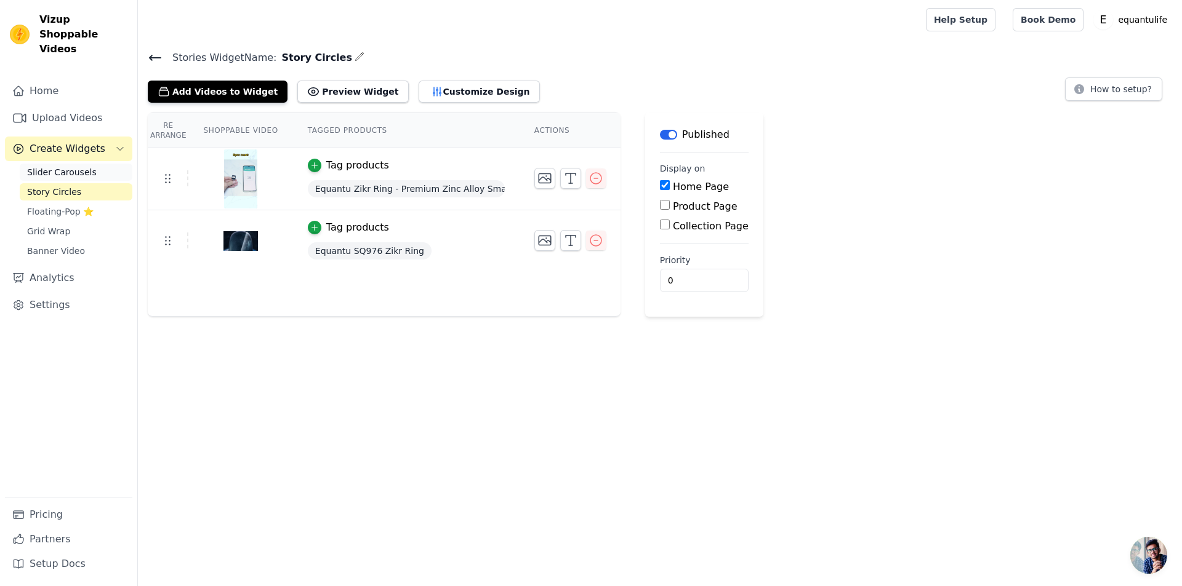
click at [61, 166] on span "Slider Carousels" at bounding box center [62, 172] width 70 height 12
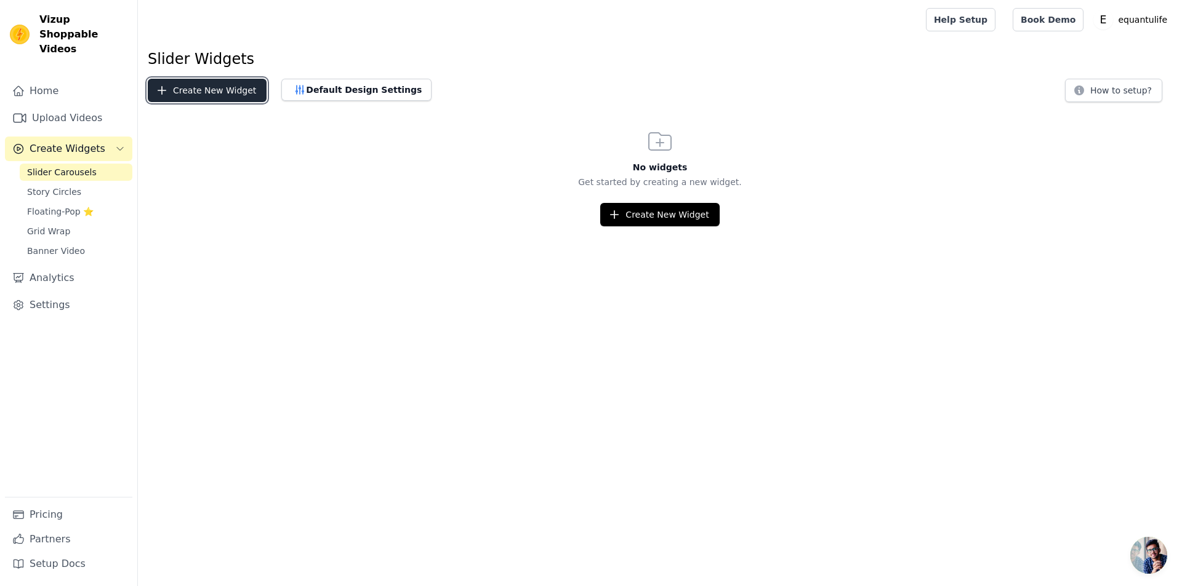
click at [208, 89] on button "Create New Widget" at bounding box center [207, 90] width 119 height 23
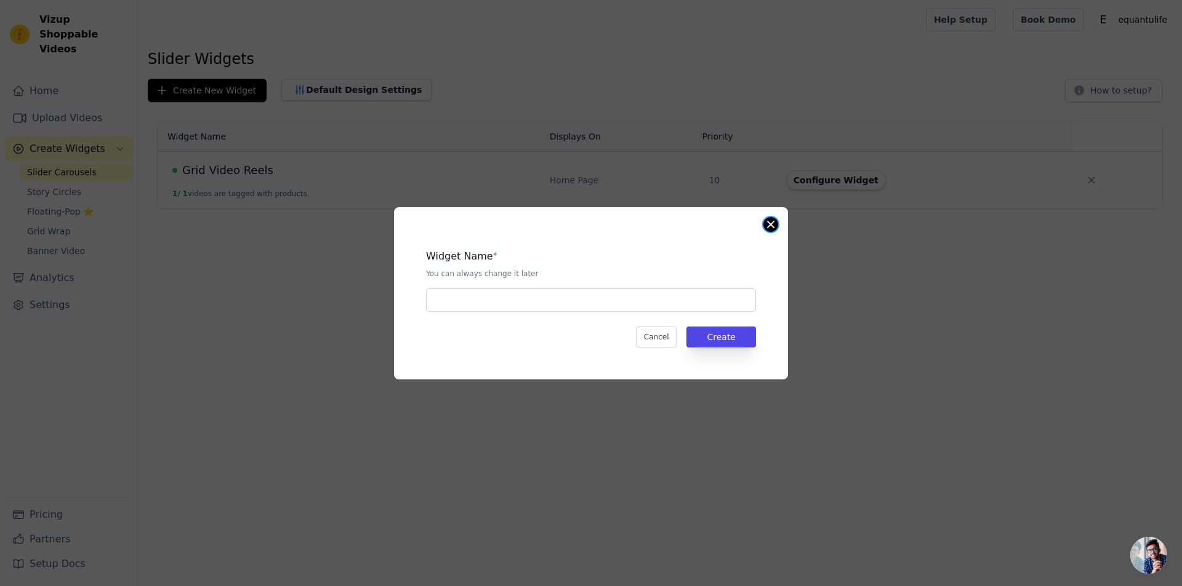
click at [777, 222] on div "Widget Name * You can always change it later Cancel Create" at bounding box center [591, 293] width 394 height 172
click at [767, 224] on button "Close modal" at bounding box center [770, 224] width 15 height 15
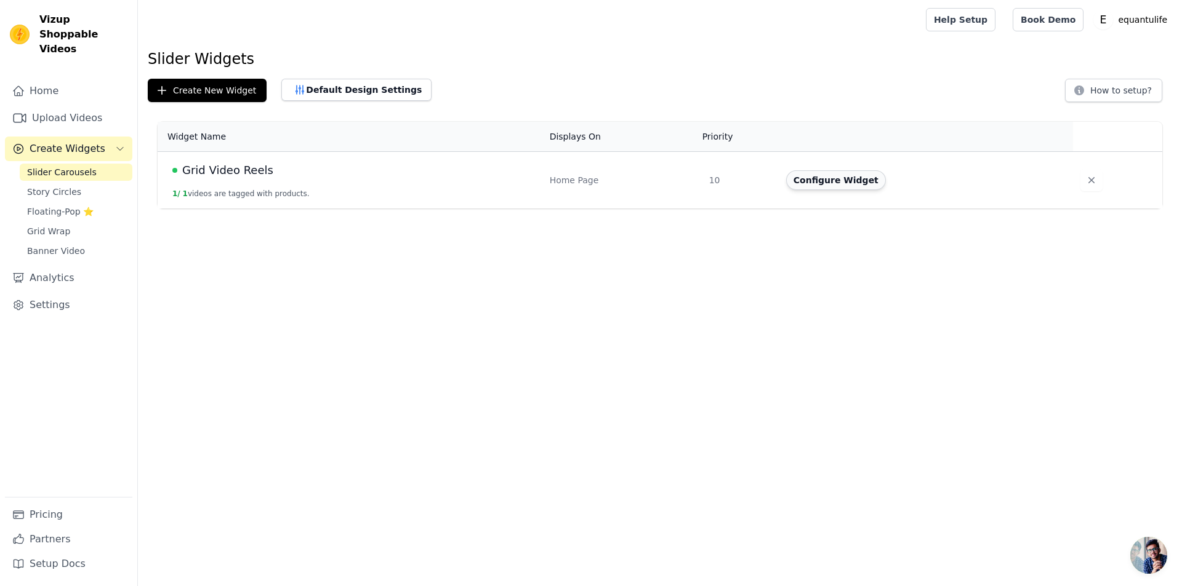
click at [811, 180] on button "Configure Widget" at bounding box center [836, 180] width 100 height 20
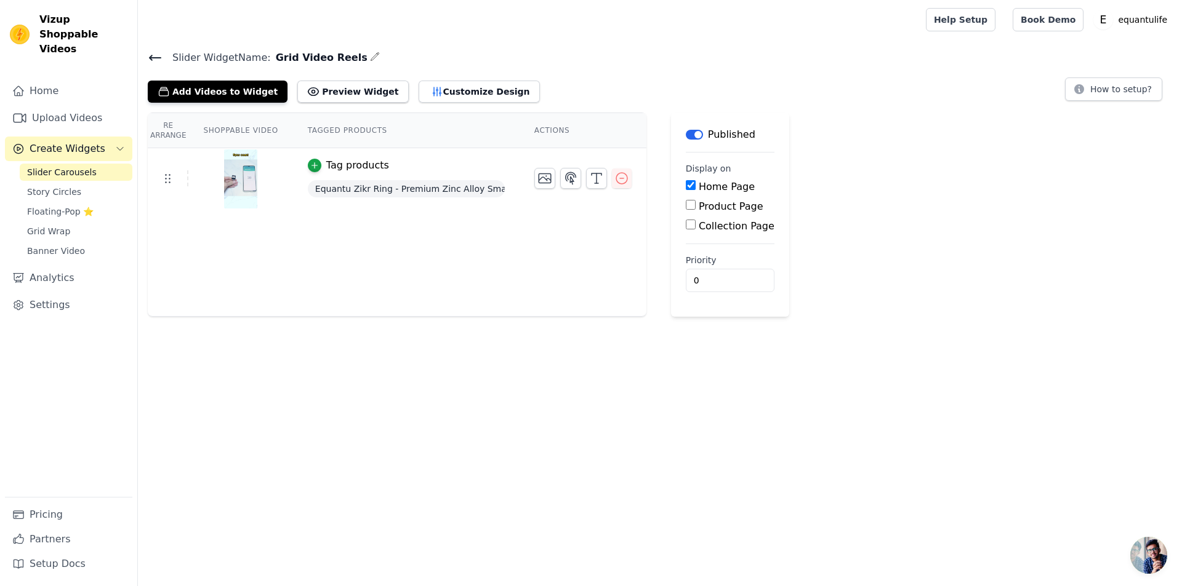
click at [150, 59] on icon at bounding box center [155, 57] width 15 height 15
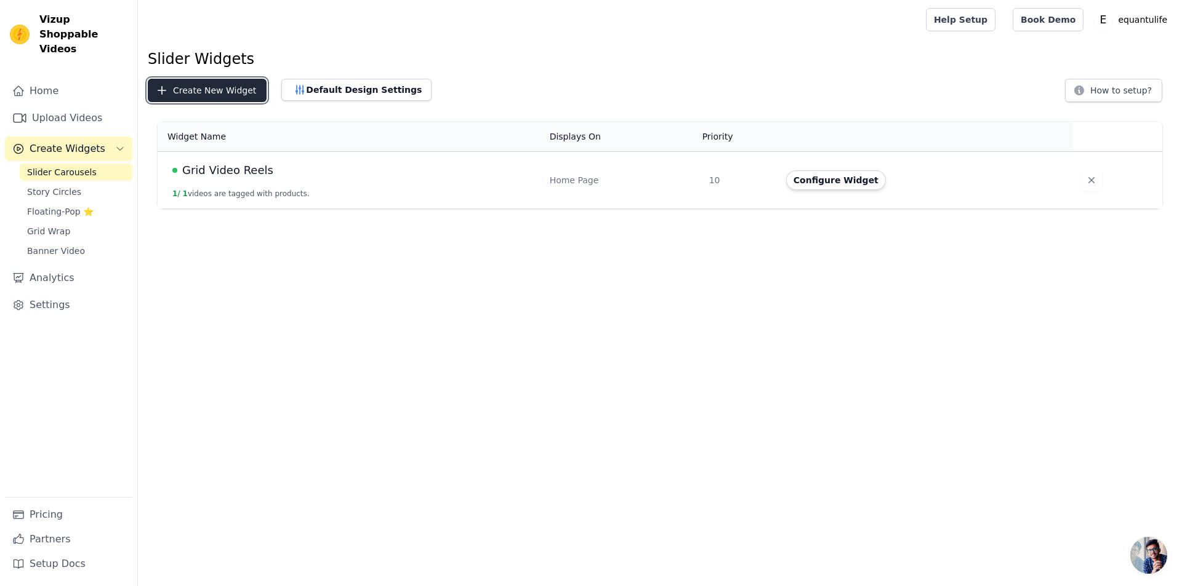
click at [194, 86] on button "Create New Widget" at bounding box center [207, 90] width 119 height 23
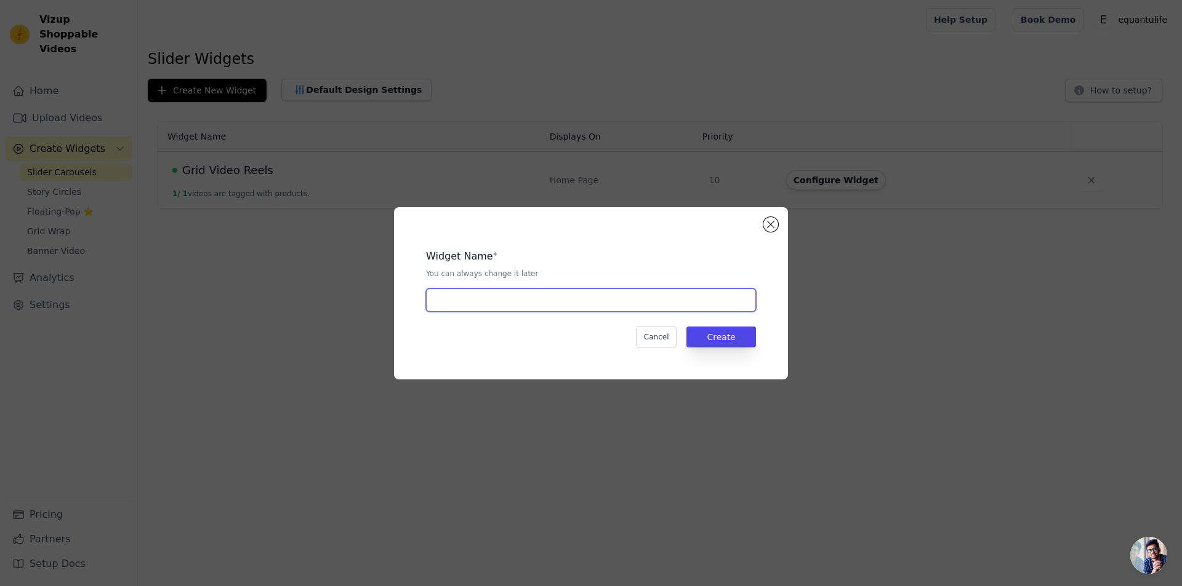
click at [511, 311] on input "text" at bounding box center [591, 300] width 330 height 23
type input "new"
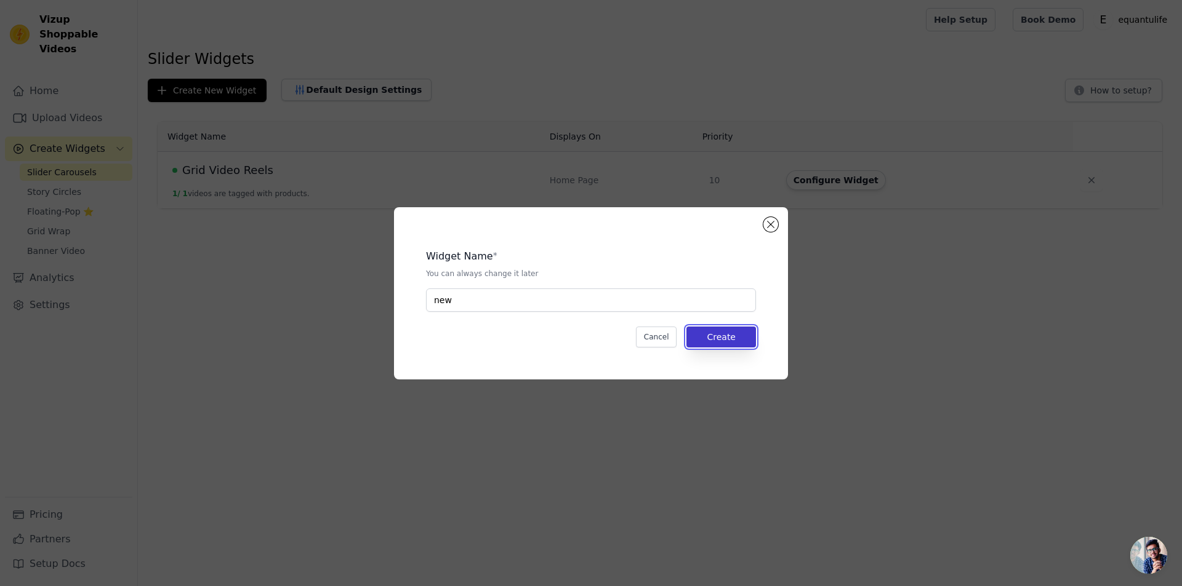
drag, startPoint x: 742, startPoint y: 346, endPoint x: 731, endPoint y: 334, distance: 16.2
click at [742, 346] on button "Create" at bounding box center [721, 337] width 70 height 21
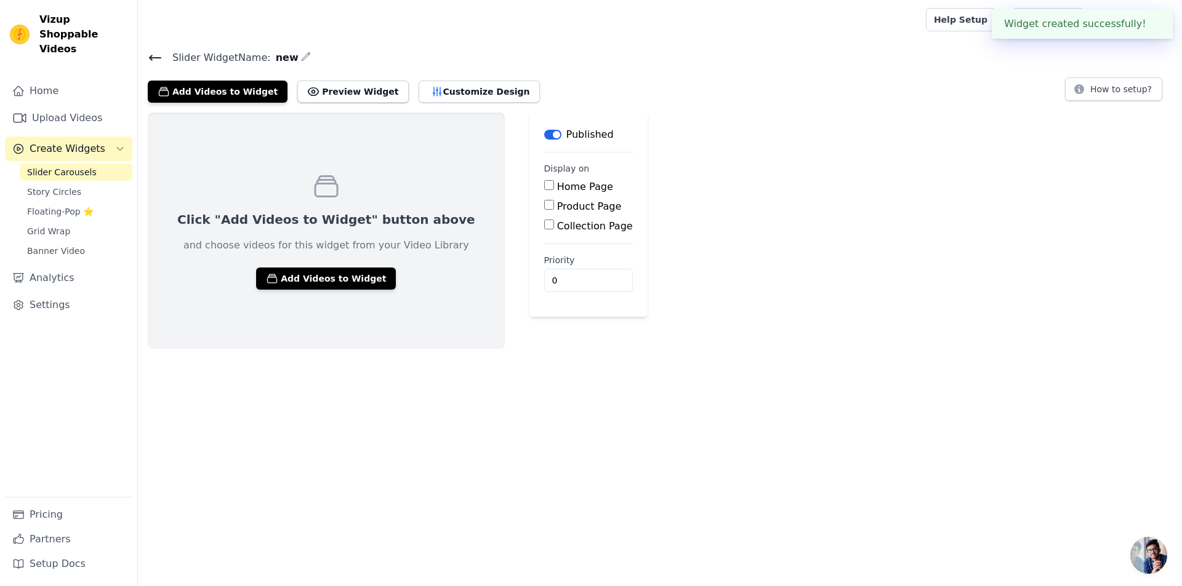
click at [544, 205] on input "Product Page" at bounding box center [549, 205] width 10 height 10
checkbox input "true"
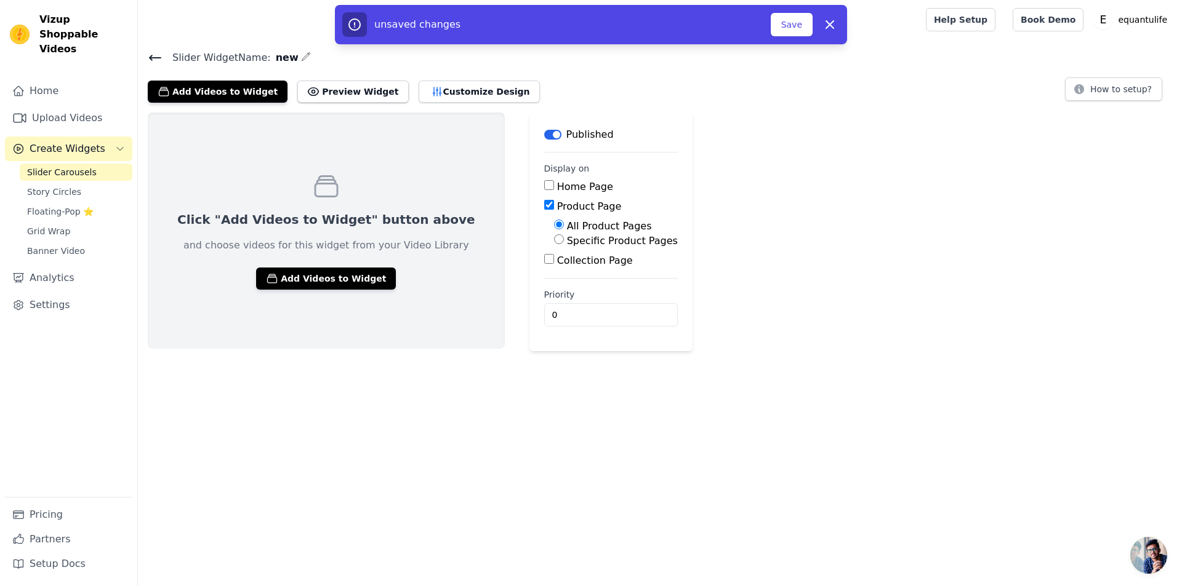
click at [567, 242] on label "Specific Product Pages" at bounding box center [622, 241] width 111 height 12
click at [554, 242] on input "Specific Product Pages" at bounding box center [559, 239] width 10 height 10
radio input "true"
click at [554, 268] on button "Select Products" at bounding box center [595, 268] width 82 height 21
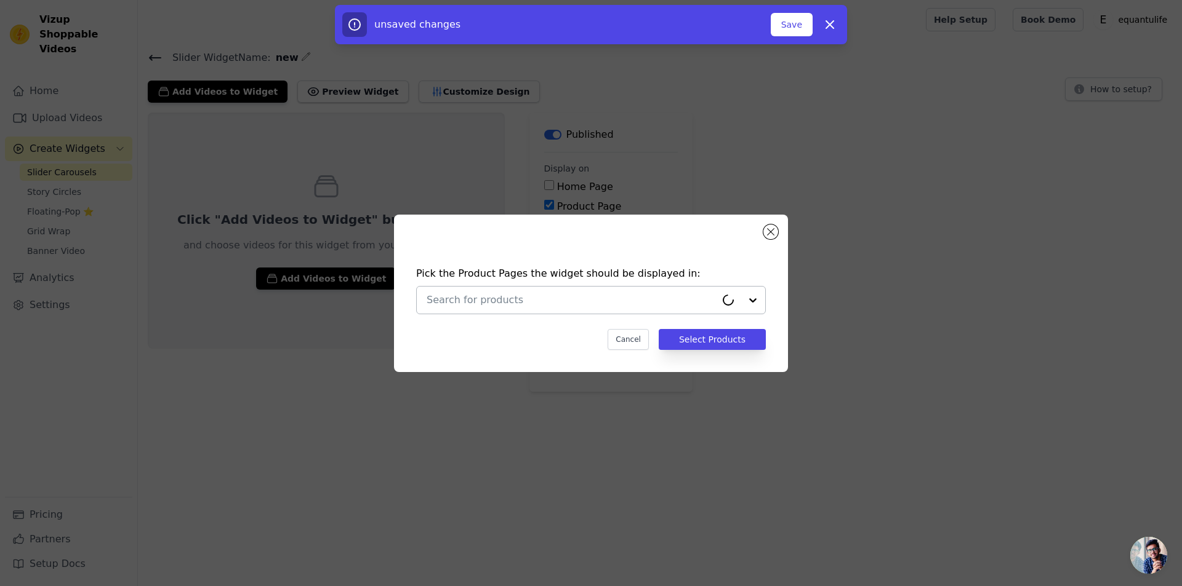
click at [620, 300] on input "text" at bounding box center [570, 300] width 289 height 15
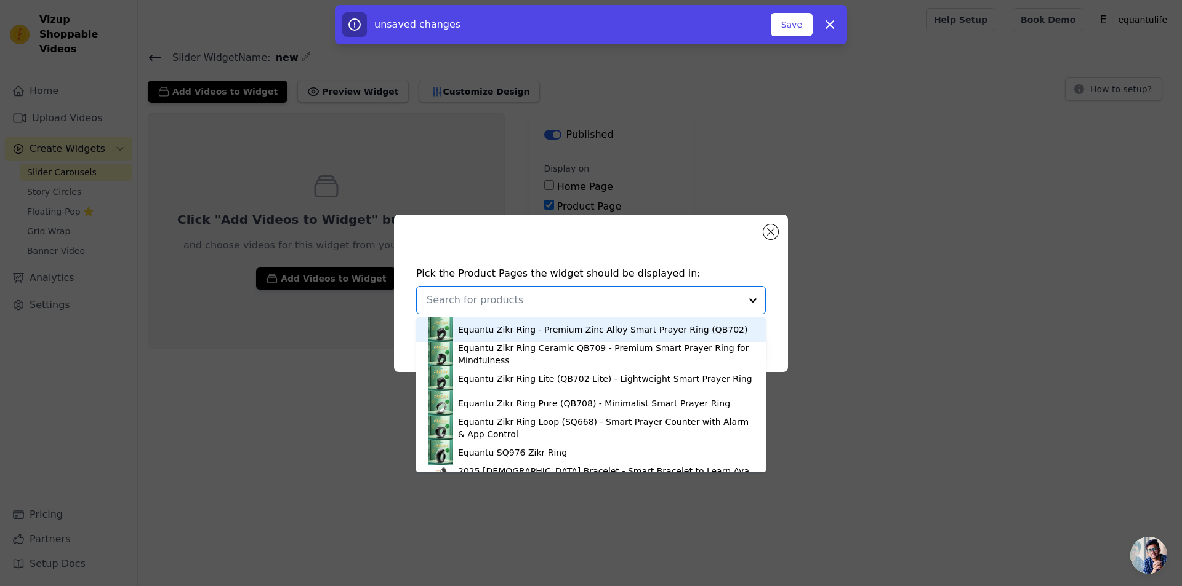
click at [653, 303] on input "text" at bounding box center [583, 300] width 314 height 15
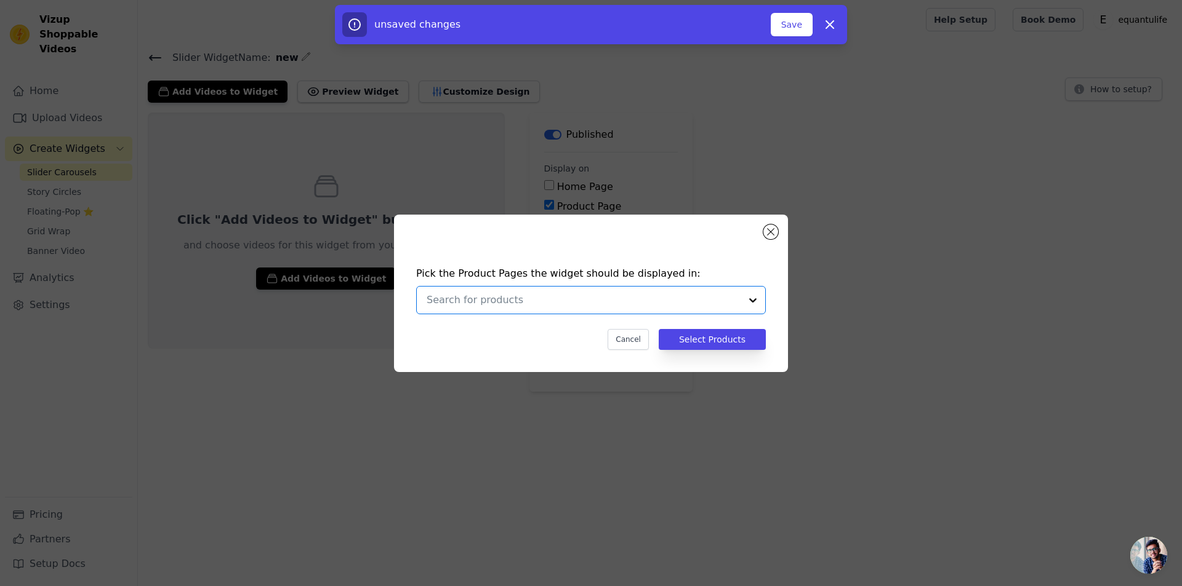
click at [762, 236] on div "Pick the Product Pages the widget should be displayed in: Option undefined, sel…" at bounding box center [591, 294] width 394 height 158
click at [765, 235] on button "Close modal" at bounding box center [770, 232] width 15 height 15
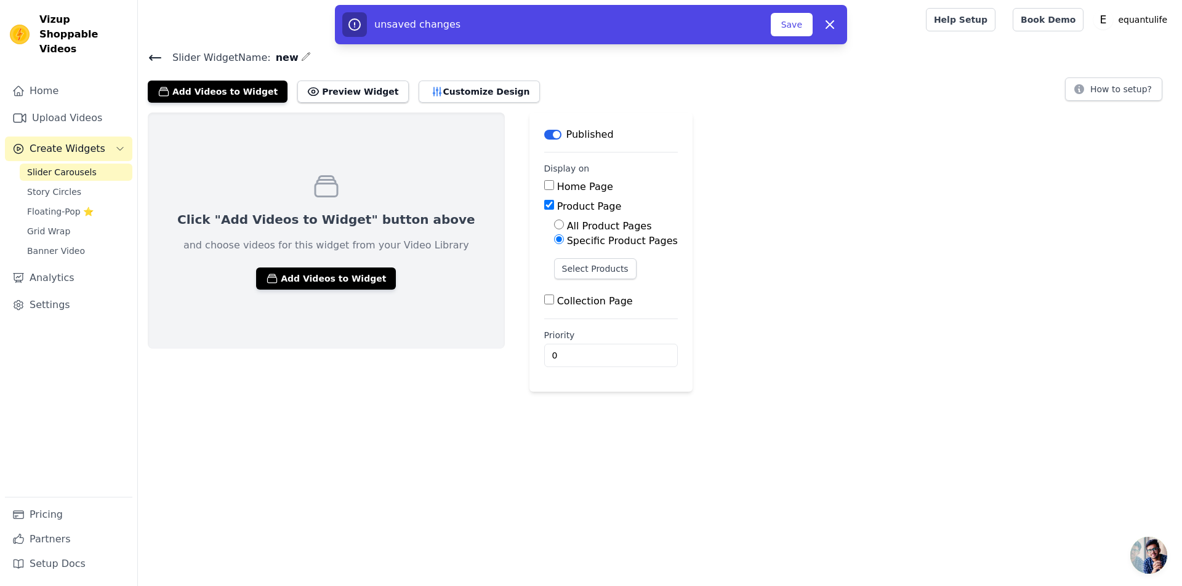
click at [557, 302] on label "Collection Page" at bounding box center [595, 301] width 76 height 12
click at [544, 302] on input "Collection Page" at bounding box center [549, 300] width 10 height 10
checkbox input "true"
click at [567, 332] on label "Specific Collection Pages" at bounding box center [628, 336] width 122 height 12
click at [554, 332] on input "Specific Collection Pages" at bounding box center [559, 334] width 10 height 10
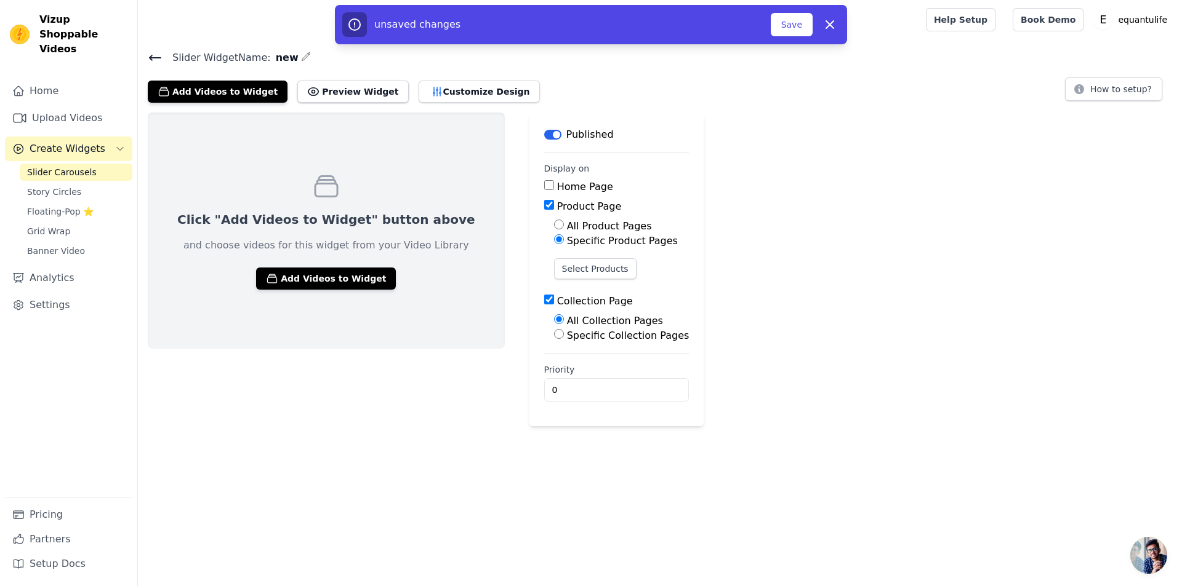
radio input "true"
click at [572, 361] on button "Select Collection Pages" at bounding box center [612, 363] width 116 height 21
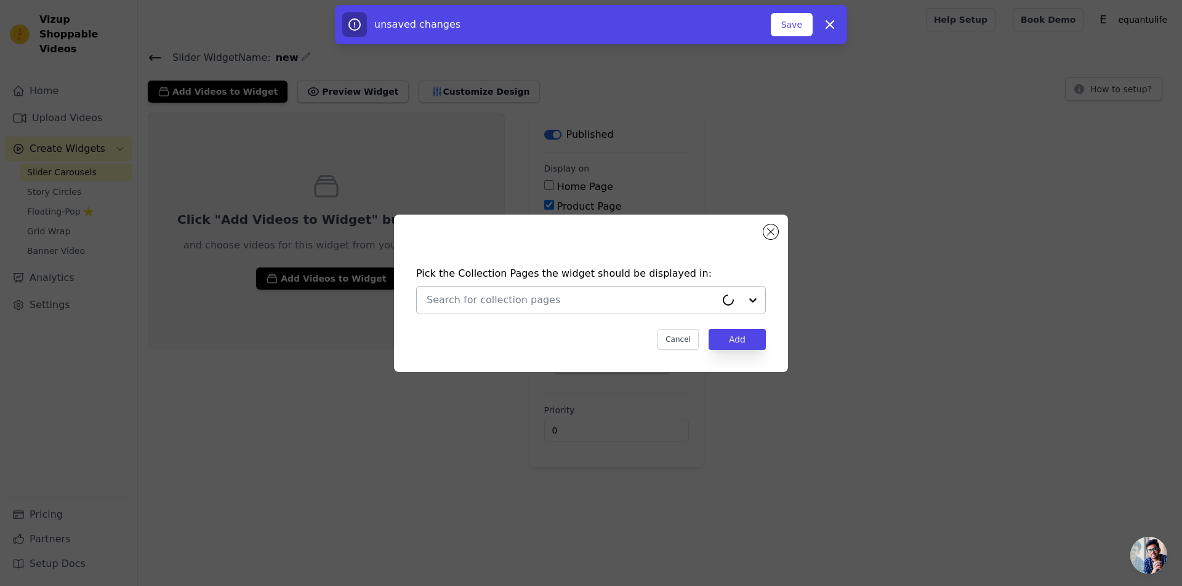
click at [648, 303] on input "text" at bounding box center [570, 300] width 289 height 15
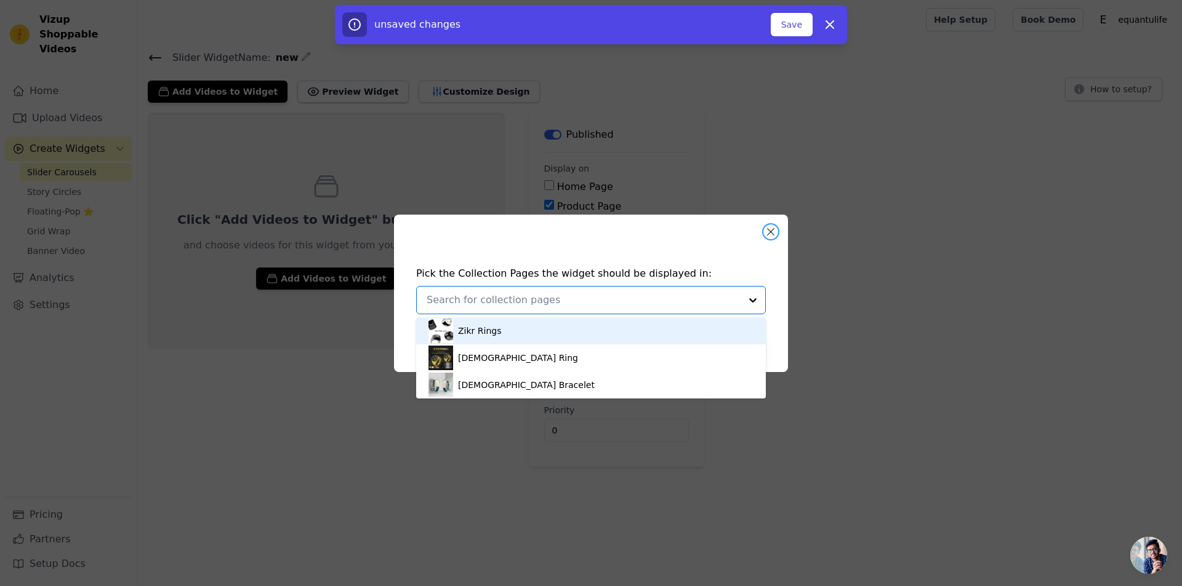
click at [774, 228] on button "Close modal" at bounding box center [770, 232] width 15 height 15
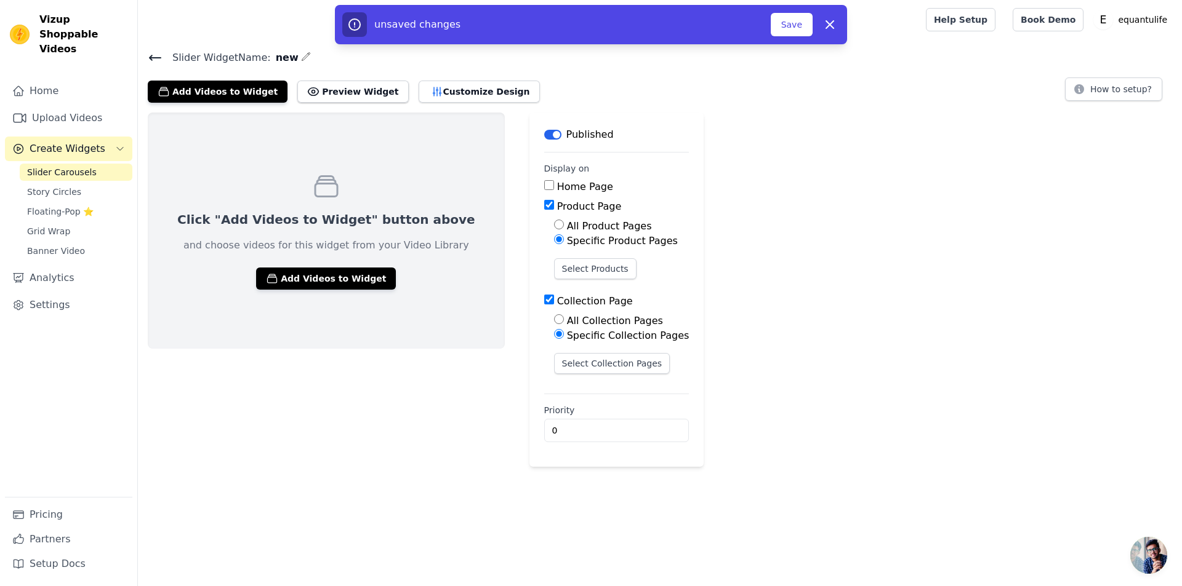
click at [544, 300] on input "Collection Page" at bounding box center [549, 300] width 10 height 10
checkbox input "false"
click at [554, 241] on div "Specific Product Pages" at bounding box center [616, 241] width 124 height 15
click at [554, 239] on input "Specific Product Pages" at bounding box center [559, 239] width 10 height 10
click at [544, 204] on div "Product Page" at bounding box center [611, 206] width 134 height 15
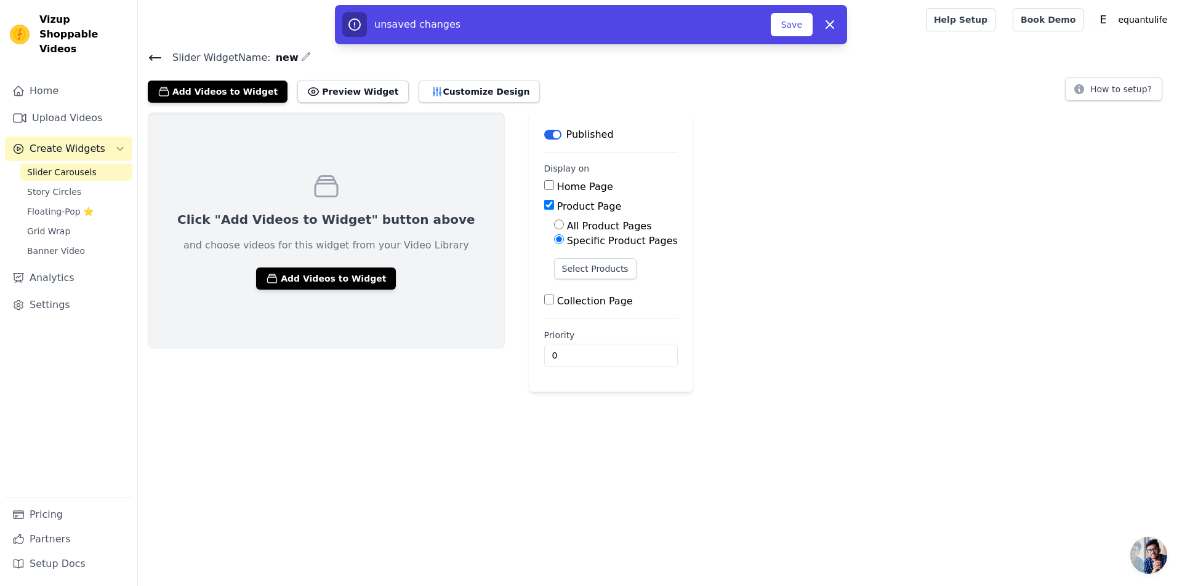
click at [544, 190] on input "Home Page" at bounding box center [549, 185] width 10 height 10
checkbox input "true"
click at [544, 209] on input "Product Page" at bounding box center [549, 205] width 10 height 10
checkbox input "false"
click at [544, 185] on input "Home Page" at bounding box center [549, 185] width 10 height 10
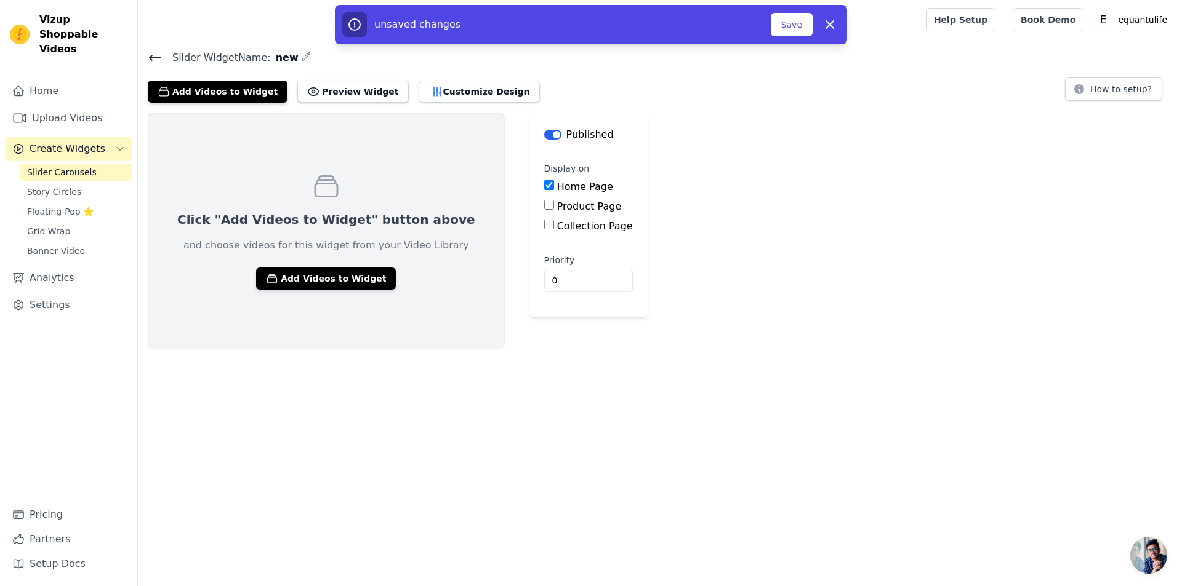
checkbox input "false"
click at [835, 25] on icon "button" at bounding box center [829, 24] width 15 height 15
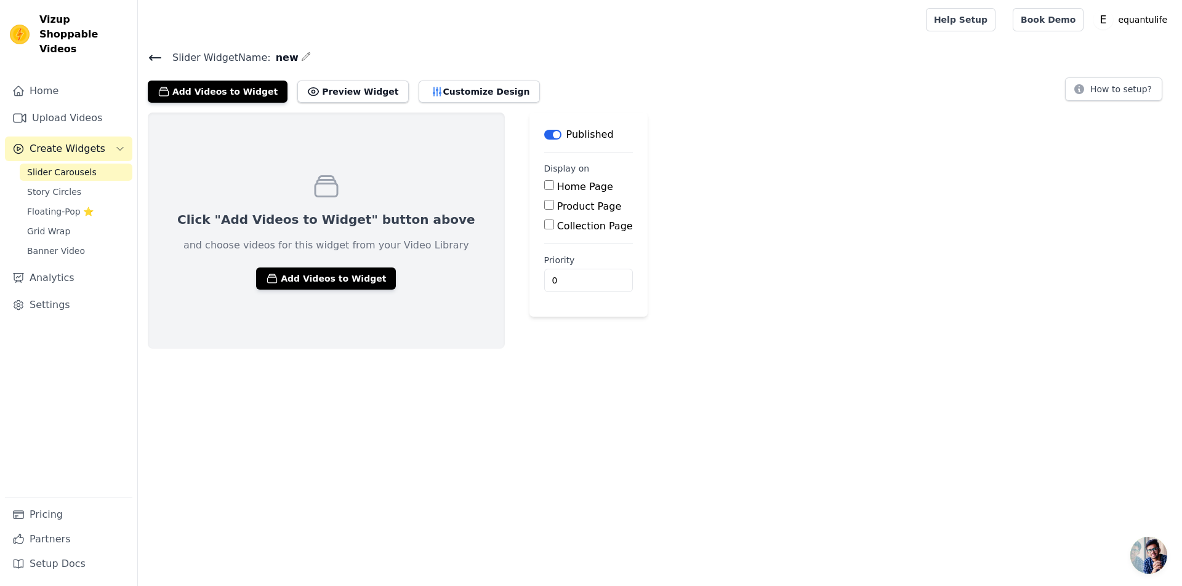
click at [154, 51] on icon at bounding box center [155, 57] width 15 height 15
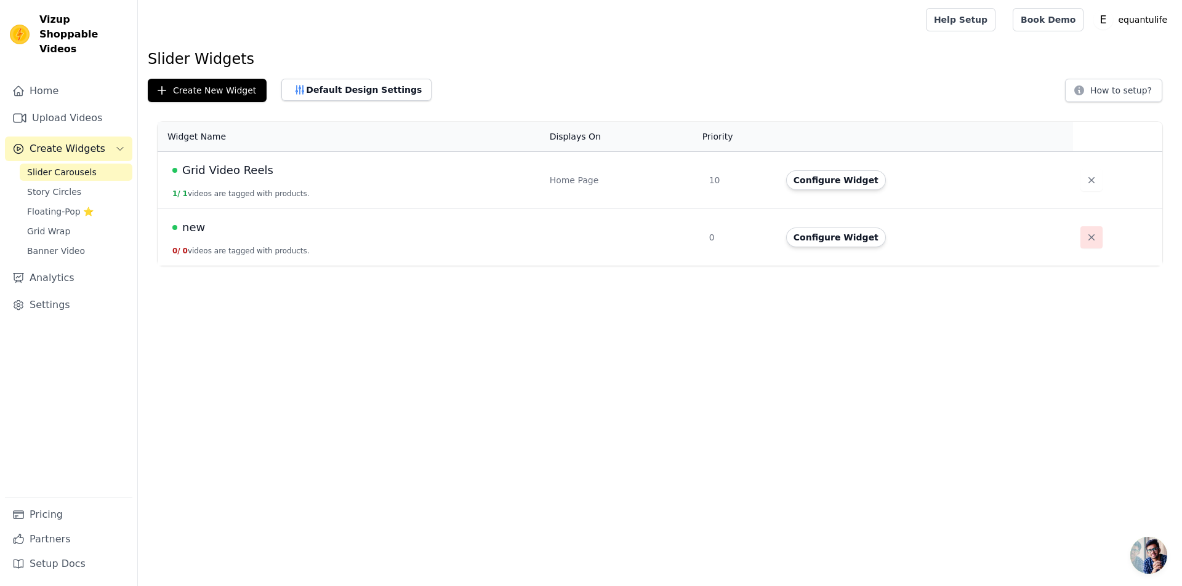
click at [1088, 242] on icon "button" at bounding box center [1091, 237] width 12 height 12
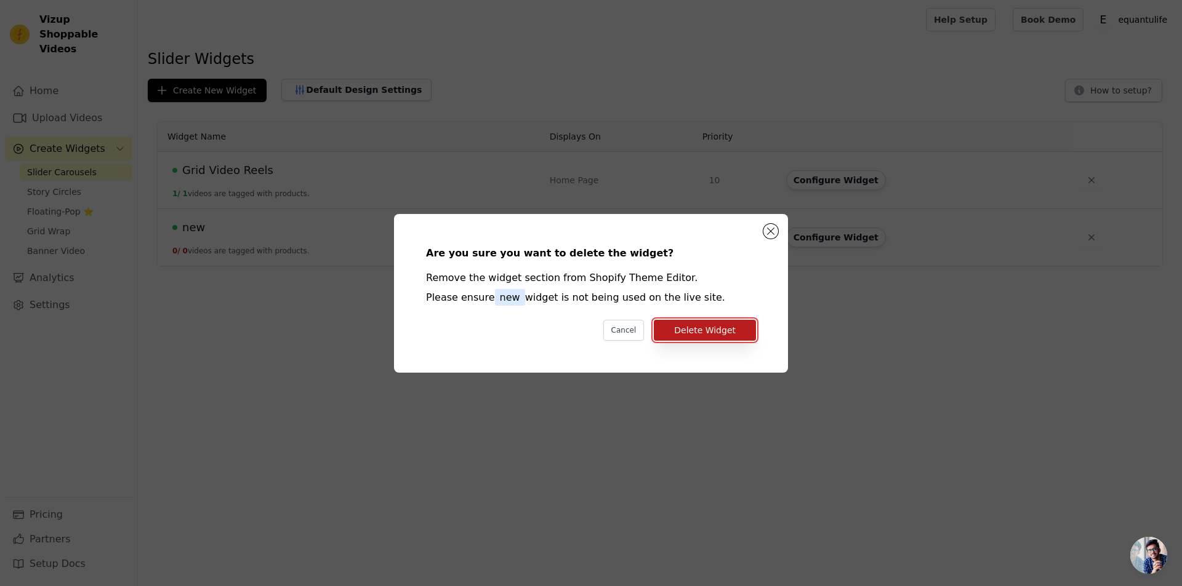
click at [739, 330] on button "Delete Widget" at bounding box center [705, 330] width 102 height 21
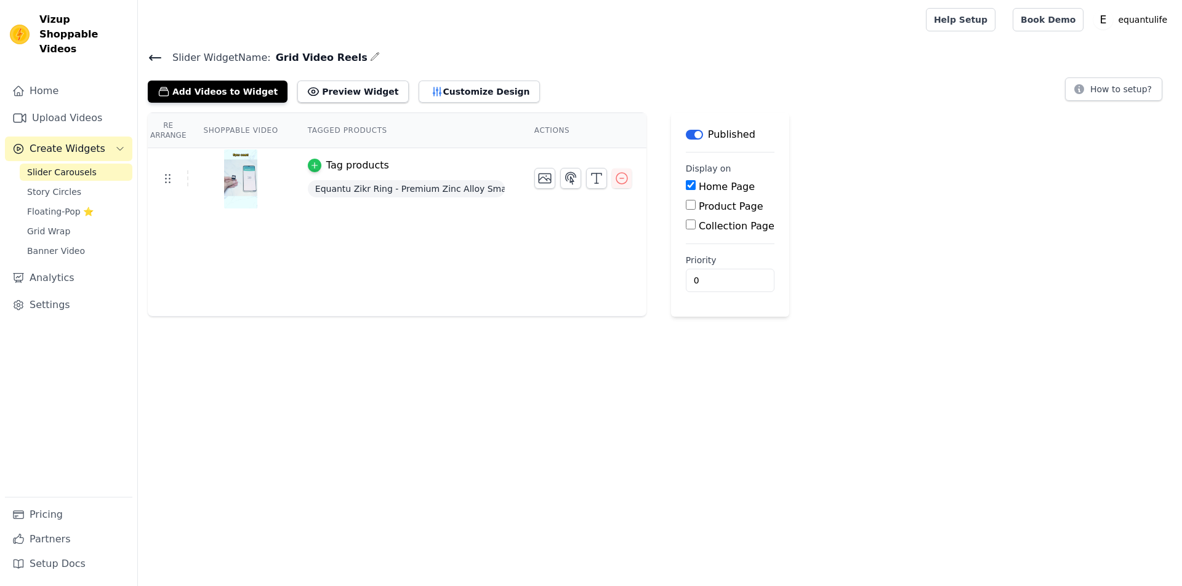
click at [311, 168] on div "button" at bounding box center [315, 166] width 14 height 14
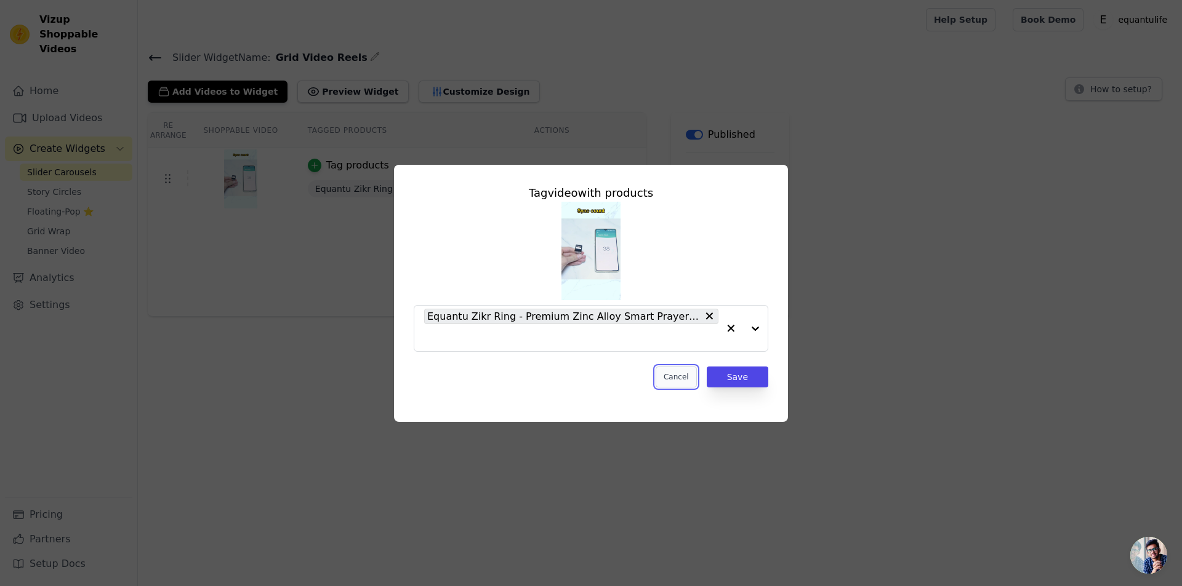
click at [689, 369] on button "Cancel" at bounding box center [675, 377] width 41 height 21
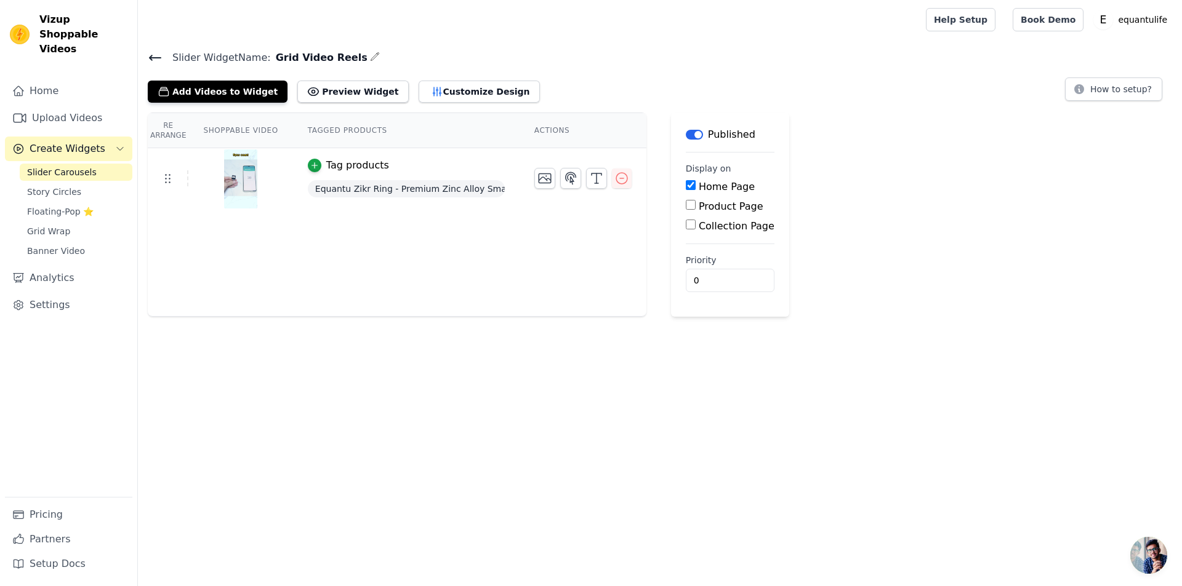
click at [169, 78] on div "Add Videos to Widget Preview Widget Customize Design" at bounding box center [349, 89] width 402 height 27
click at [177, 87] on button "Add Videos to Widget" at bounding box center [218, 92] width 140 height 22
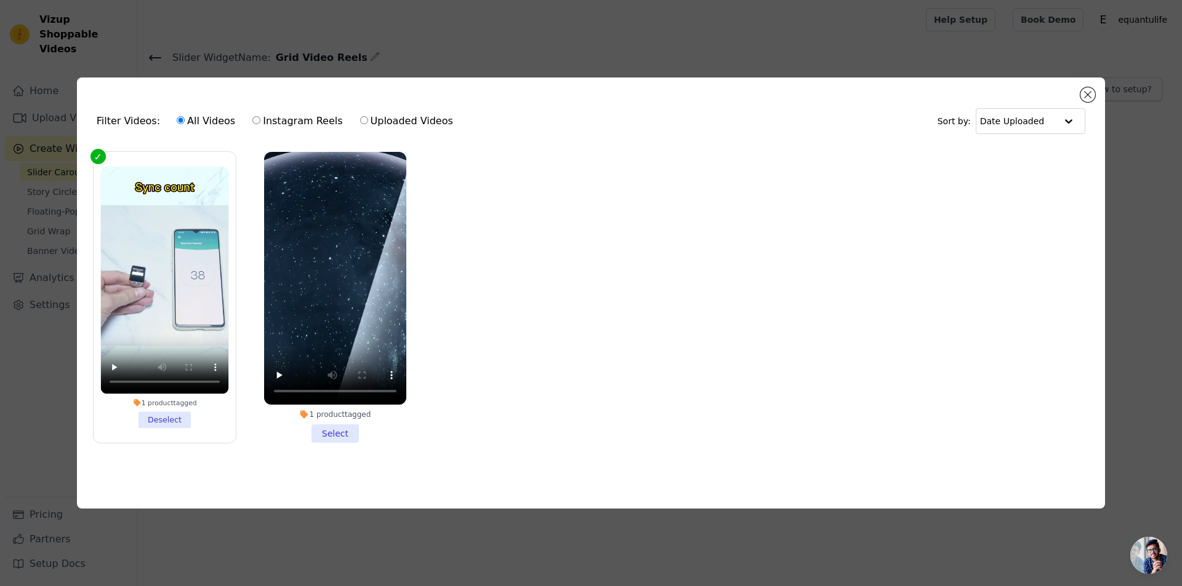
click at [342, 420] on li "1 product tagged Select" at bounding box center [335, 297] width 142 height 291
click at [0, 0] on input "1 product tagged Select" at bounding box center [0, 0] width 0 height 0
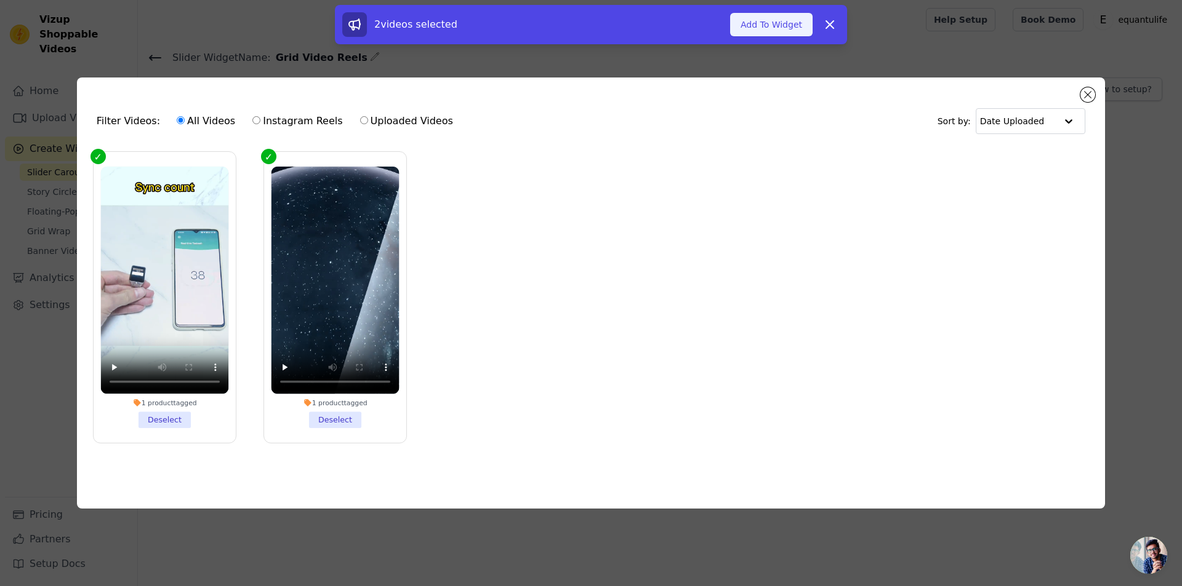
click at [782, 22] on button "Add To Widget" at bounding box center [771, 24] width 82 height 23
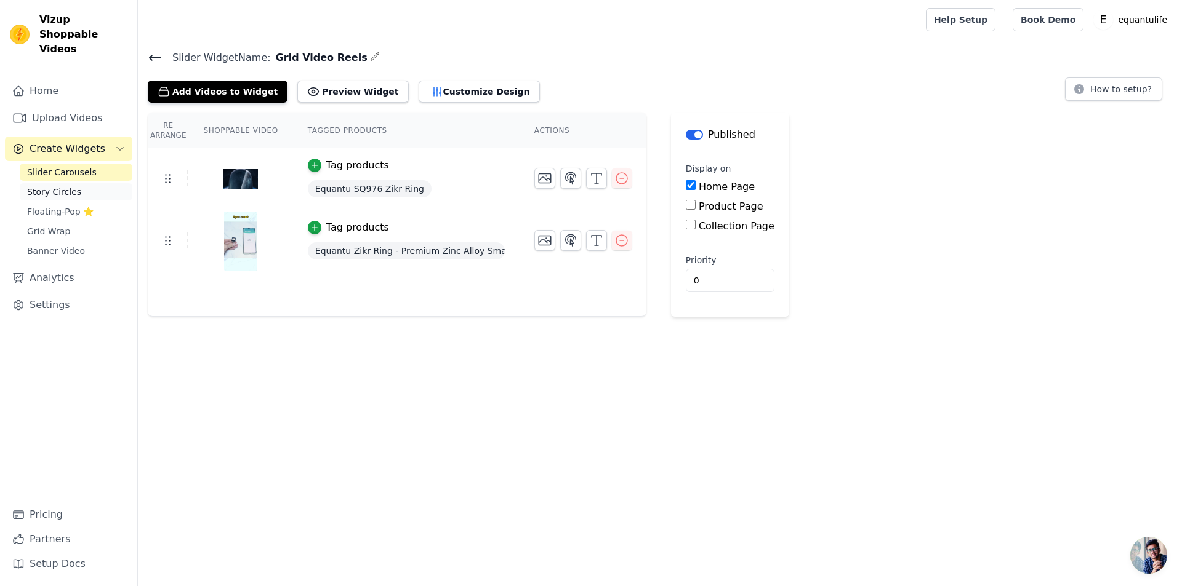
click at [52, 186] on span "Story Circles" at bounding box center [54, 192] width 54 height 12
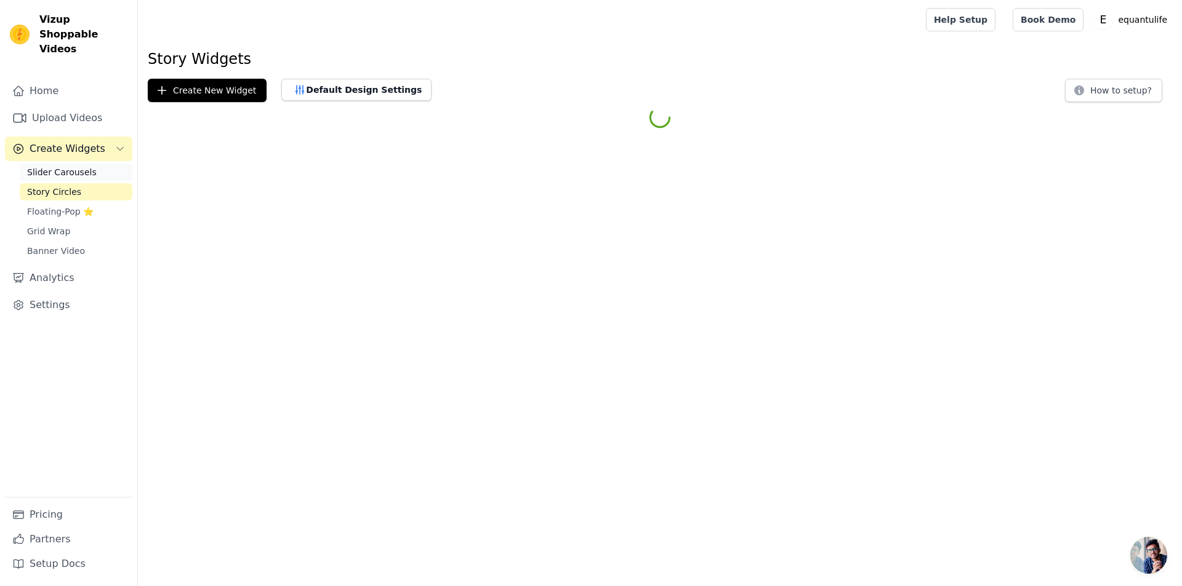
click at [57, 166] on span "Slider Carousels" at bounding box center [62, 172] width 70 height 12
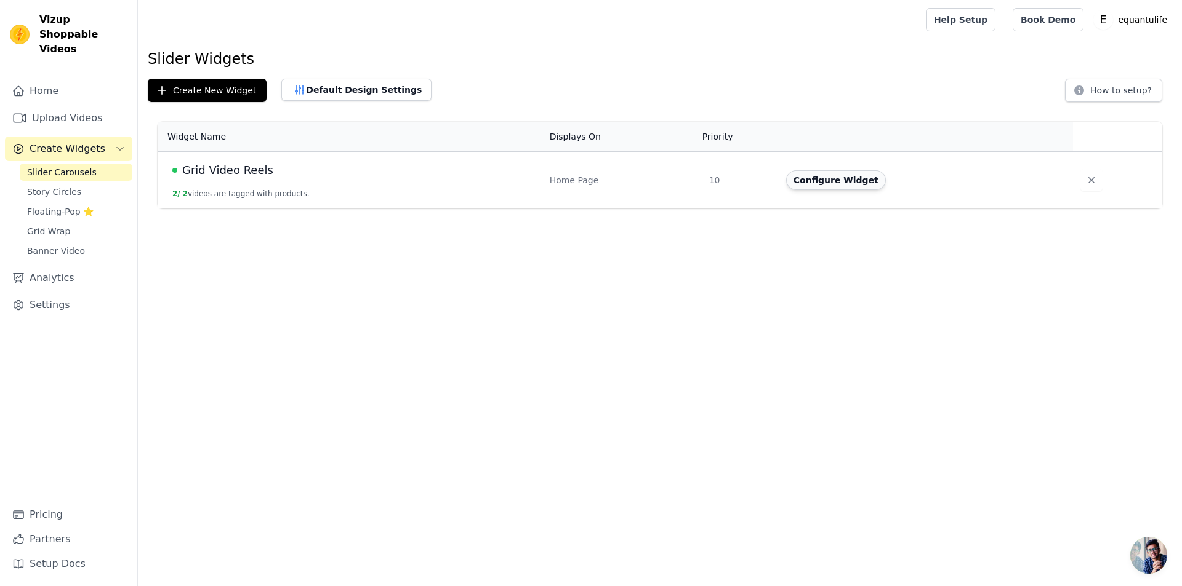
click at [812, 182] on button "Configure Widget" at bounding box center [836, 180] width 100 height 20
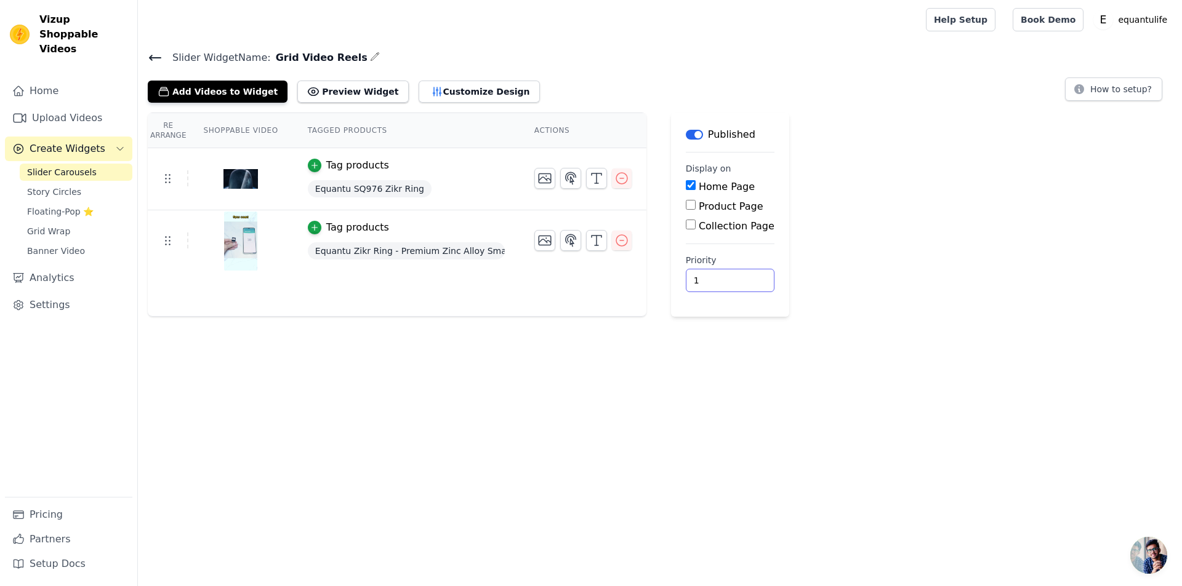
type input "1"
click at [726, 278] on input "1" at bounding box center [730, 280] width 89 height 23
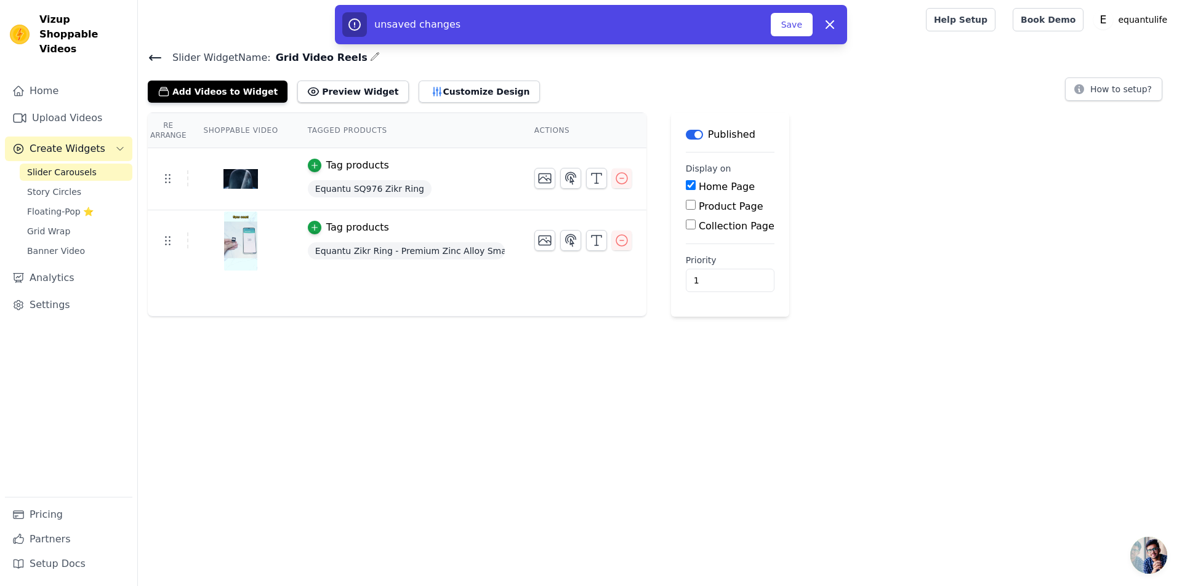
click at [266, 228] on div at bounding box center [240, 241] width 103 height 59
click at [793, 17] on button "Save" at bounding box center [792, 24] width 42 height 23
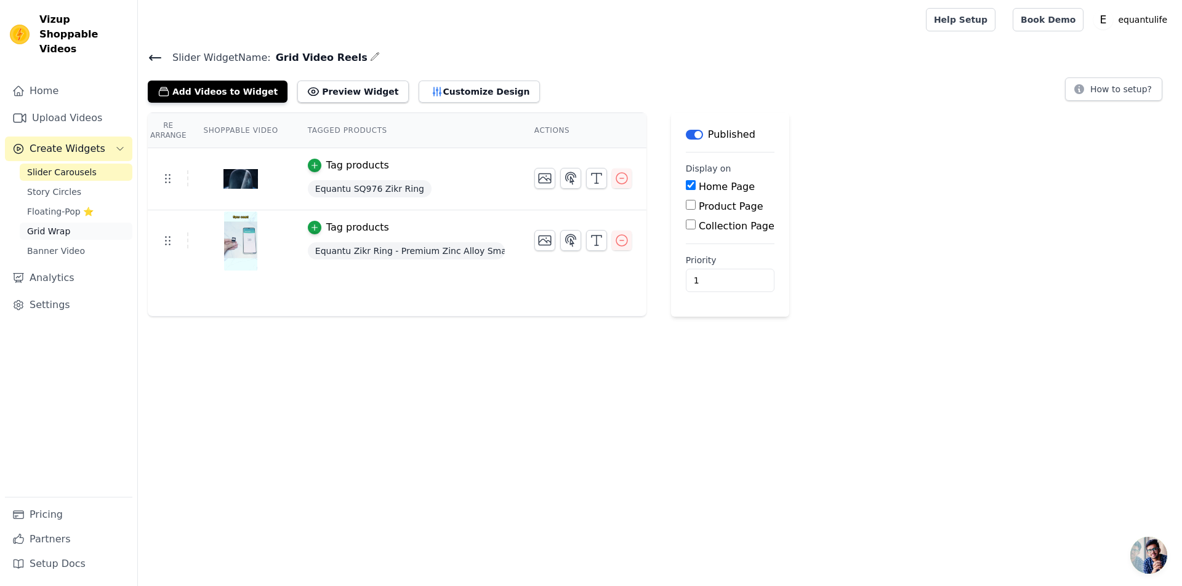
click at [57, 225] on span "Grid Wrap" at bounding box center [48, 231] width 43 height 12
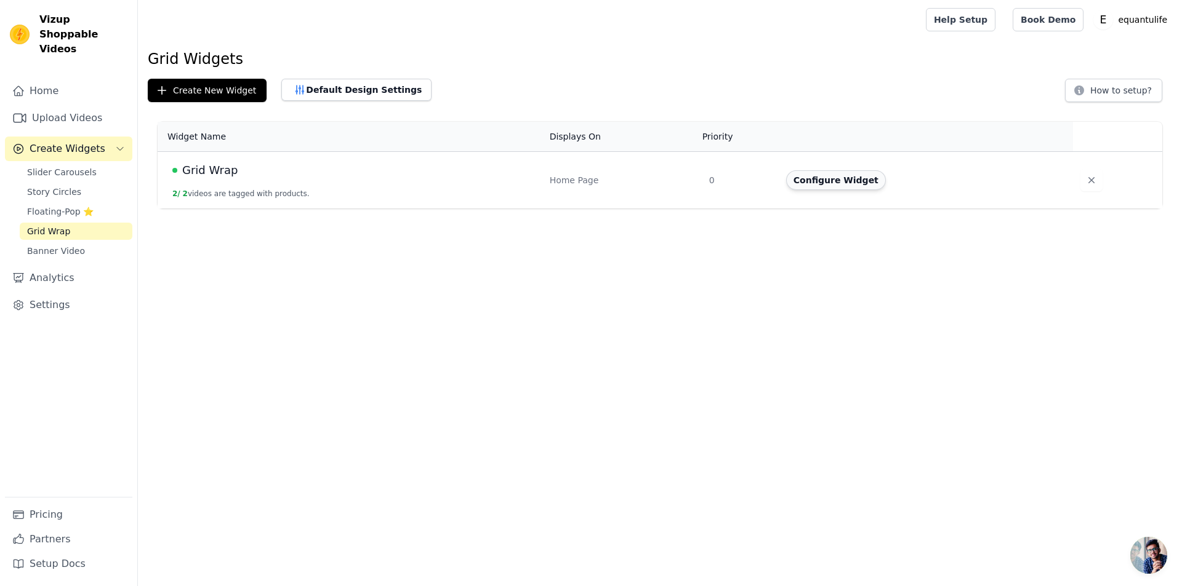
click at [838, 176] on button "Configure Widget" at bounding box center [836, 180] width 100 height 20
